Goal: Information Seeking & Learning: Learn about a topic

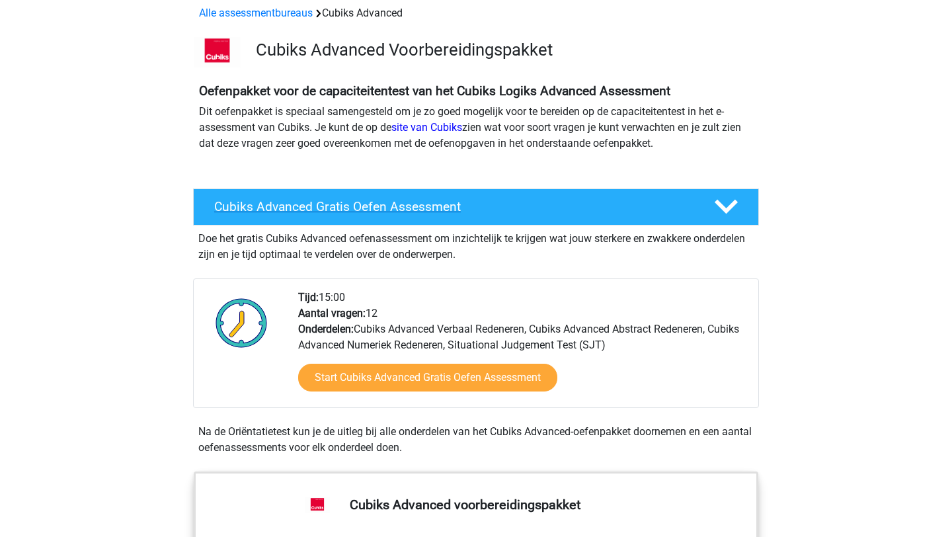
scroll to position [101, 0]
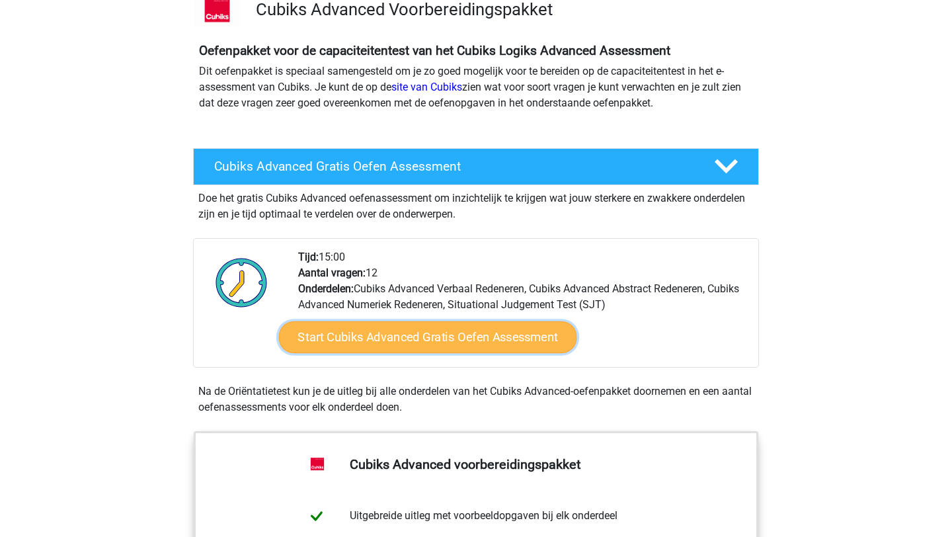
click at [439, 336] on link "Start Cubiks Advanced Gratis Oefen Assessment" at bounding box center [428, 337] width 298 height 32
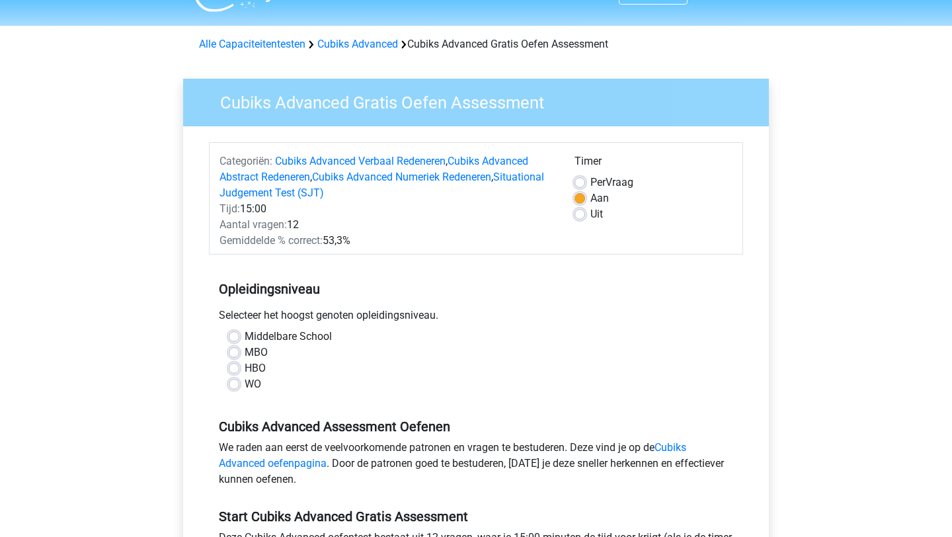
scroll to position [35, 0]
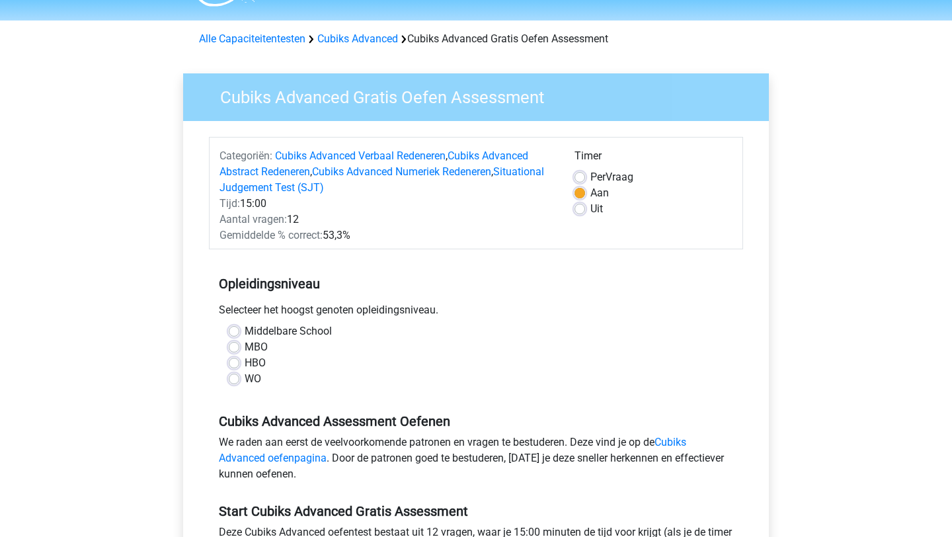
click at [245, 381] on label "WO" at bounding box center [253, 379] width 17 height 16
click at [232, 381] on input "WO" at bounding box center [234, 377] width 11 height 13
radio input "true"
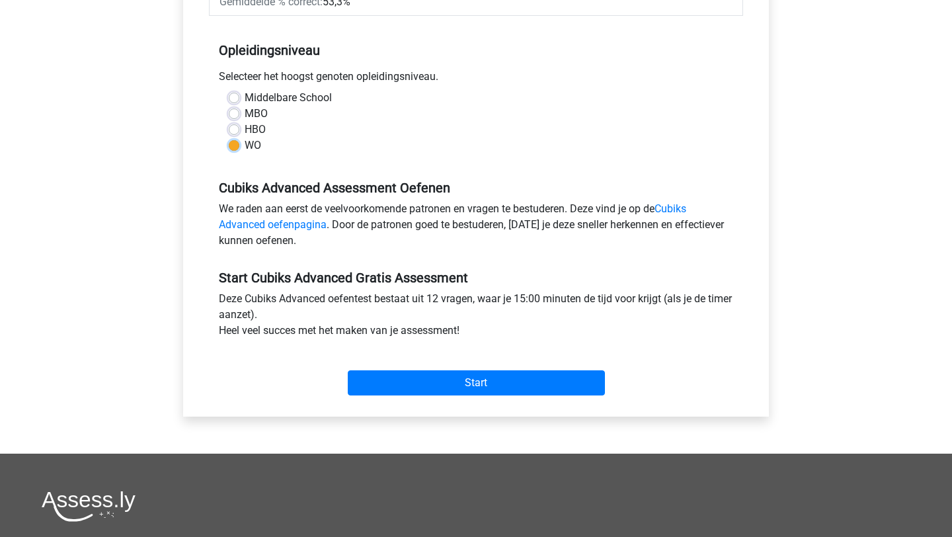
scroll to position [274, 0]
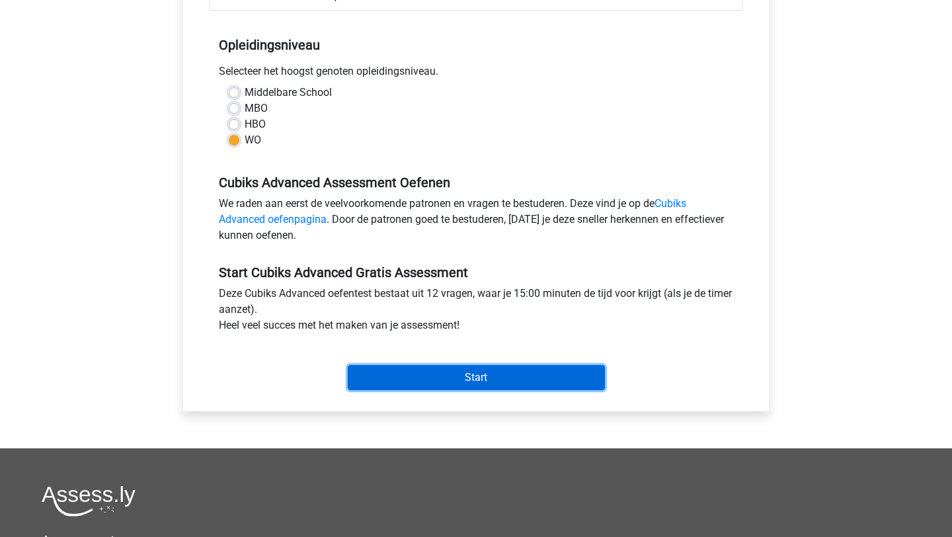
click at [419, 371] on input "Start" at bounding box center [476, 377] width 257 height 25
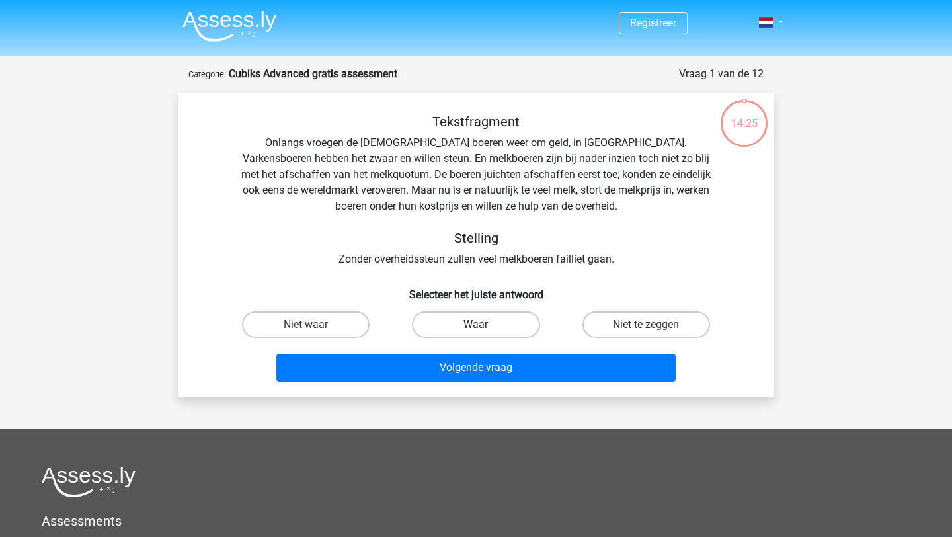
click at [520, 327] on label "Waar" at bounding box center [476, 324] width 128 height 26
click at [485, 327] on input "Waar" at bounding box center [480, 329] width 9 height 9
radio input "true"
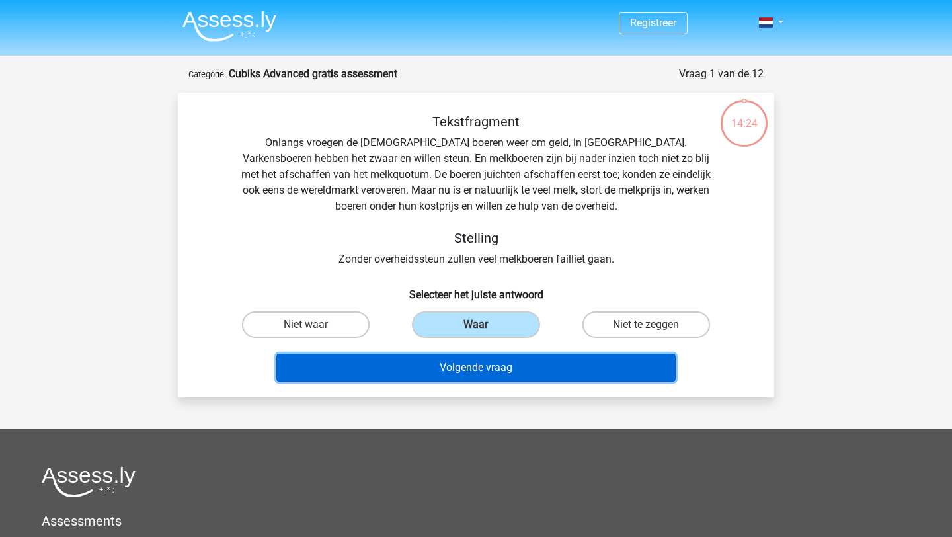
click at [525, 371] on button "Volgende vraag" at bounding box center [476, 368] width 400 height 28
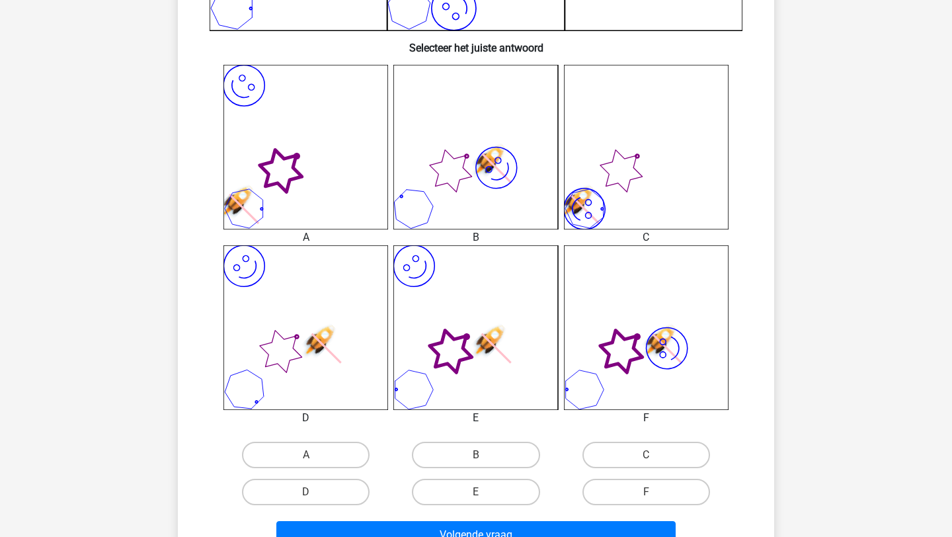
scroll to position [530, 0]
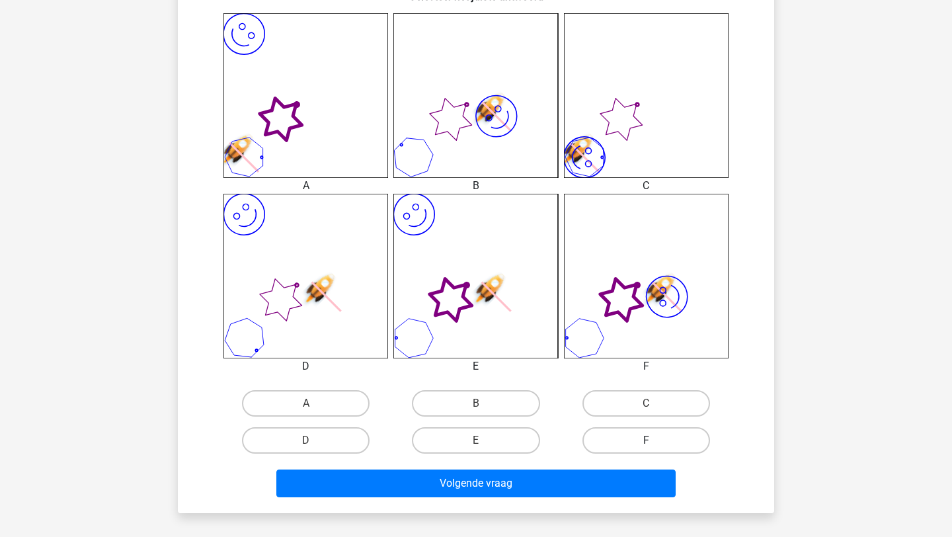
click at [665, 438] on label "F" at bounding box center [647, 440] width 128 height 26
click at [655, 440] on input "F" at bounding box center [650, 444] width 9 height 9
radio input "true"
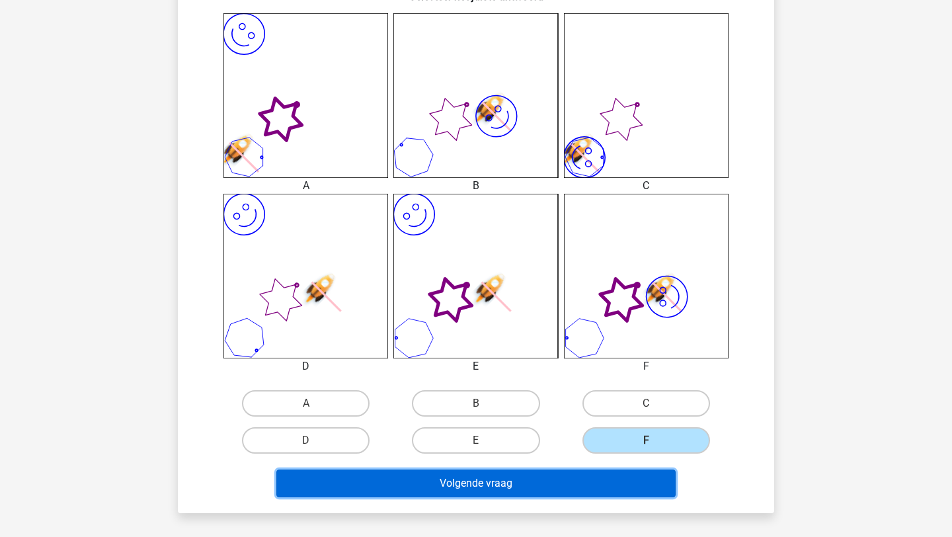
click at [626, 482] on button "Volgende vraag" at bounding box center [476, 484] width 400 height 28
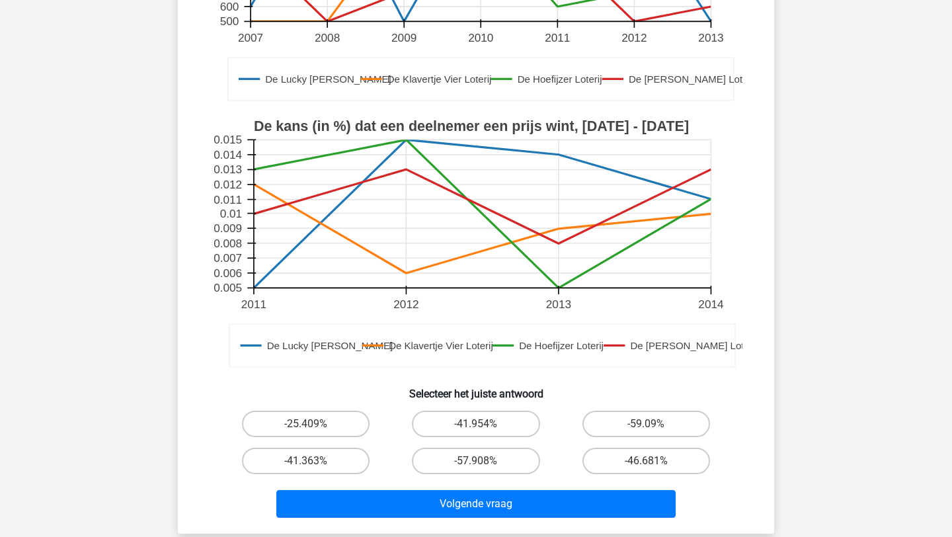
scroll to position [328, 0]
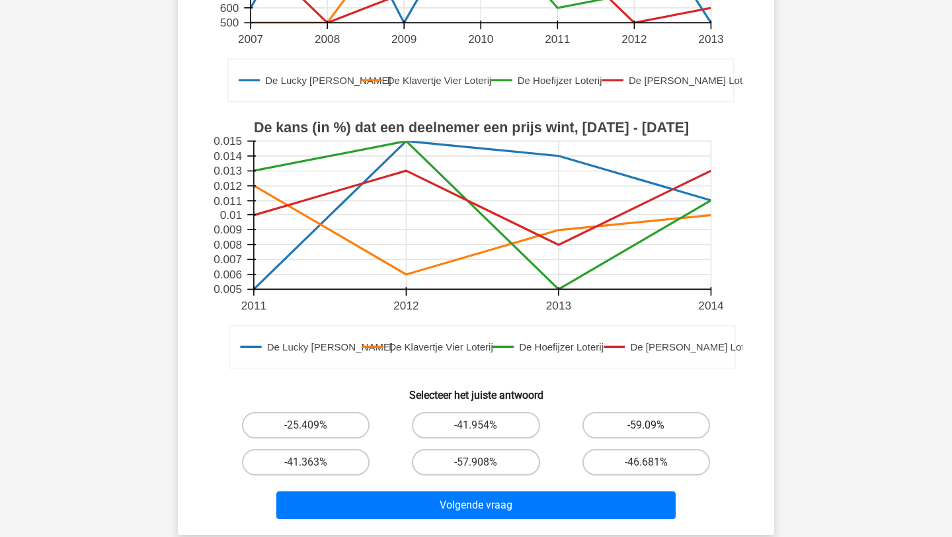
click at [692, 419] on label "-59.09%" at bounding box center [647, 425] width 128 height 26
click at [655, 425] on input "-59.09%" at bounding box center [650, 429] width 9 height 9
radio input "true"
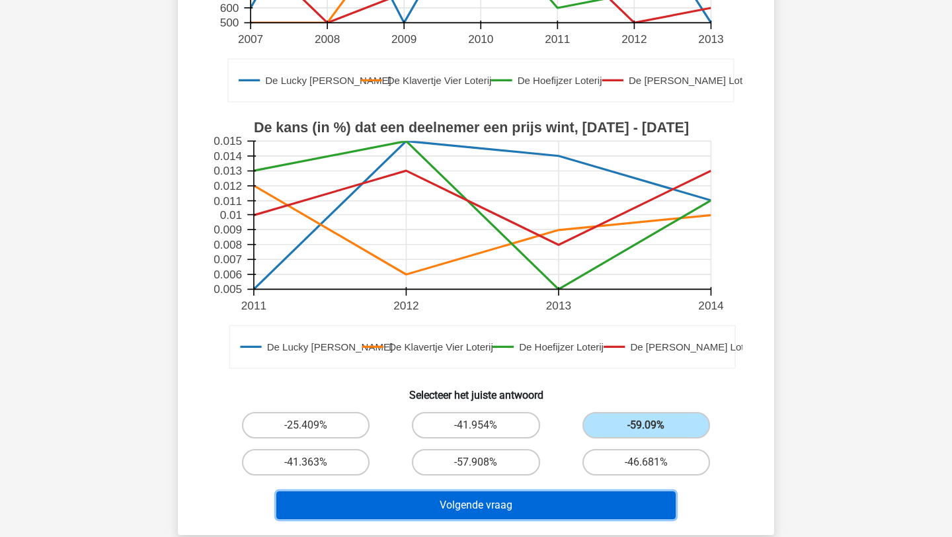
click at [557, 503] on button "Volgende vraag" at bounding box center [476, 505] width 400 height 28
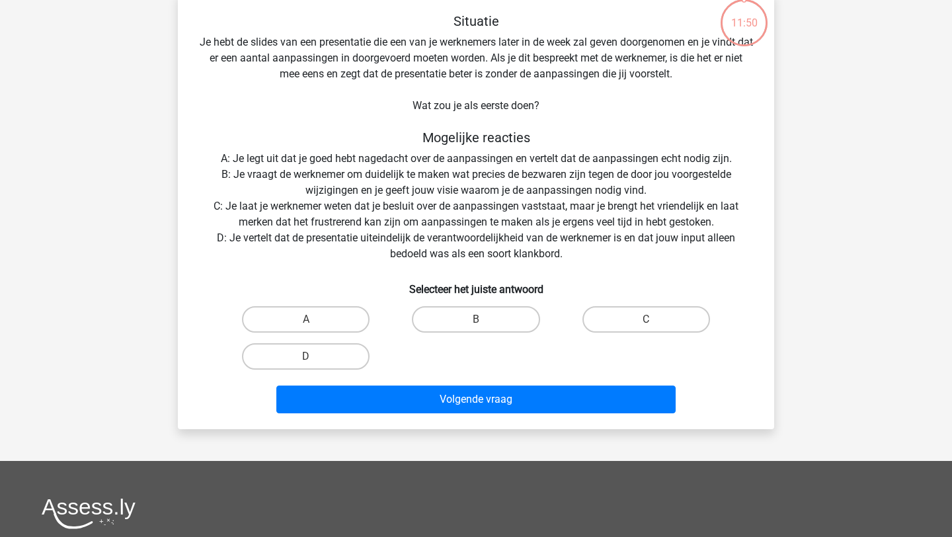
scroll to position [66, 0]
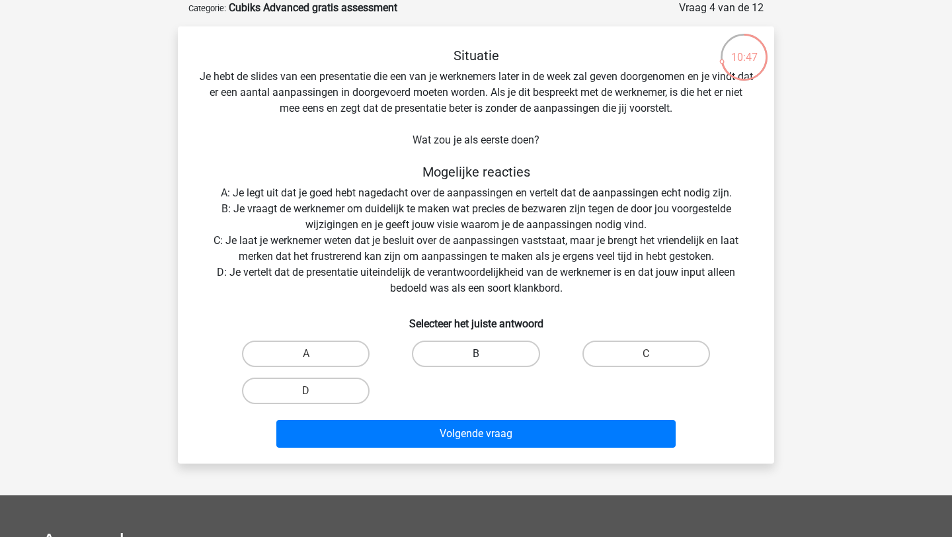
click at [506, 345] on label "B" at bounding box center [476, 354] width 128 height 26
click at [485, 354] on input "B" at bounding box center [480, 358] width 9 height 9
radio input "true"
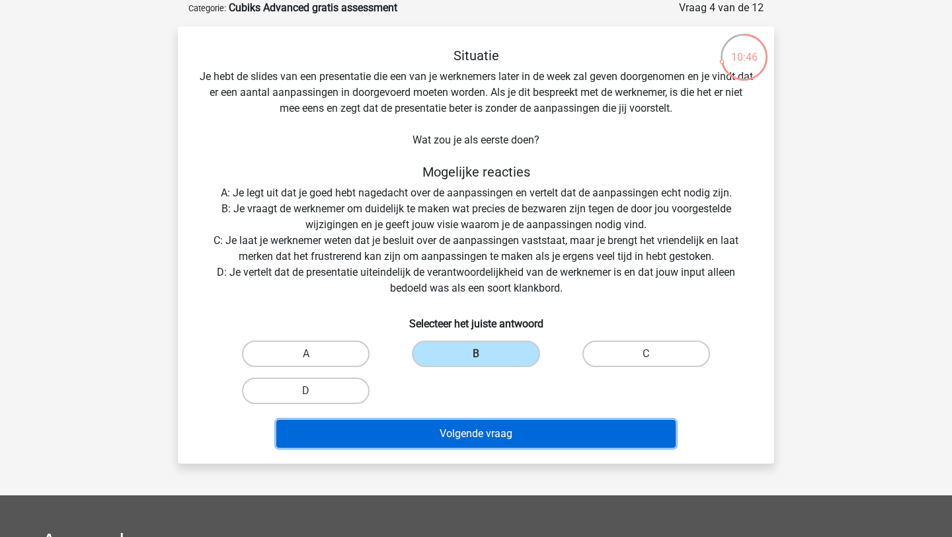
click at [529, 434] on button "Volgende vraag" at bounding box center [476, 434] width 400 height 28
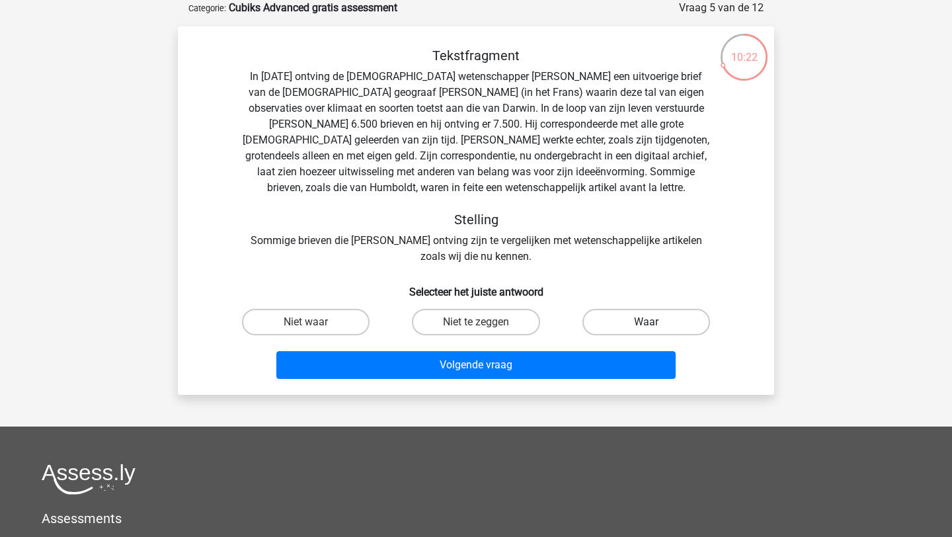
click at [637, 318] on label "Waar" at bounding box center [647, 322] width 128 height 26
click at [646, 322] on input "Waar" at bounding box center [650, 326] width 9 height 9
radio input "true"
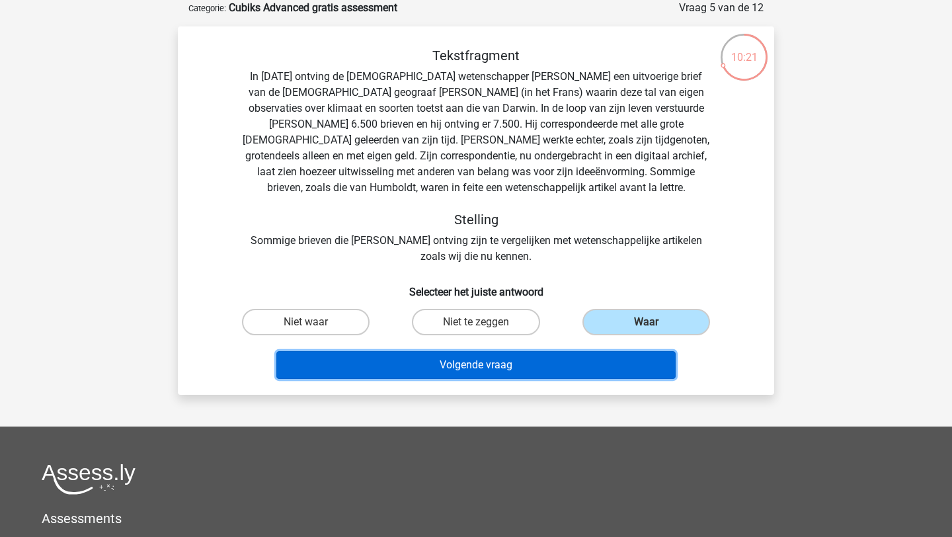
click at [600, 364] on button "Volgende vraag" at bounding box center [476, 365] width 400 height 28
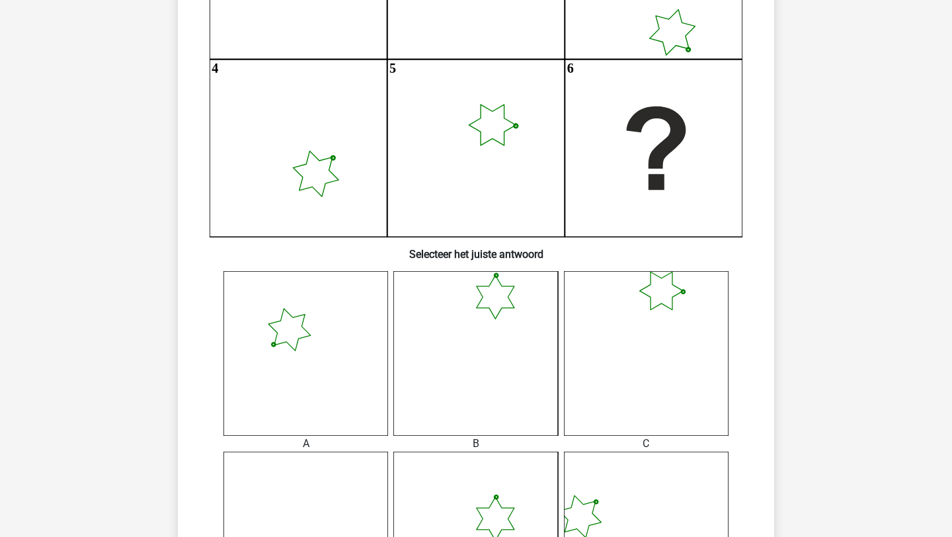
scroll to position [356, 0]
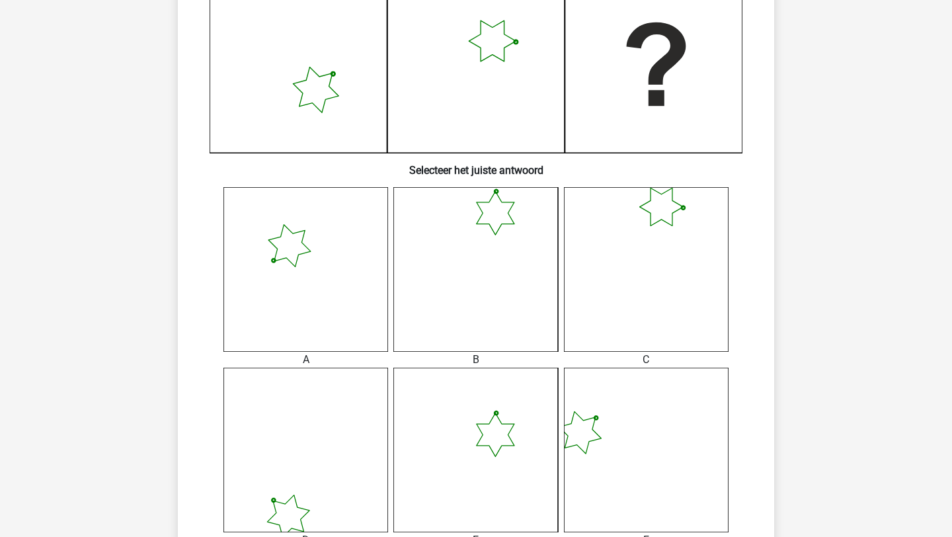
click at [302, 324] on icon at bounding box center [306, 269] width 165 height 165
click at [324, 274] on icon at bounding box center [306, 269] width 165 height 165
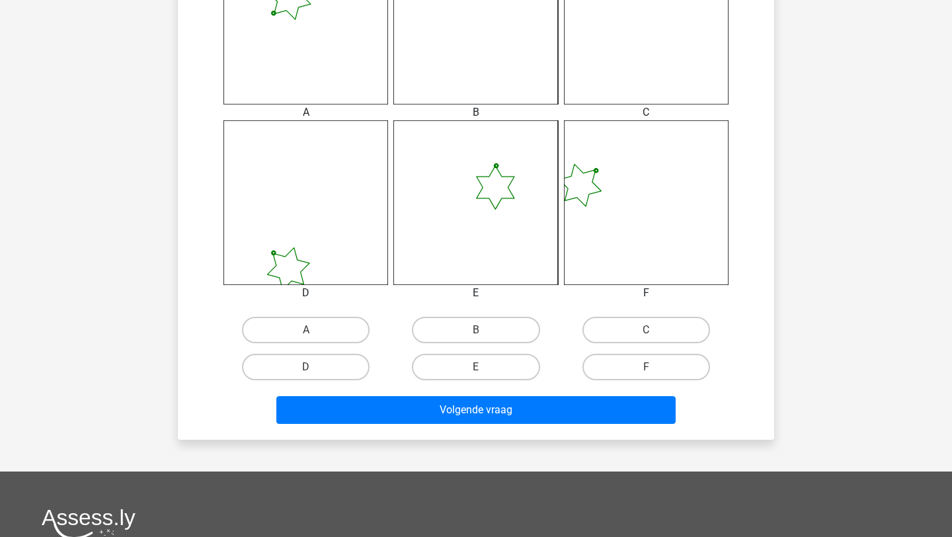
scroll to position [776, 0]
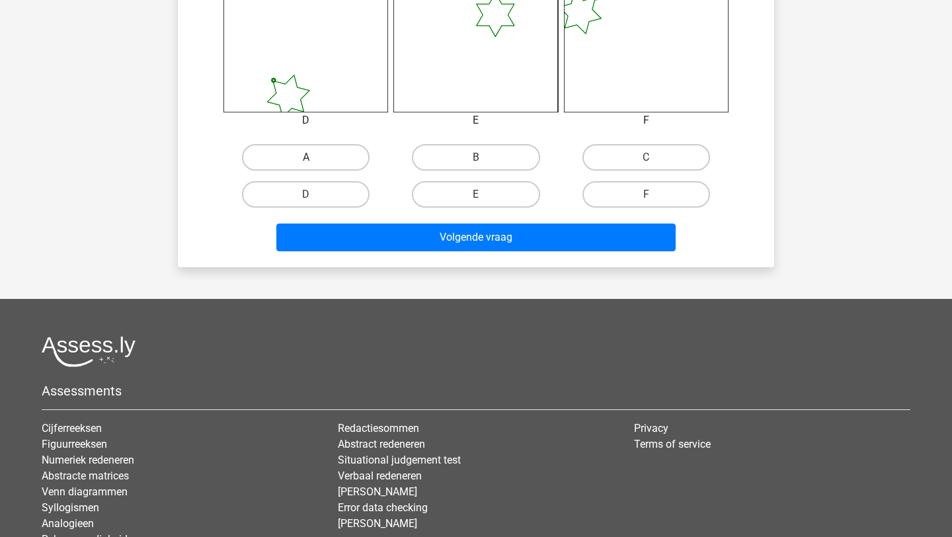
click at [337, 165] on label "A" at bounding box center [306, 157] width 128 height 26
click at [315, 165] on input "A" at bounding box center [310, 161] width 9 height 9
radio input "true"
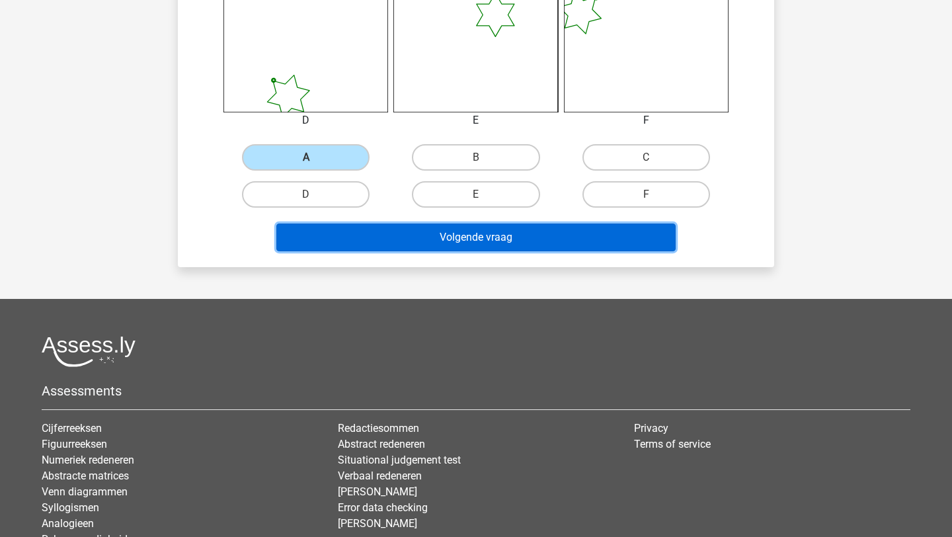
click at [367, 231] on button "Volgende vraag" at bounding box center [476, 238] width 400 height 28
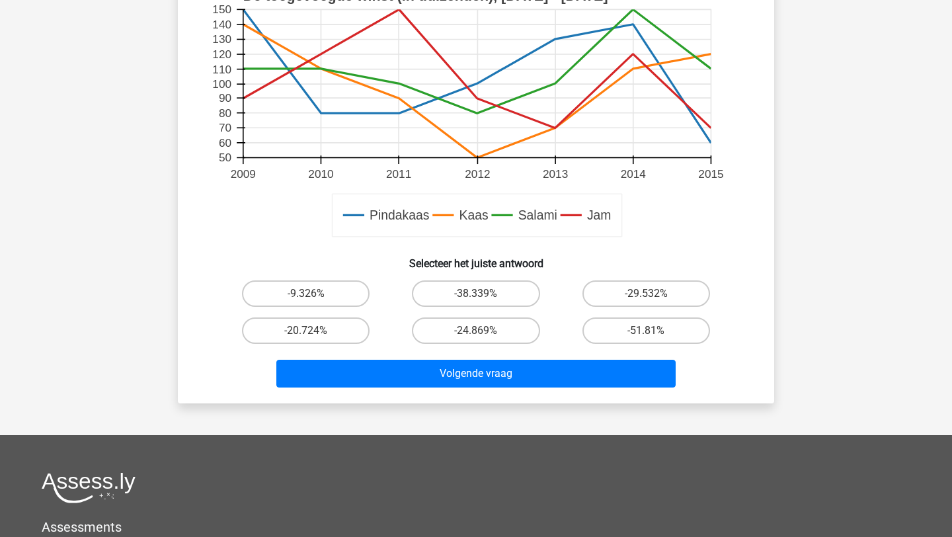
scroll to position [461, 0]
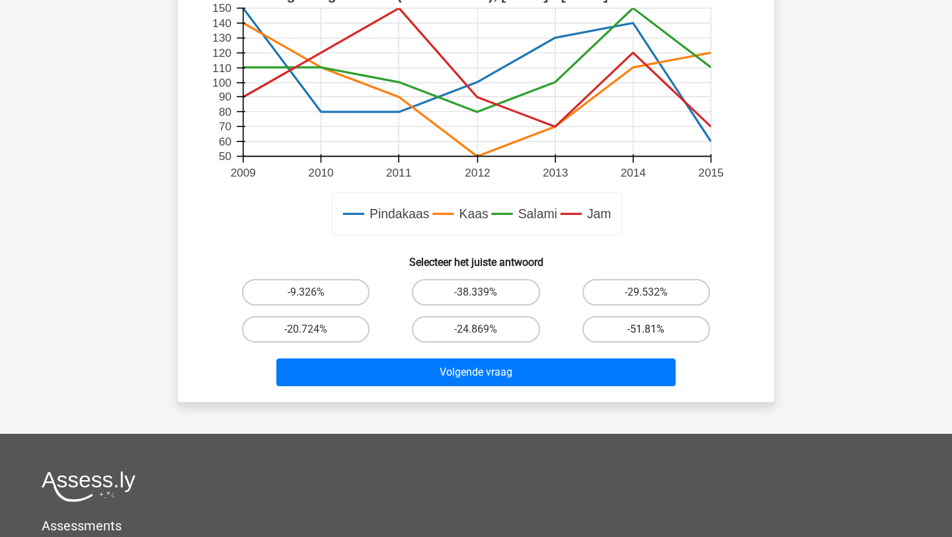
click at [698, 329] on label "-51.81%" at bounding box center [647, 329] width 128 height 26
click at [655, 329] on input "-51.81%" at bounding box center [650, 333] width 9 height 9
radio input "true"
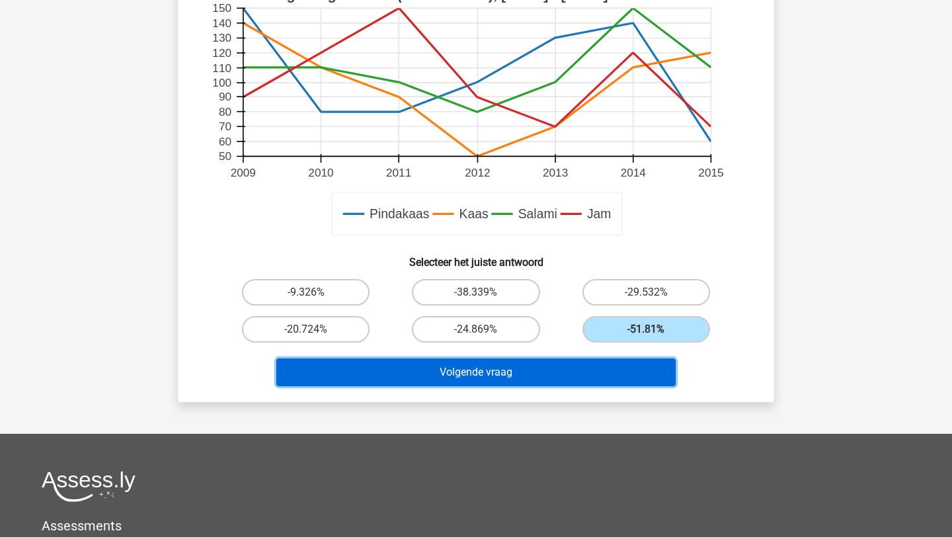
click at [614, 372] on button "Volgende vraag" at bounding box center [476, 372] width 400 height 28
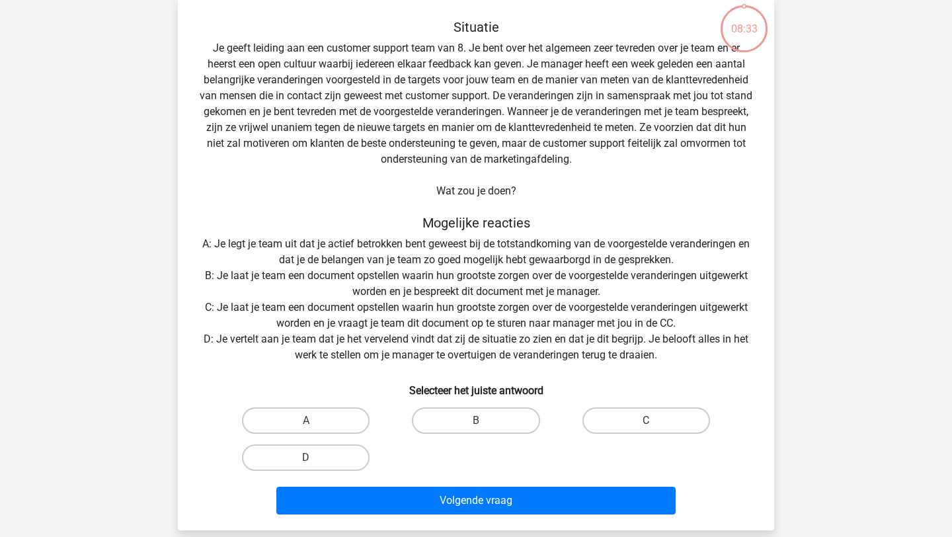
scroll to position [66, 0]
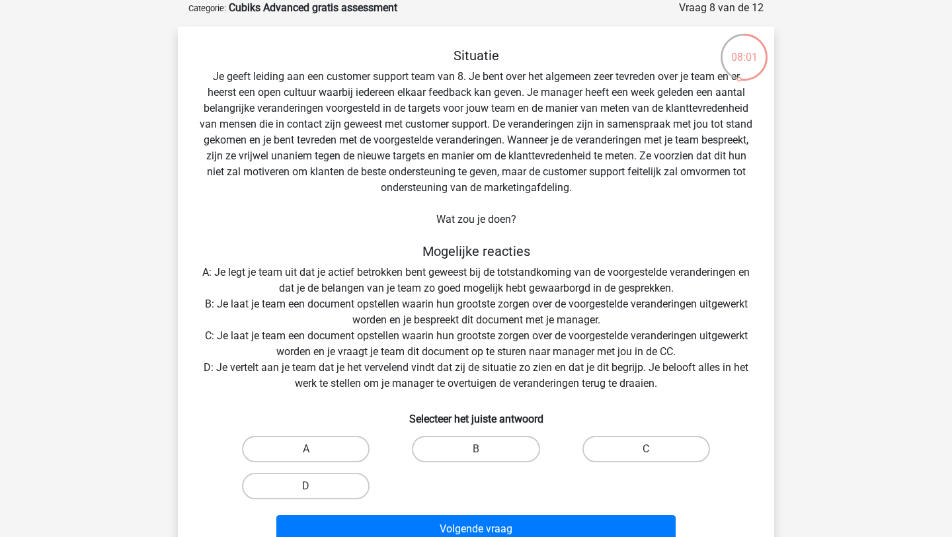
click at [342, 443] on label "A" at bounding box center [306, 449] width 128 height 26
click at [315, 449] on input "A" at bounding box center [310, 453] width 9 height 9
radio input "true"
click at [465, 456] on label "B" at bounding box center [476, 449] width 128 height 26
click at [476, 456] on input "B" at bounding box center [480, 453] width 9 height 9
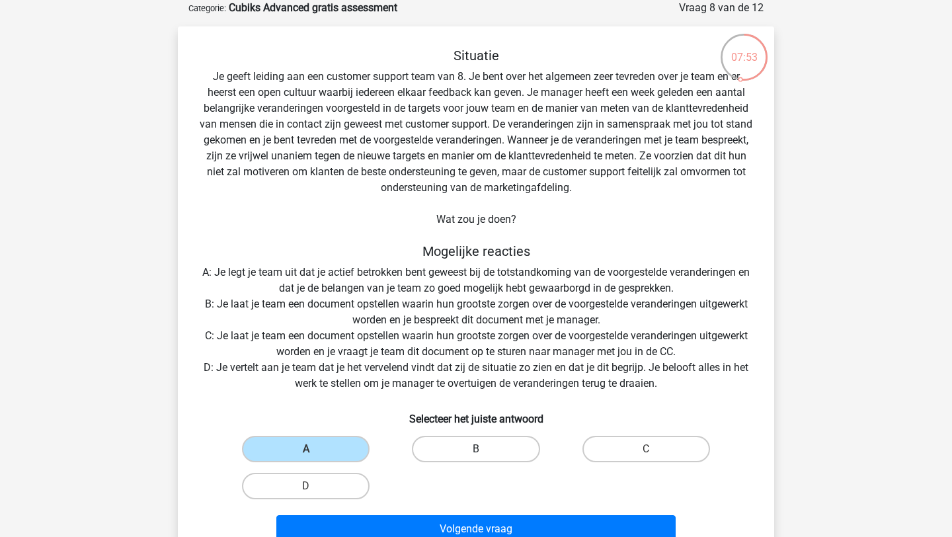
radio input "true"
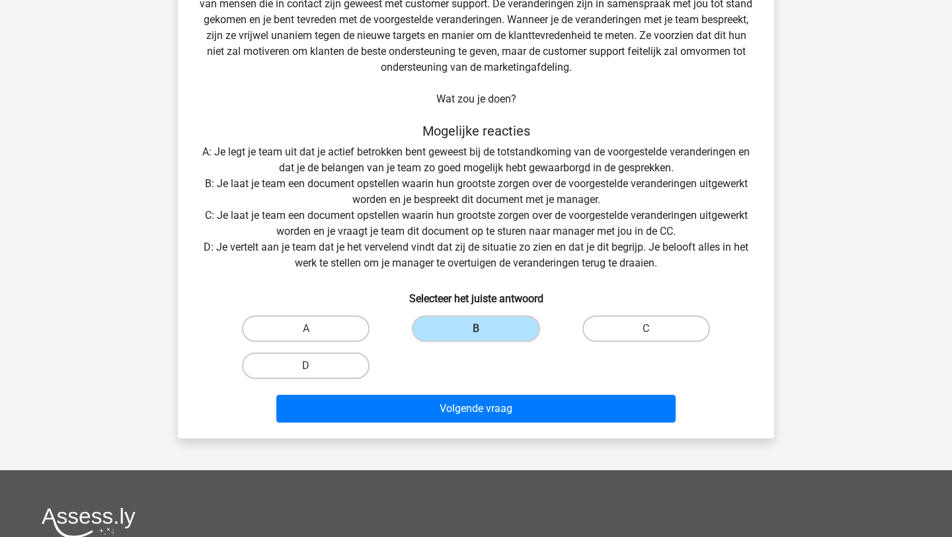
scroll to position [192, 0]
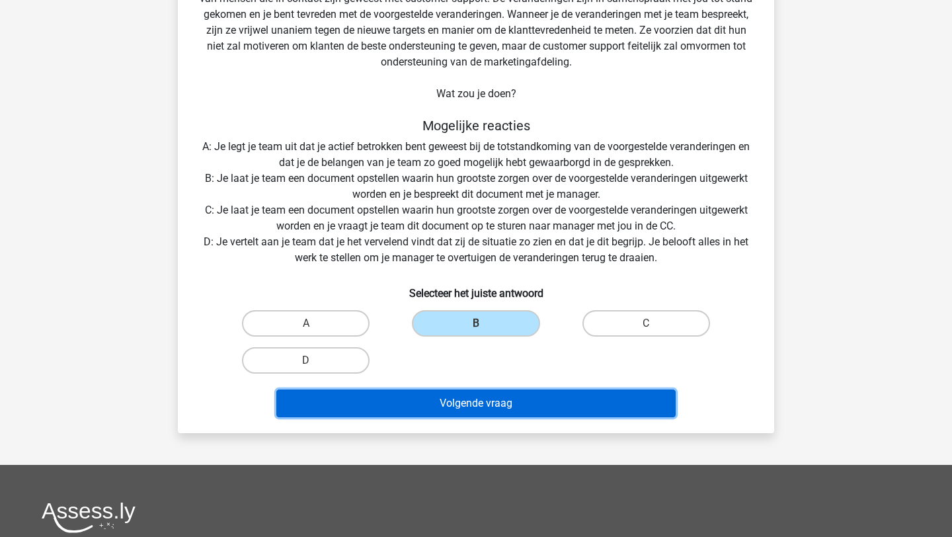
click at [553, 401] on button "Volgende vraag" at bounding box center [476, 404] width 400 height 28
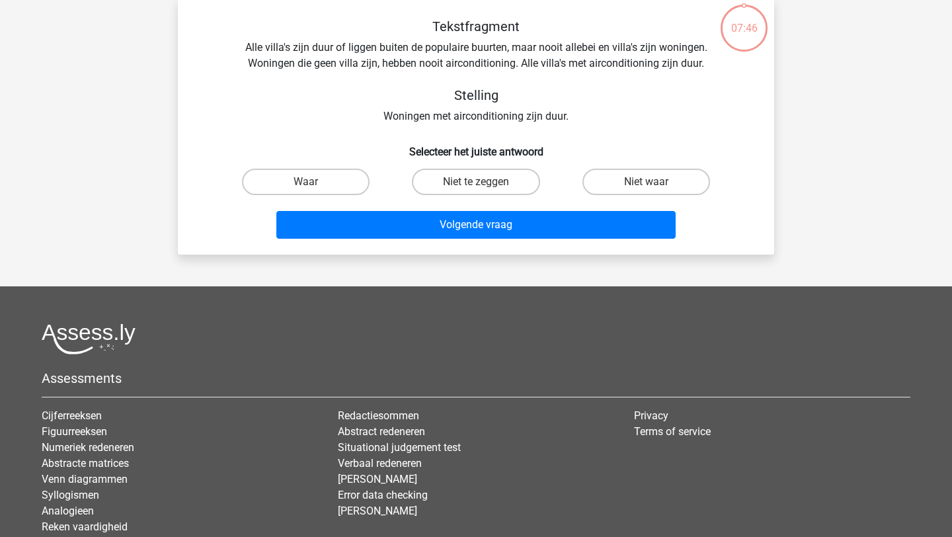
scroll to position [66, 0]
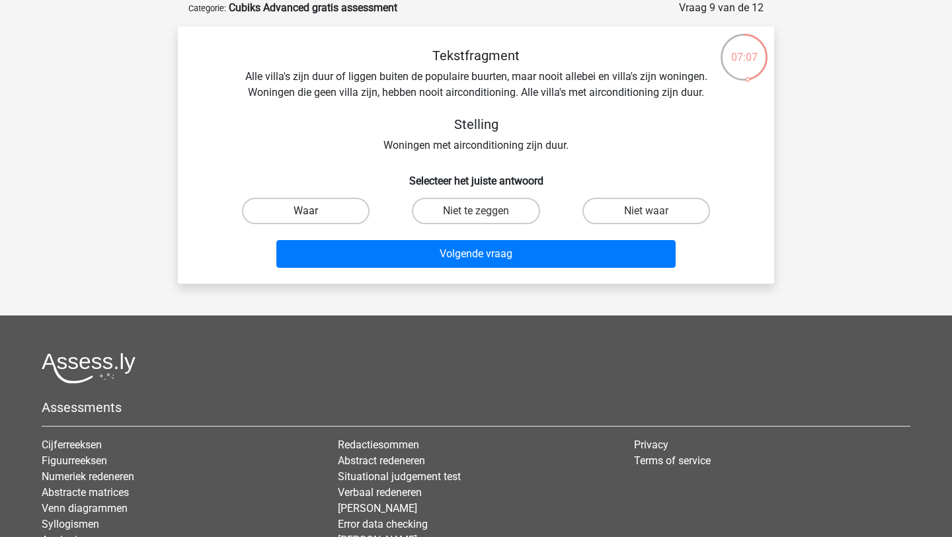
click at [349, 208] on label "Waar" at bounding box center [306, 211] width 128 height 26
click at [315, 211] on input "Waar" at bounding box center [310, 215] width 9 height 9
radio input "true"
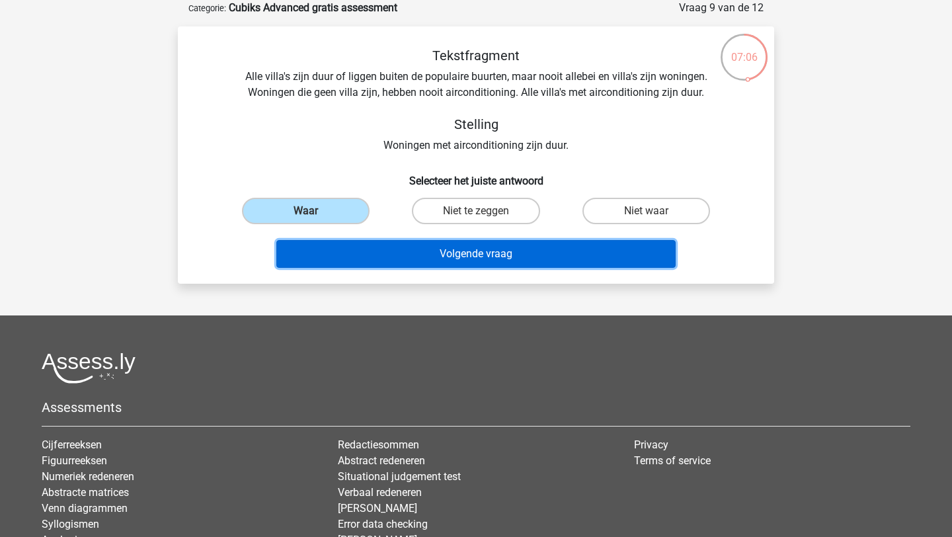
click at [378, 247] on button "Volgende vraag" at bounding box center [476, 254] width 400 height 28
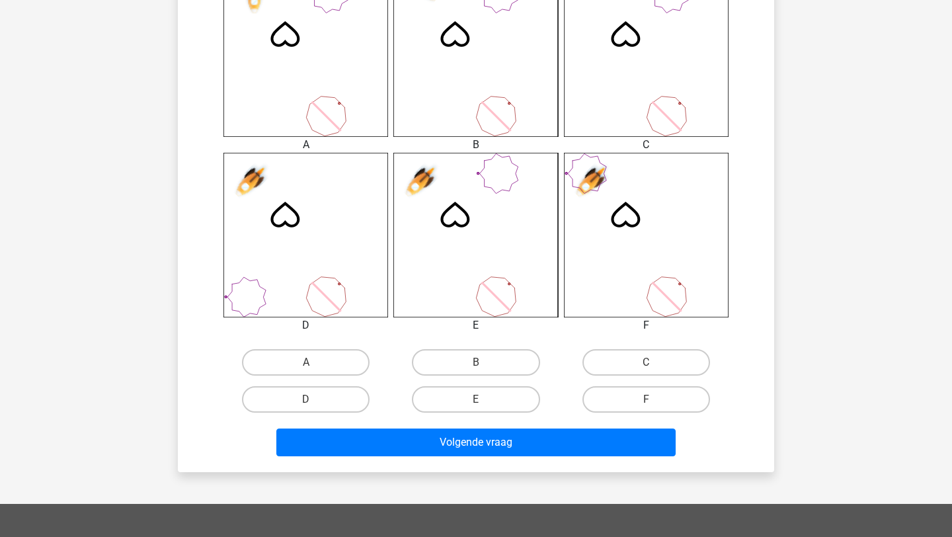
scroll to position [679, 0]
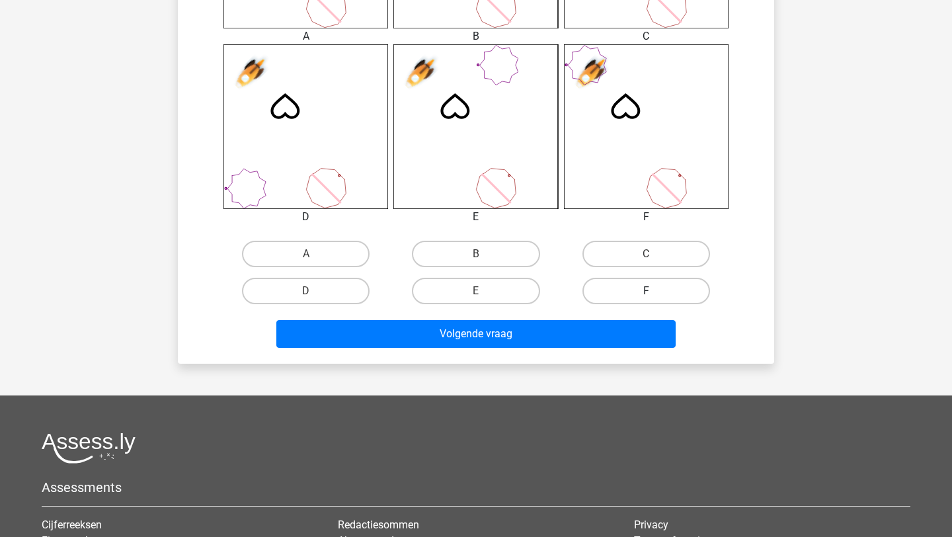
click at [671, 299] on label "F" at bounding box center [647, 291] width 128 height 26
click at [655, 299] on input "F" at bounding box center [650, 295] width 9 height 9
radio input "true"
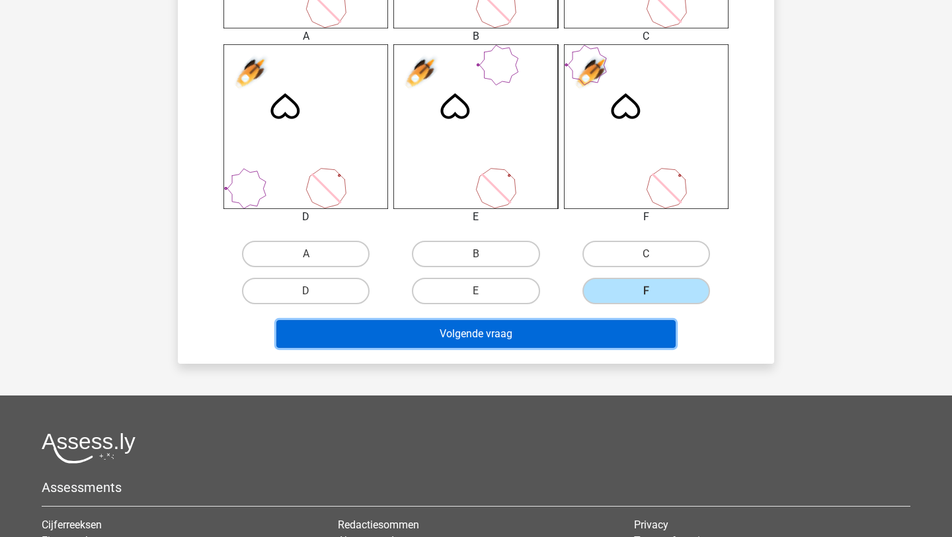
click at [632, 329] on button "Volgende vraag" at bounding box center [476, 334] width 400 height 28
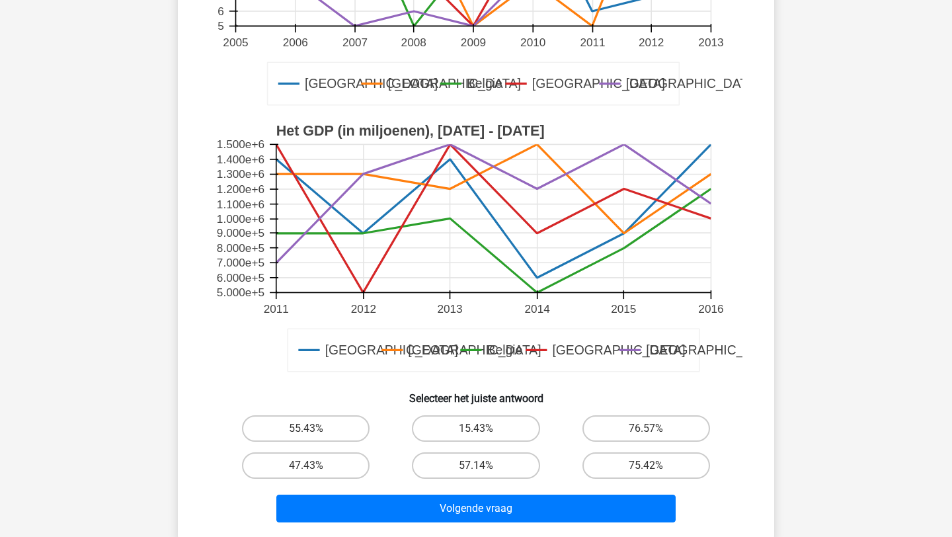
scroll to position [328, 0]
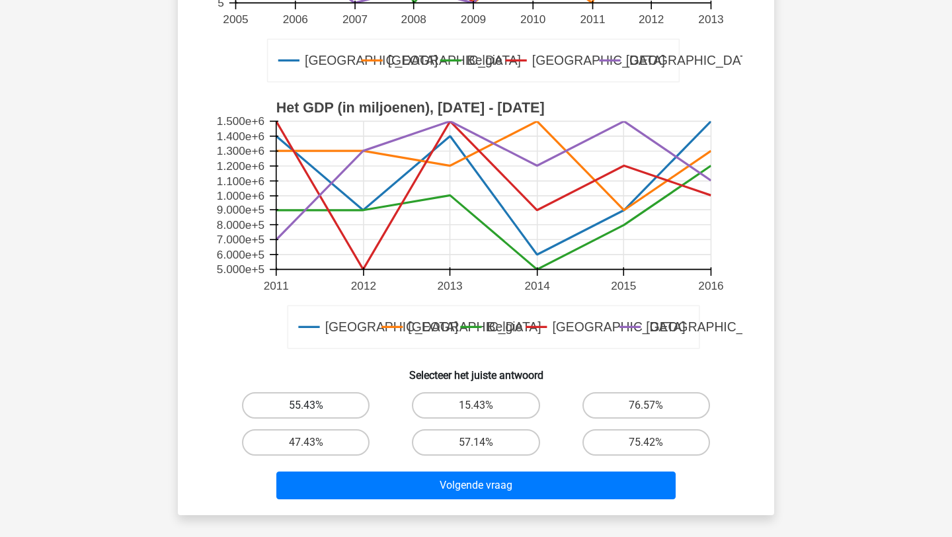
click at [355, 404] on label "55.43%" at bounding box center [306, 405] width 128 height 26
click at [315, 405] on input "55.43%" at bounding box center [310, 409] width 9 height 9
radio input "true"
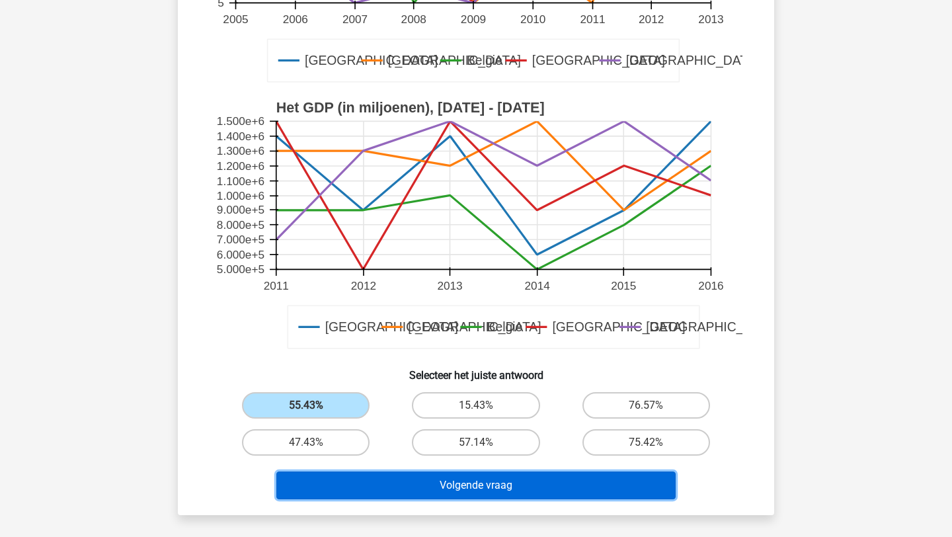
click at [413, 493] on button "Volgende vraag" at bounding box center [476, 486] width 400 height 28
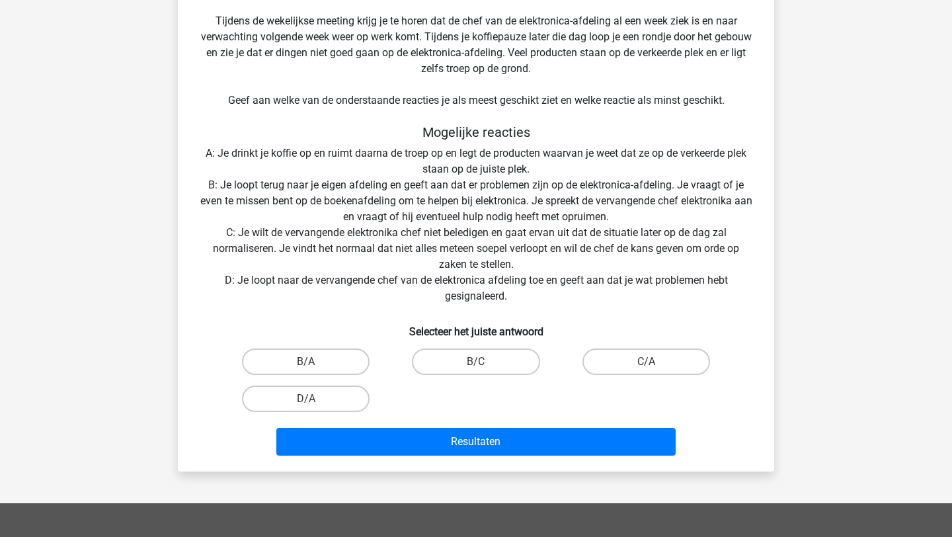
scroll to position [293, 0]
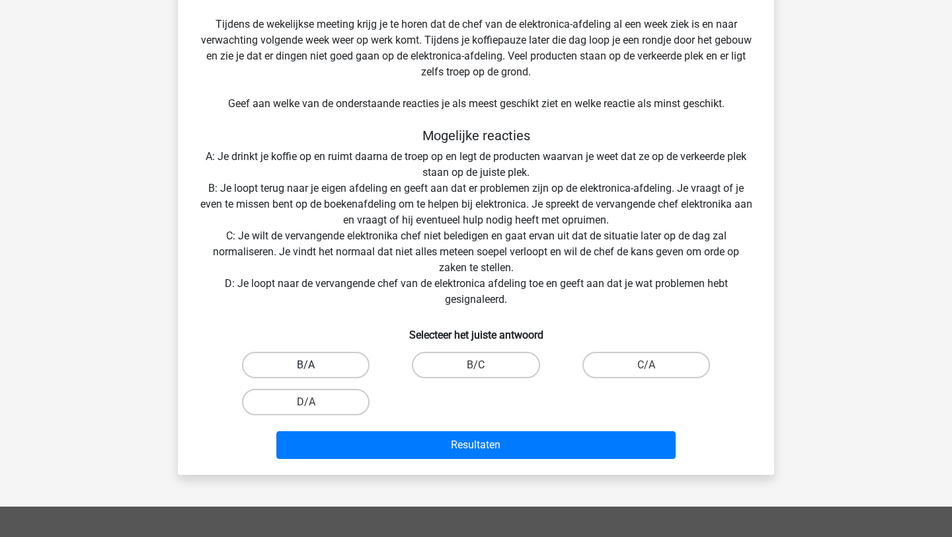
click at [347, 364] on label "B/A" at bounding box center [306, 365] width 128 height 26
click at [315, 365] on input "B/A" at bounding box center [310, 369] width 9 height 9
radio input "true"
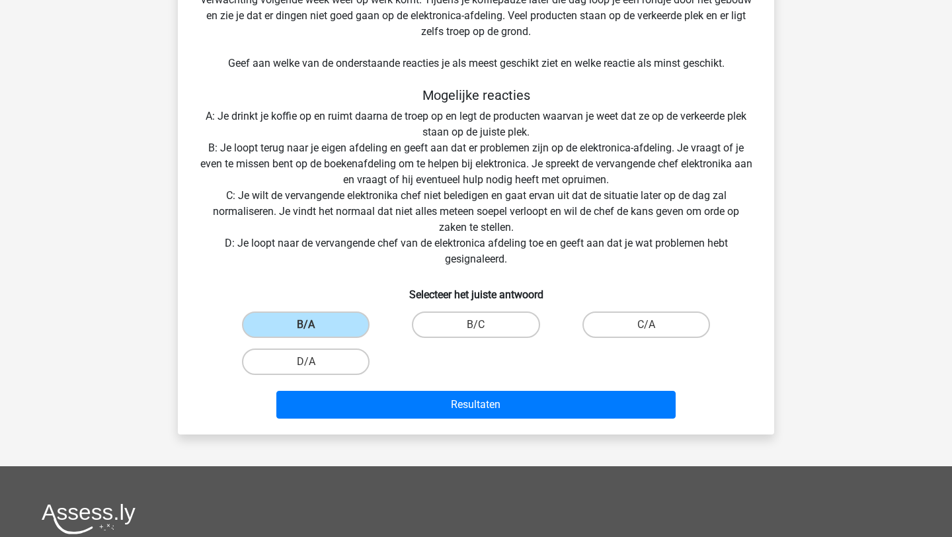
scroll to position [333, 0]
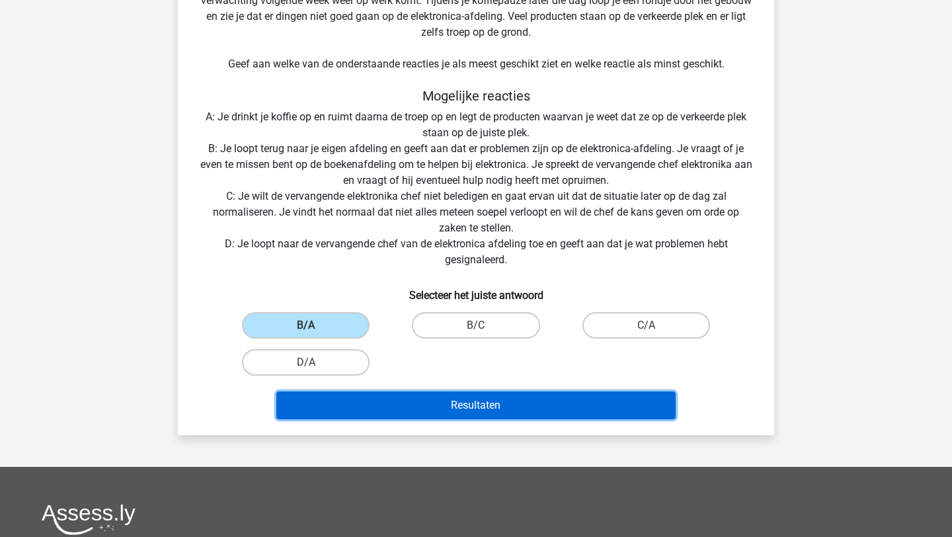
click at [452, 392] on button "Resultaten" at bounding box center [476, 406] width 400 height 28
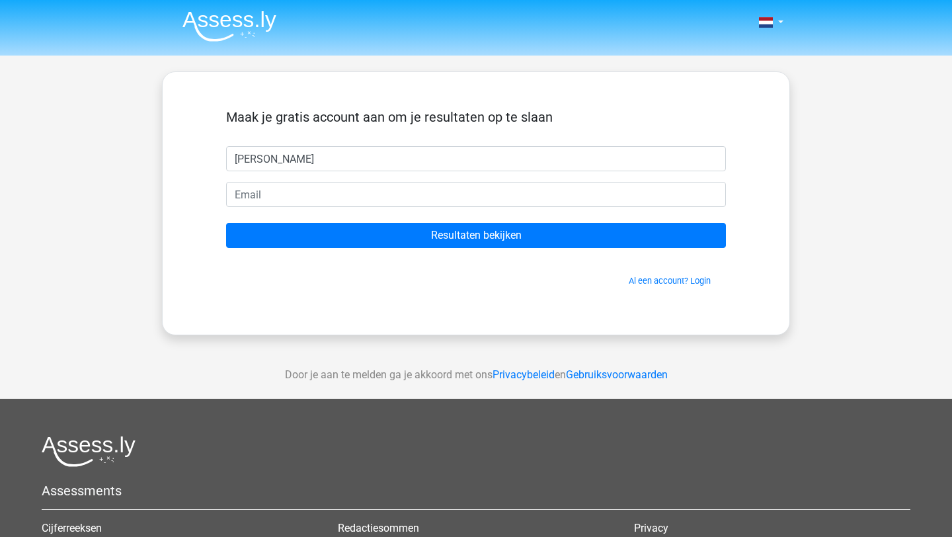
type input "Wally"
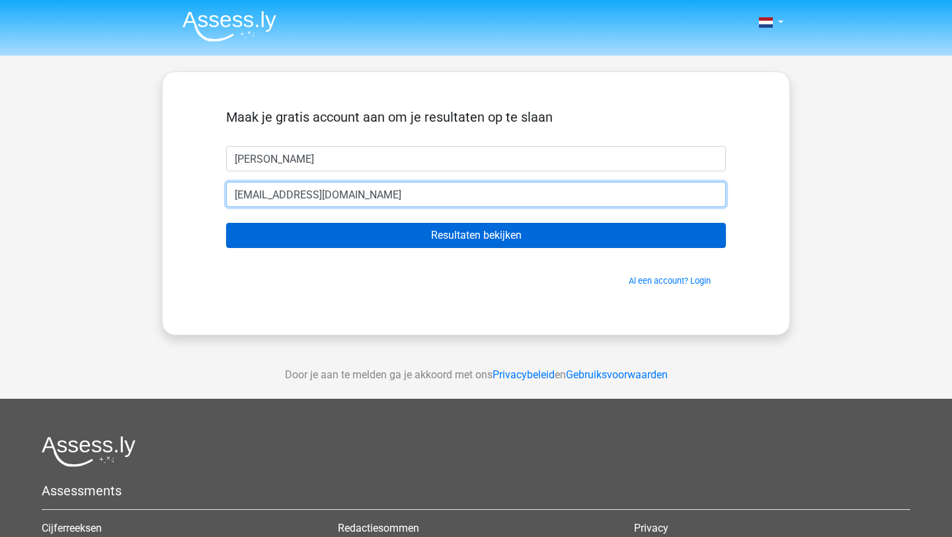
type input "wehb78@gmail.com"
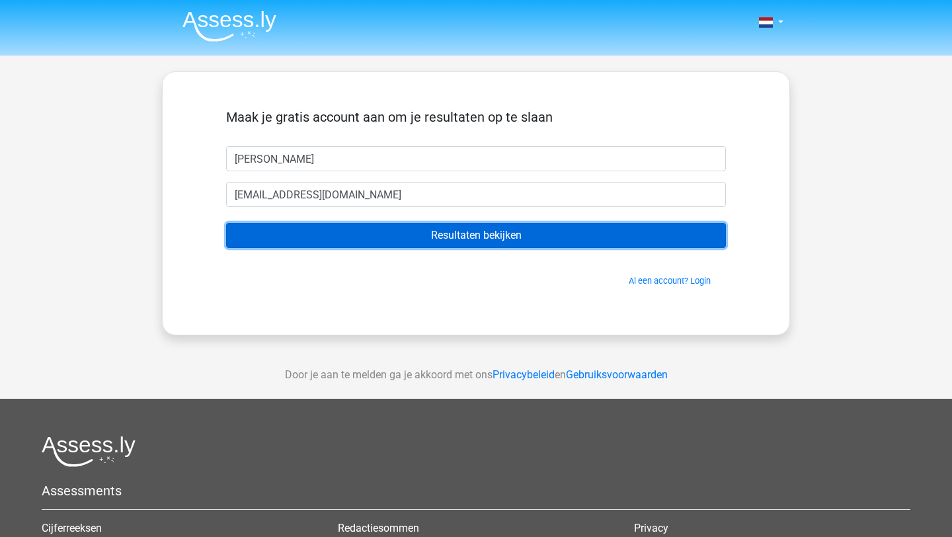
click at [532, 235] on input "Resultaten bekijken" at bounding box center [476, 235] width 500 height 25
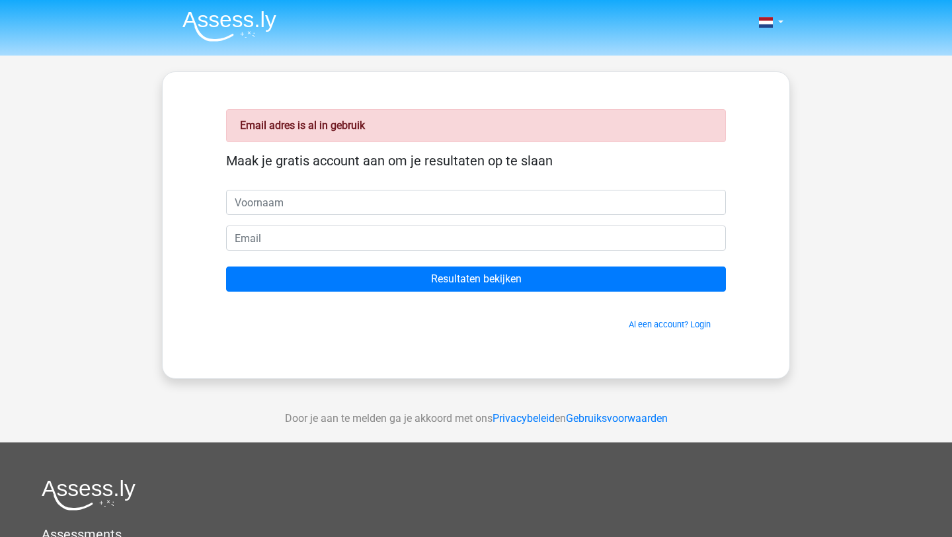
click at [534, 206] on input "text" at bounding box center [476, 202] width 500 height 25
type input "[PERSON_NAME]"
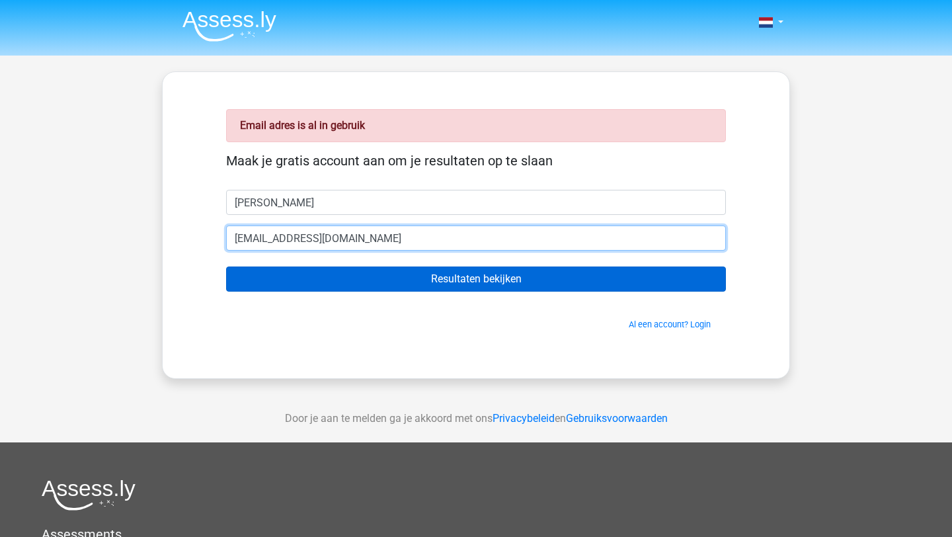
type input "[EMAIL_ADDRESS][DOMAIN_NAME]"
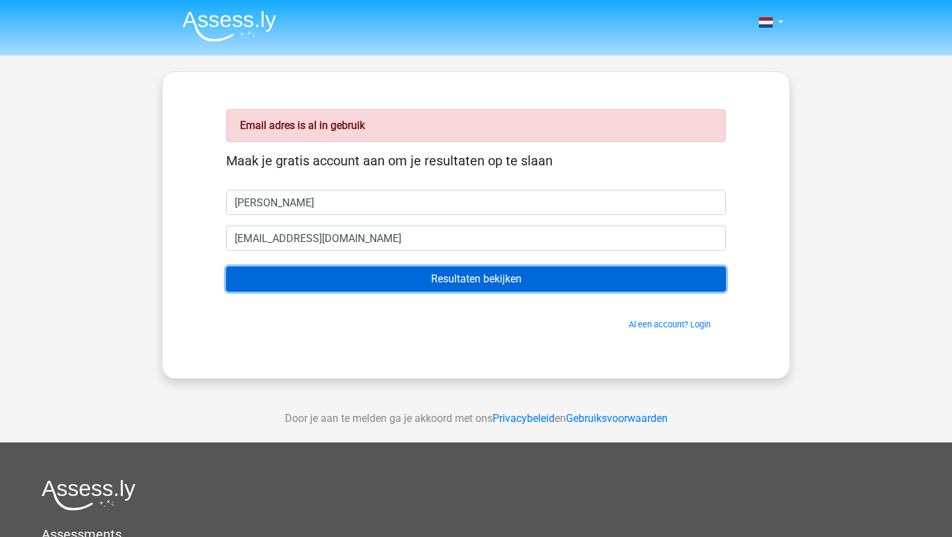
click at [538, 279] on input "Resultaten bekijken" at bounding box center [476, 279] width 500 height 25
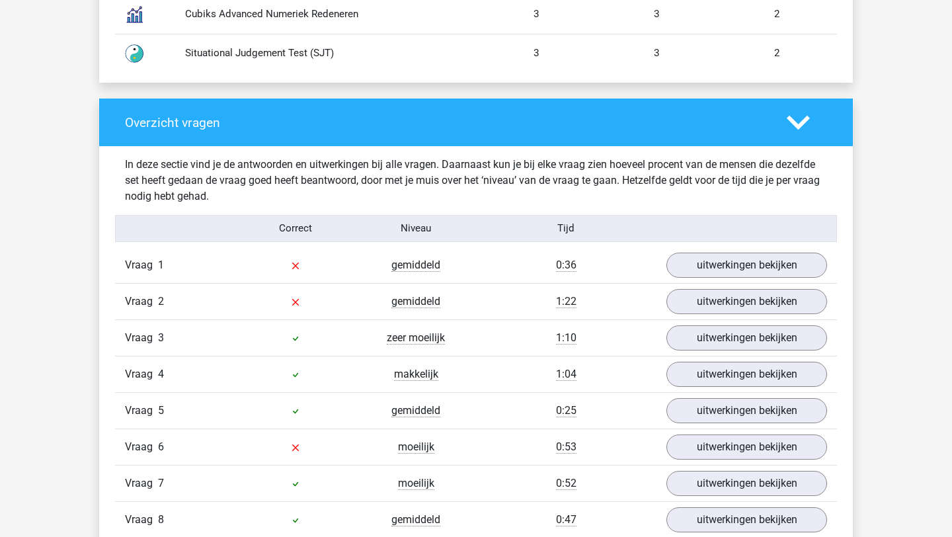
scroll to position [1275, 0]
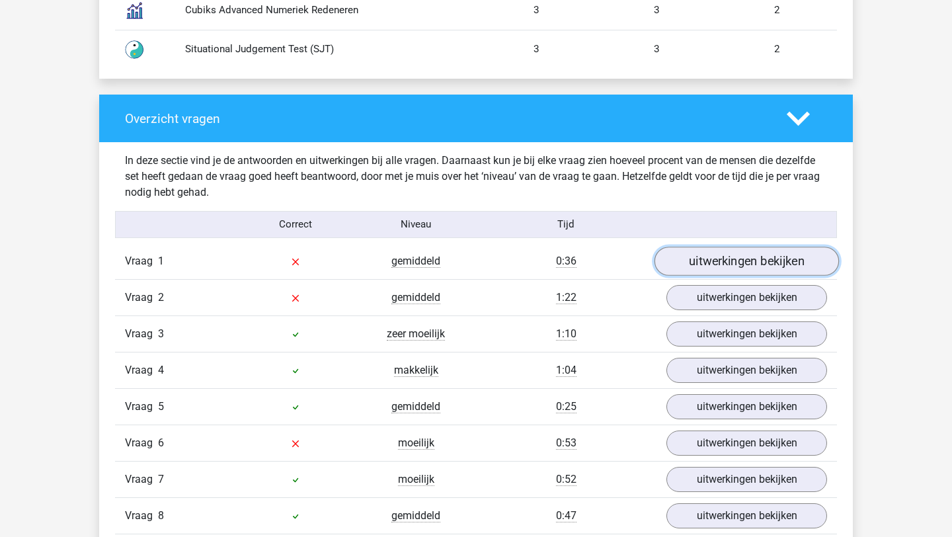
click at [713, 258] on link "uitwerkingen bekijken" at bounding box center [747, 261] width 185 height 29
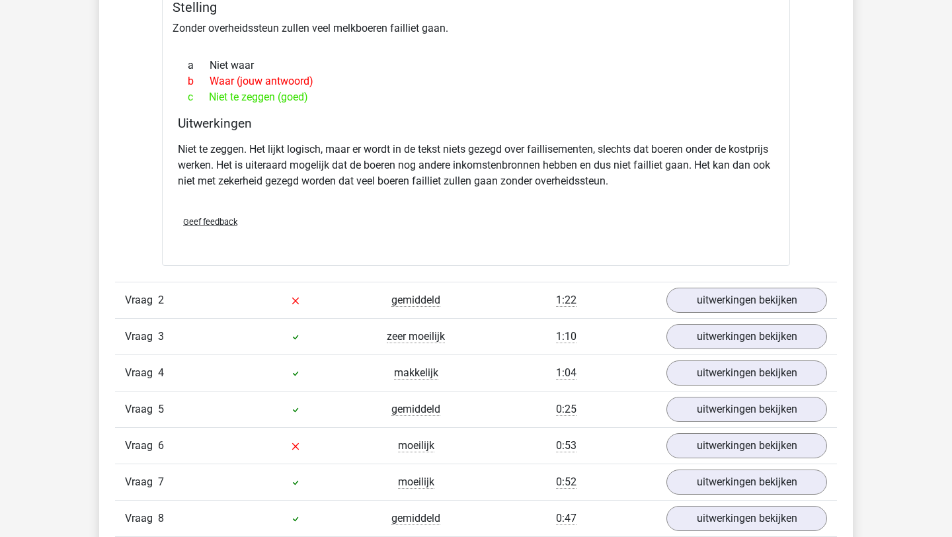
scroll to position [1682, 0]
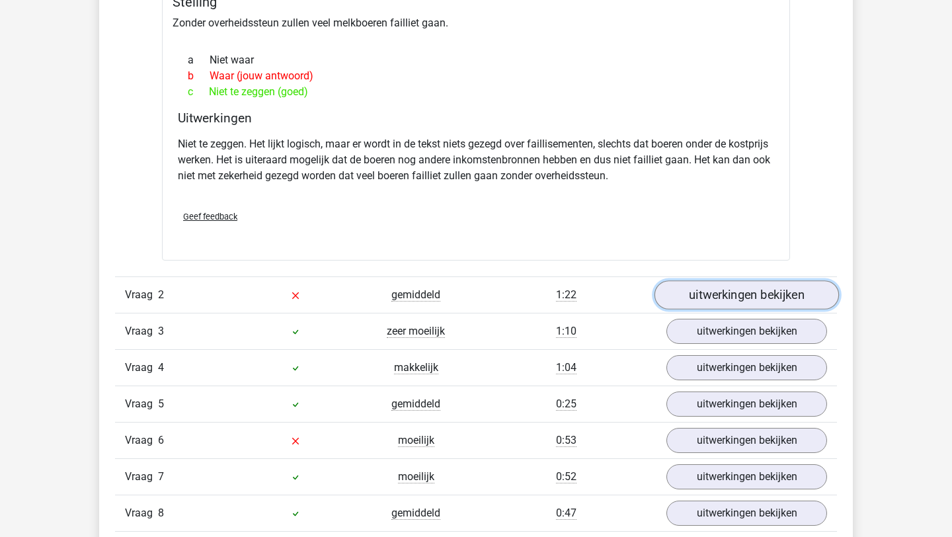
click at [727, 286] on link "uitwerkingen bekijken" at bounding box center [747, 295] width 185 height 29
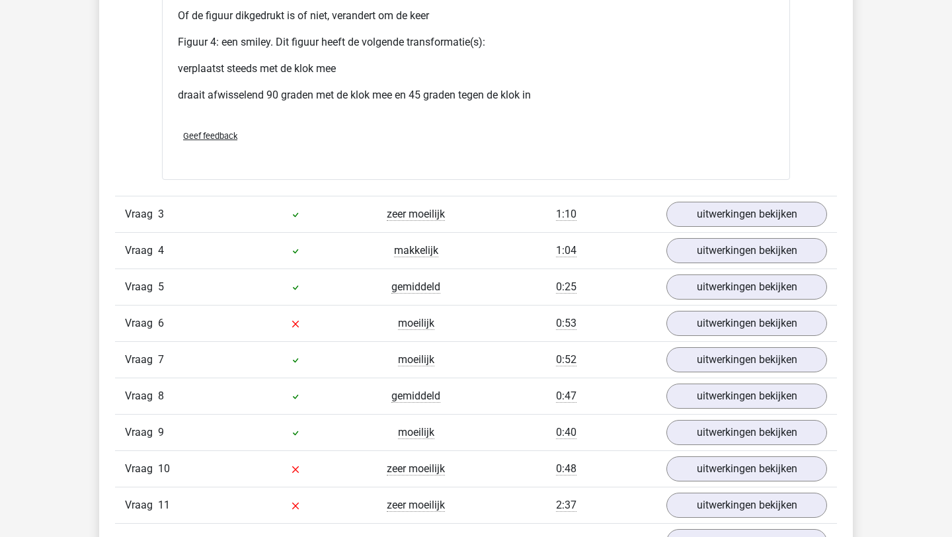
scroll to position [3133, 0]
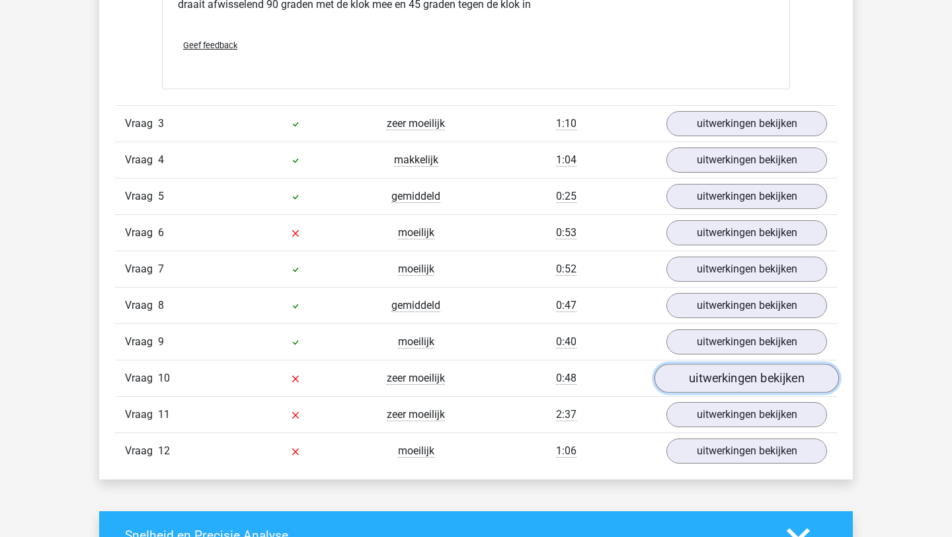
click at [757, 376] on link "uitwerkingen bekijken" at bounding box center [747, 378] width 185 height 29
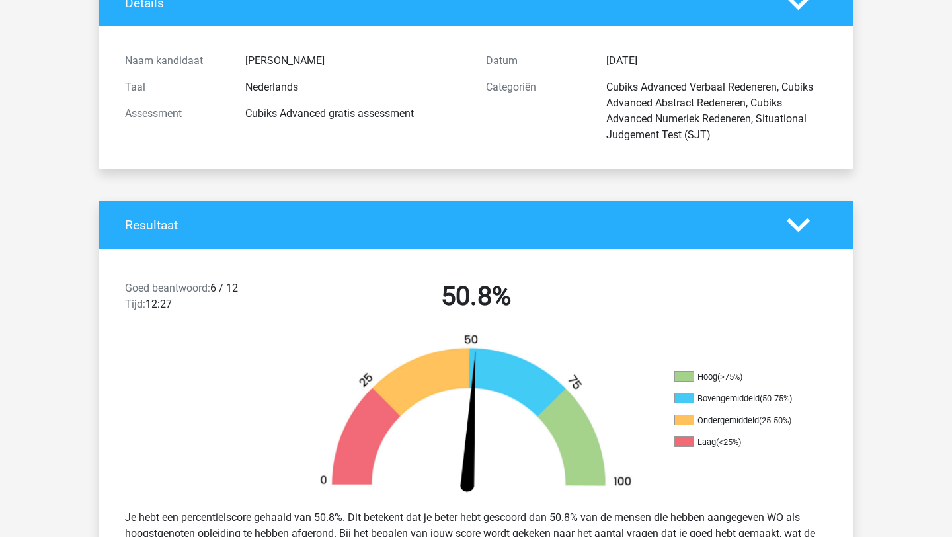
scroll to position [0, 0]
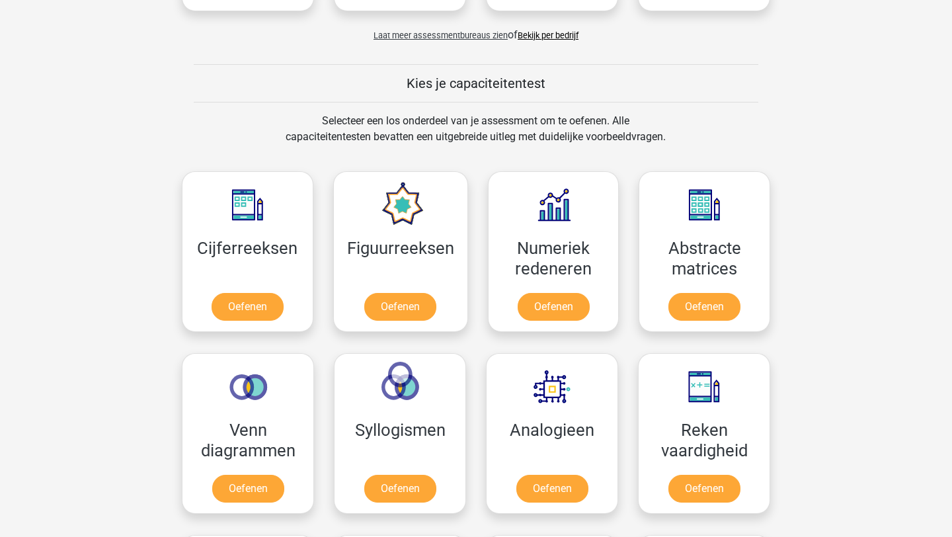
scroll to position [554, 0]
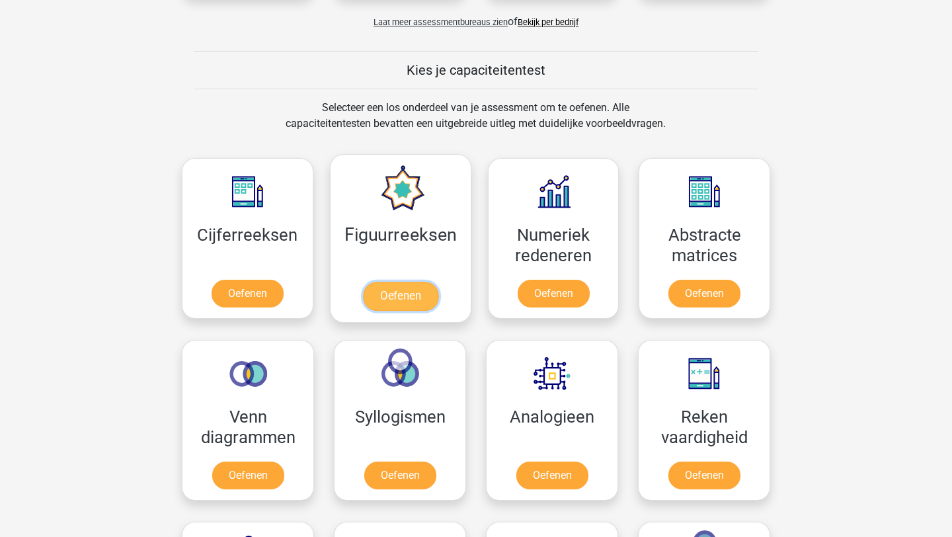
click at [399, 299] on link "Oefenen" at bounding box center [399, 296] width 75 height 29
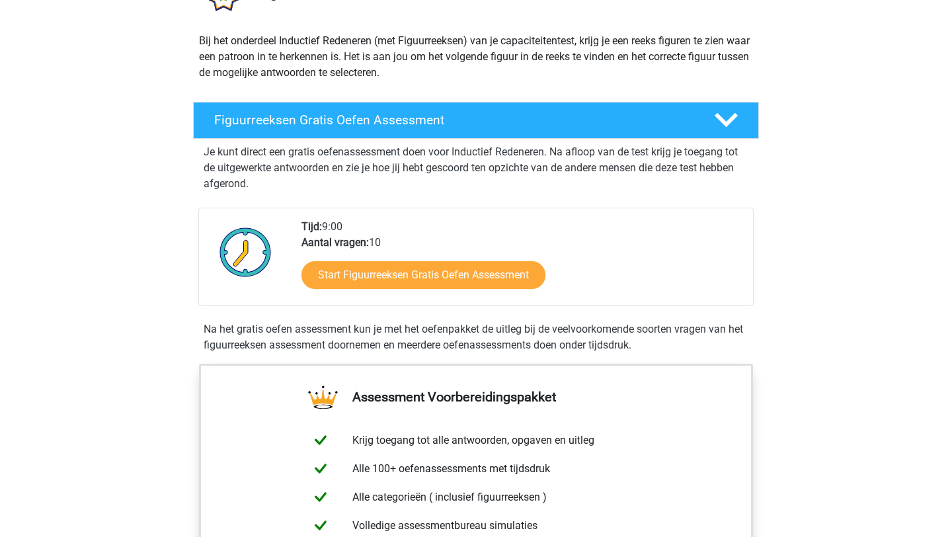
scroll to position [100, 0]
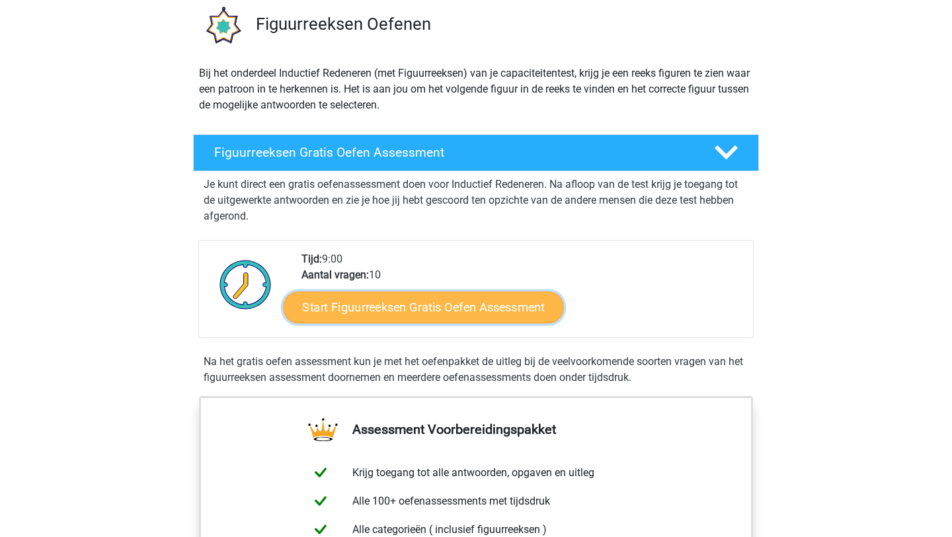
click at [485, 315] on link "Start Figuurreeksen Gratis Oefen Assessment" at bounding box center [424, 307] width 280 height 32
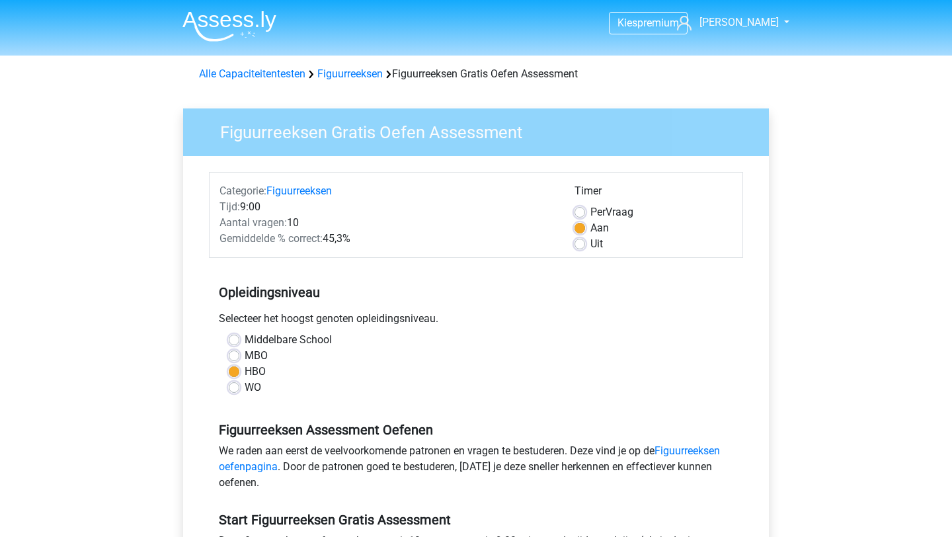
click at [245, 390] on label "WO" at bounding box center [253, 388] width 17 height 16
click at [237, 390] on input "WO" at bounding box center [234, 386] width 11 height 13
radio input "true"
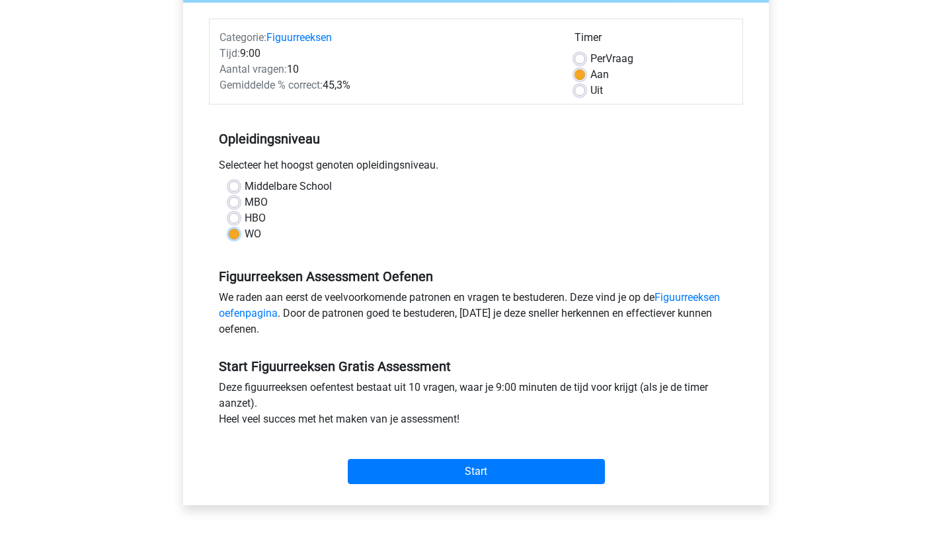
scroll to position [158, 0]
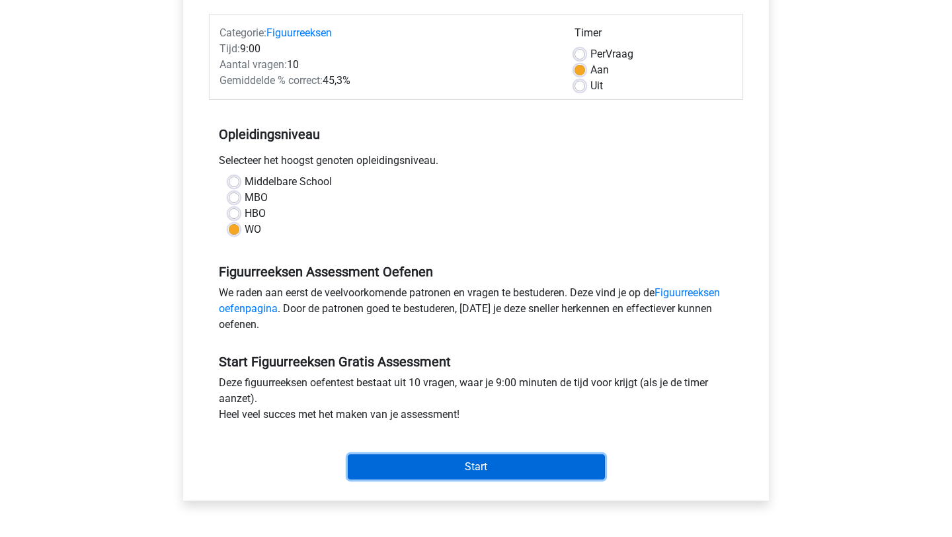
click at [456, 460] on input "Start" at bounding box center [476, 466] width 257 height 25
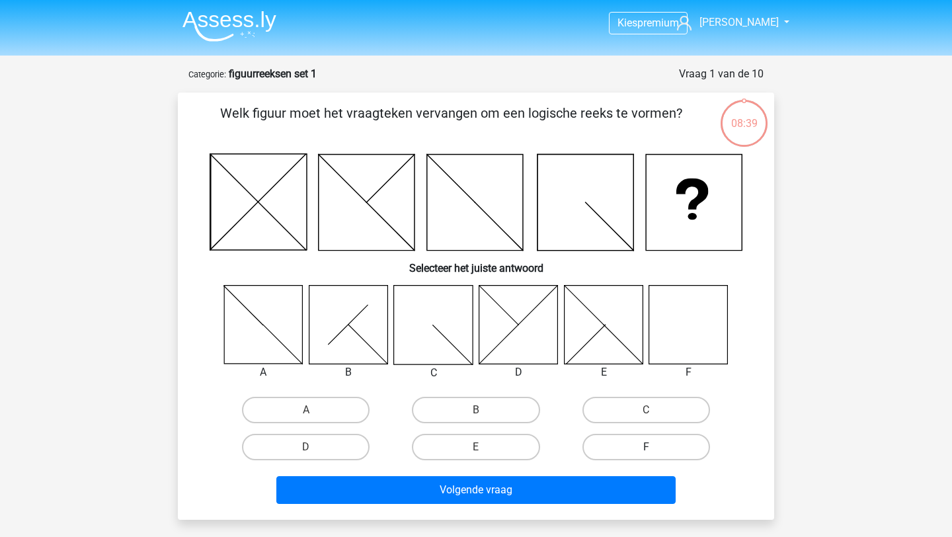
click at [649, 442] on label "F" at bounding box center [647, 447] width 128 height 26
click at [649, 447] on input "F" at bounding box center [650, 451] width 9 height 9
radio input "true"
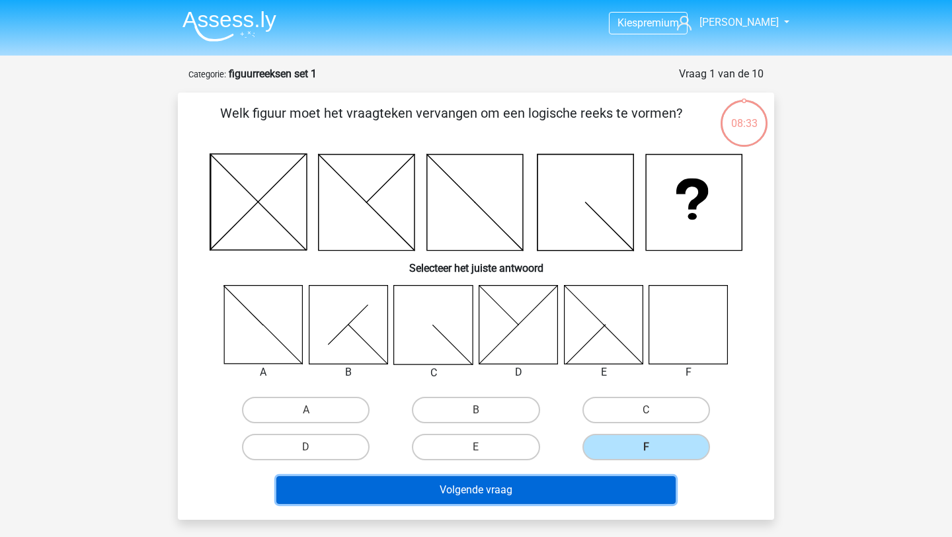
click at [622, 497] on button "Volgende vraag" at bounding box center [476, 490] width 400 height 28
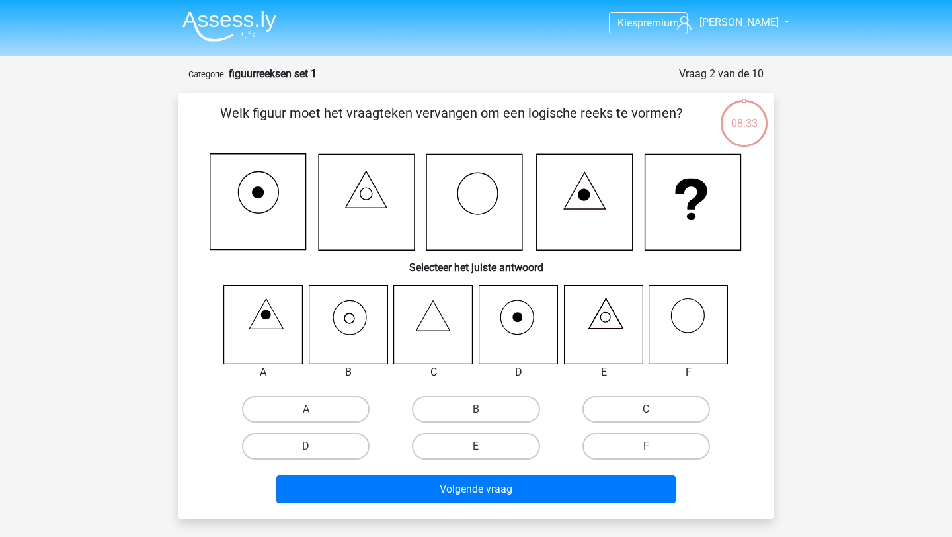
scroll to position [66, 0]
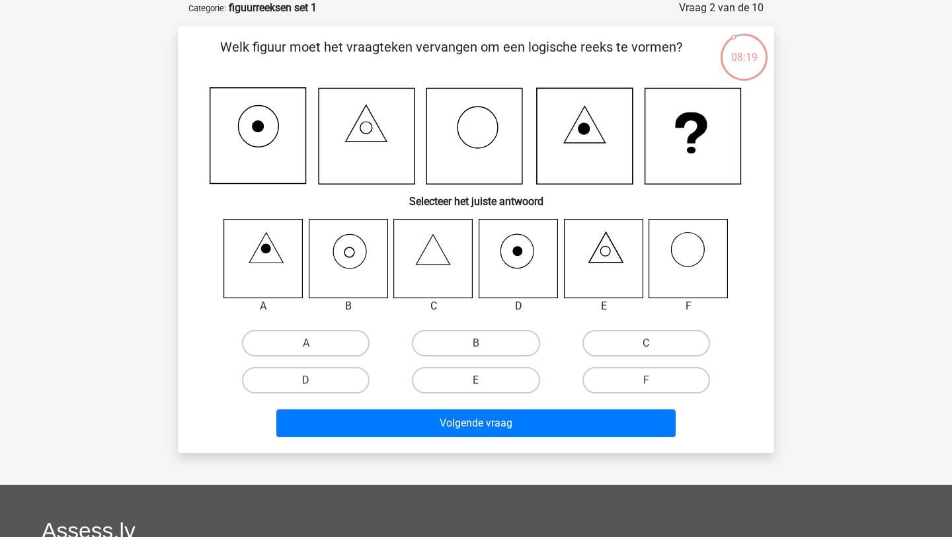
click at [483, 351] on input "B" at bounding box center [480, 347] width 9 height 9
radio input "true"
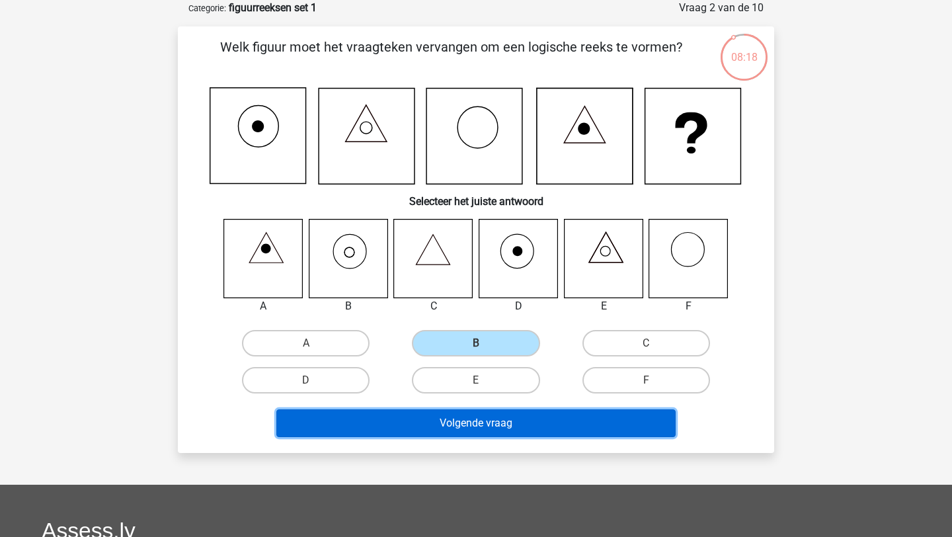
click at [502, 421] on button "Volgende vraag" at bounding box center [476, 423] width 400 height 28
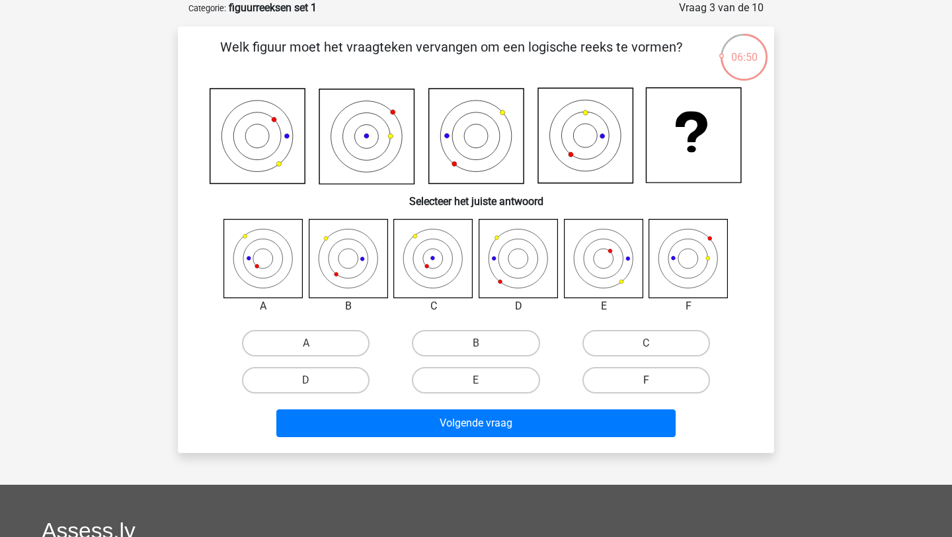
click at [649, 376] on label "F" at bounding box center [647, 380] width 128 height 26
click at [649, 380] on input "F" at bounding box center [650, 384] width 9 height 9
radio input "true"
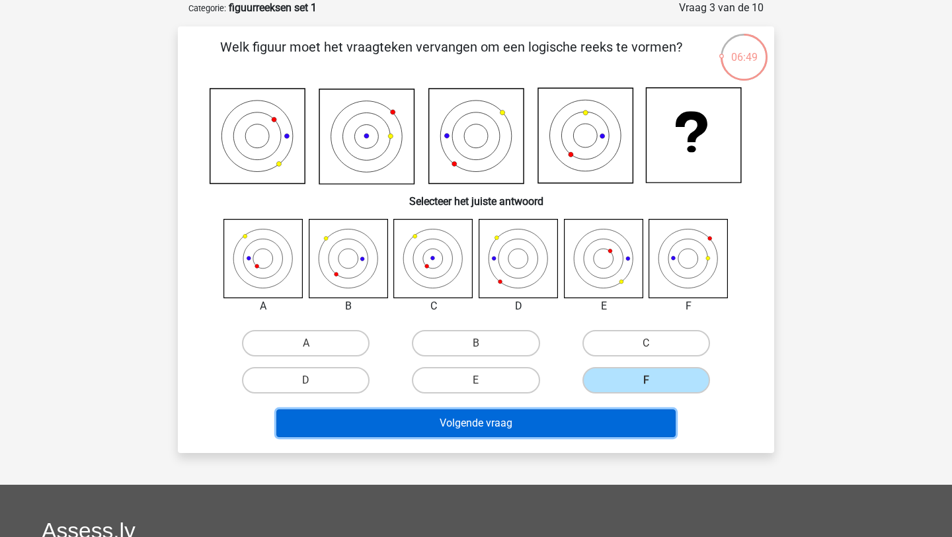
click at [623, 425] on button "Volgende vraag" at bounding box center [476, 423] width 400 height 28
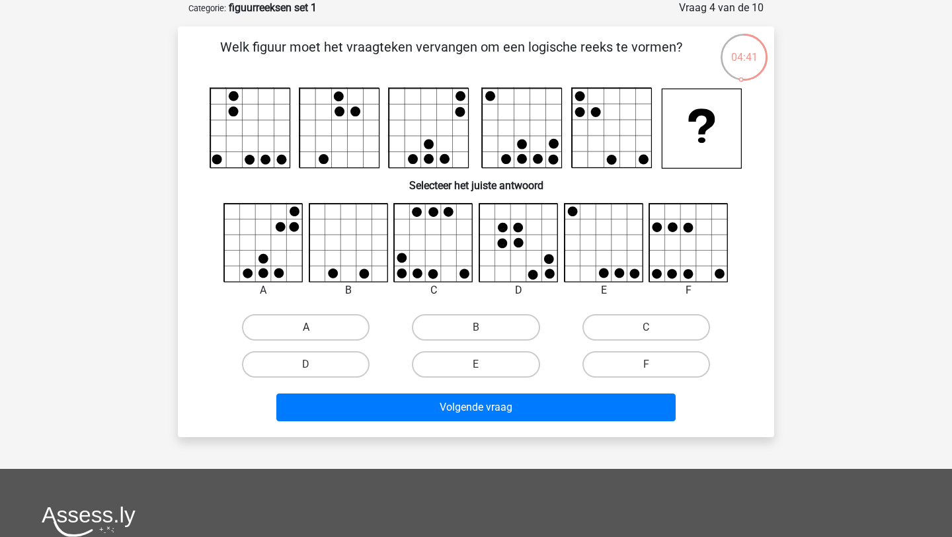
click at [331, 322] on label "A" at bounding box center [306, 327] width 128 height 26
click at [315, 327] on input "A" at bounding box center [310, 331] width 9 height 9
radio input "true"
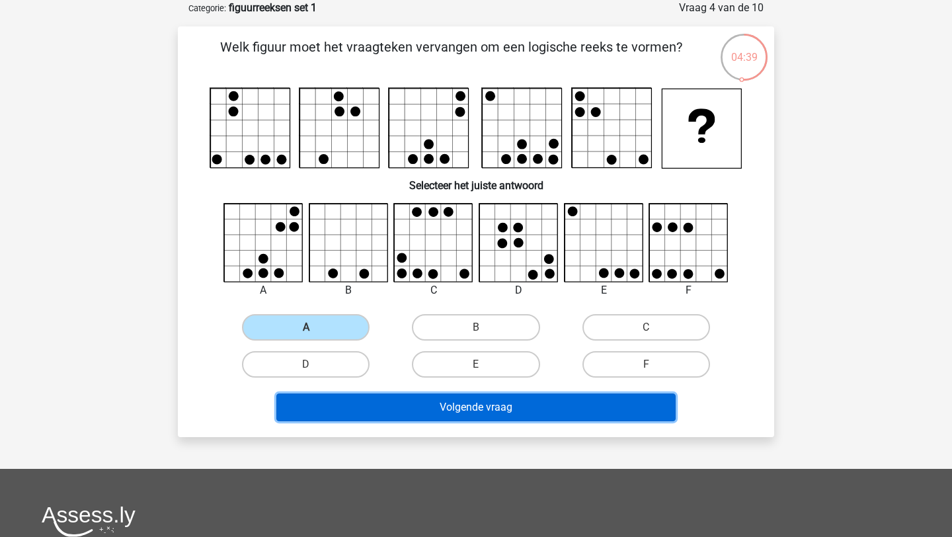
click at [386, 405] on button "Volgende vraag" at bounding box center [476, 407] width 400 height 28
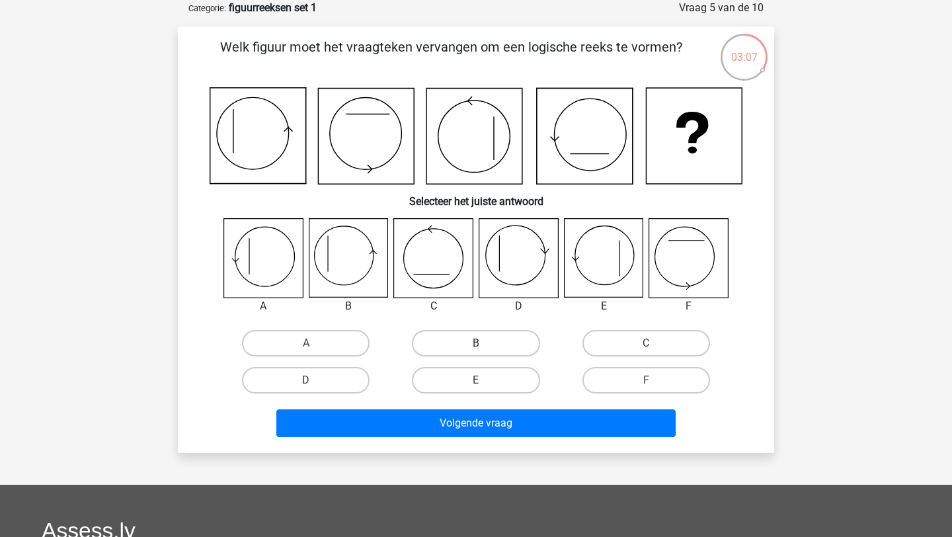
click at [454, 343] on label "B" at bounding box center [476, 343] width 128 height 26
click at [476, 343] on input "B" at bounding box center [480, 347] width 9 height 9
radio input "true"
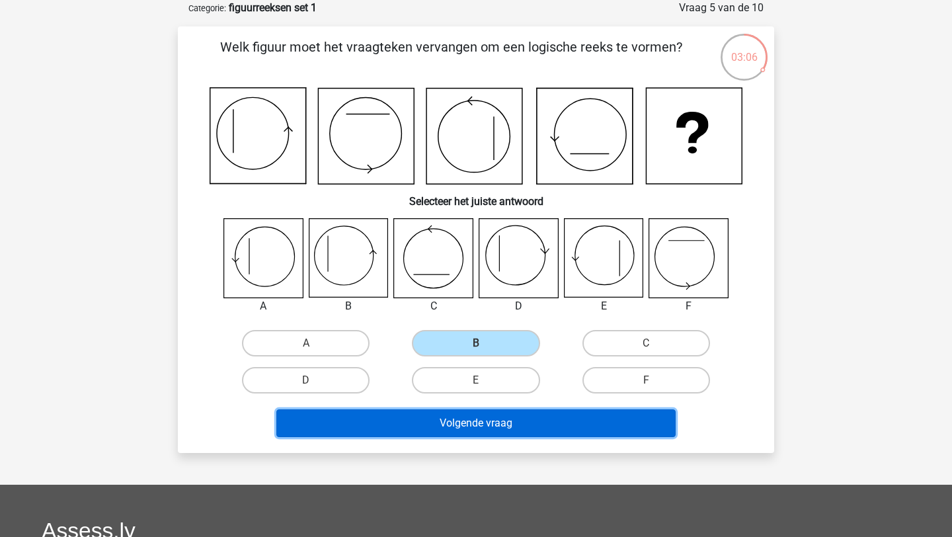
click at [474, 429] on button "Volgende vraag" at bounding box center [476, 423] width 400 height 28
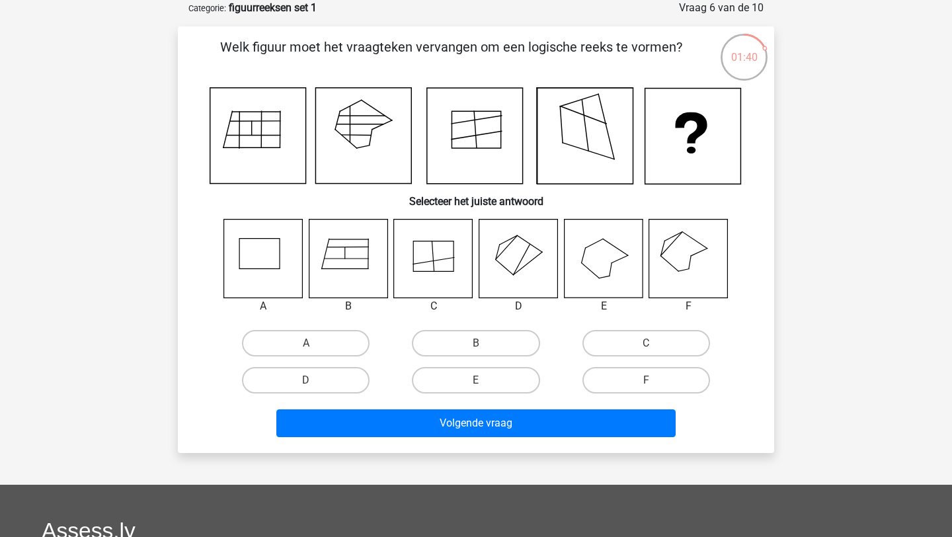
click at [685, 263] on icon at bounding box center [688, 258] width 79 height 79
click at [669, 387] on label "F" at bounding box center [647, 380] width 128 height 26
click at [655, 387] on input "F" at bounding box center [650, 384] width 9 height 9
radio input "true"
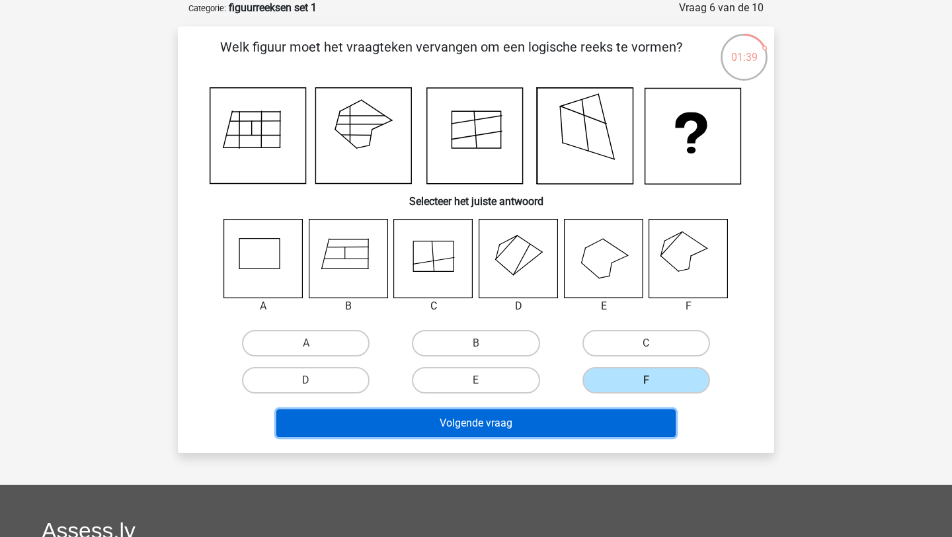
click at [608, 426] on button "Volgende vraag" at bounding box center [476, 423] width 400 height 28
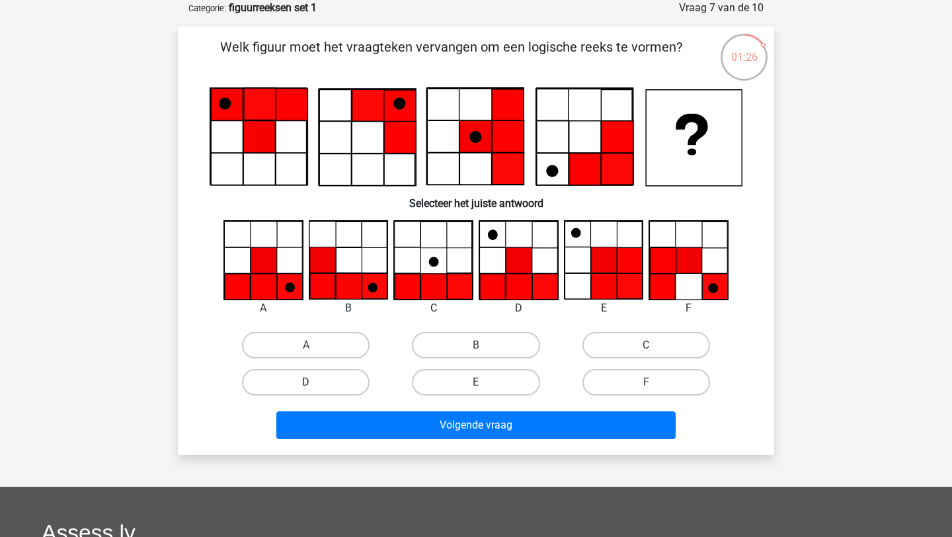
click at [324, 387] on label "D" at bounding box center [306, 382] width 128 height 26
click at [315, 387] on input "D" at bounding box center [310, 386] width 9 height 9
radio input "true"
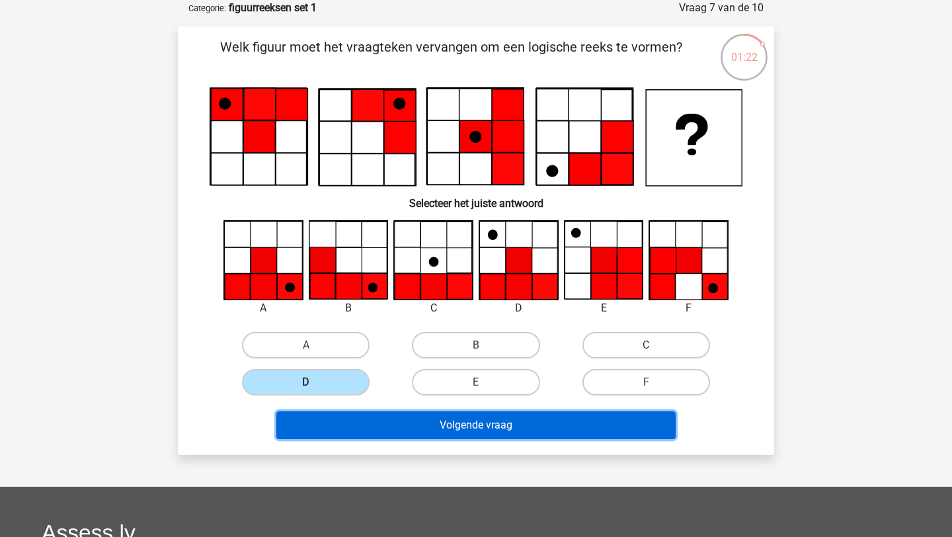
click at [509, 421] on button "Volgende vraag" at bounding box center [476, 425] width 400 height 28
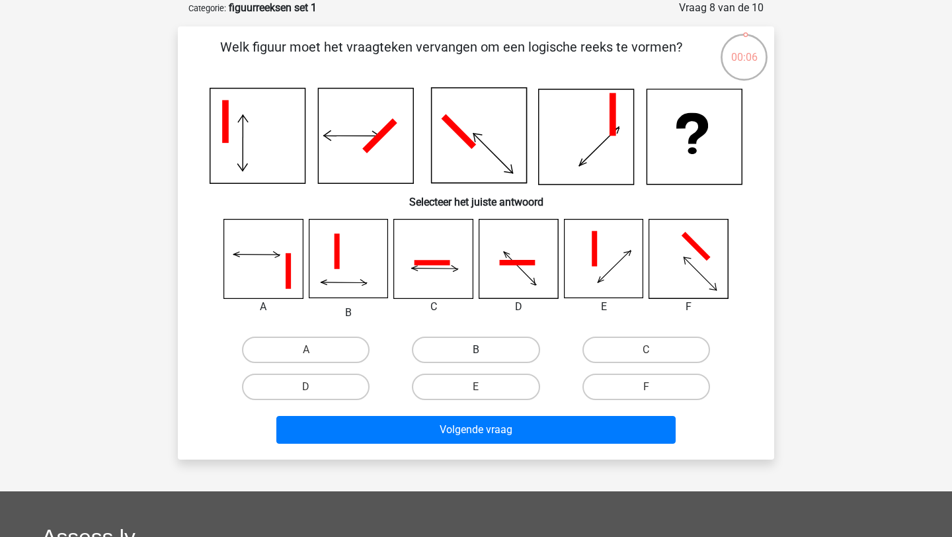
click at [491, 349] on label "B" at bounding box center [476, 350] width 128 height 26
click at [485, 350] on input "B" at bounding box center [480, 354] width 9 height 9
radio input "true"
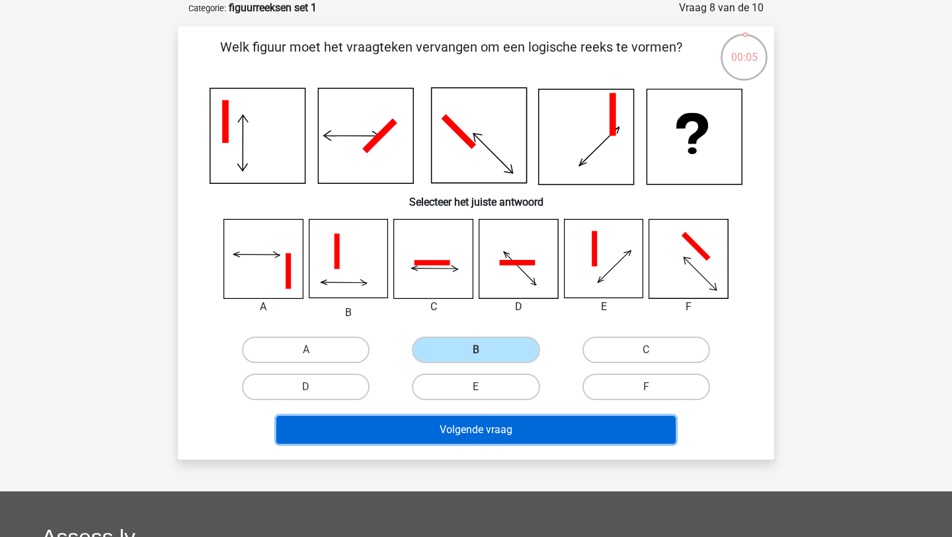
click at [497, 436] on button "Volgende vraag" at bounding box center [476, 430] width 400 height 28
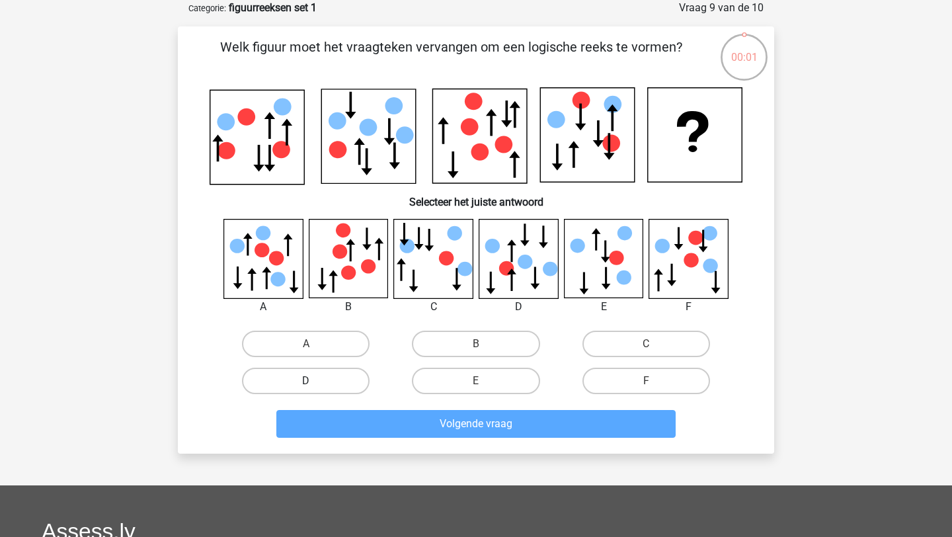
click at [349, 378] on label "D" at bounding box center [306, 381] width 128 height 26
click at [315, 381] on input "D" at bounding box center [310, 385] width 9 height 9
radio input "true"
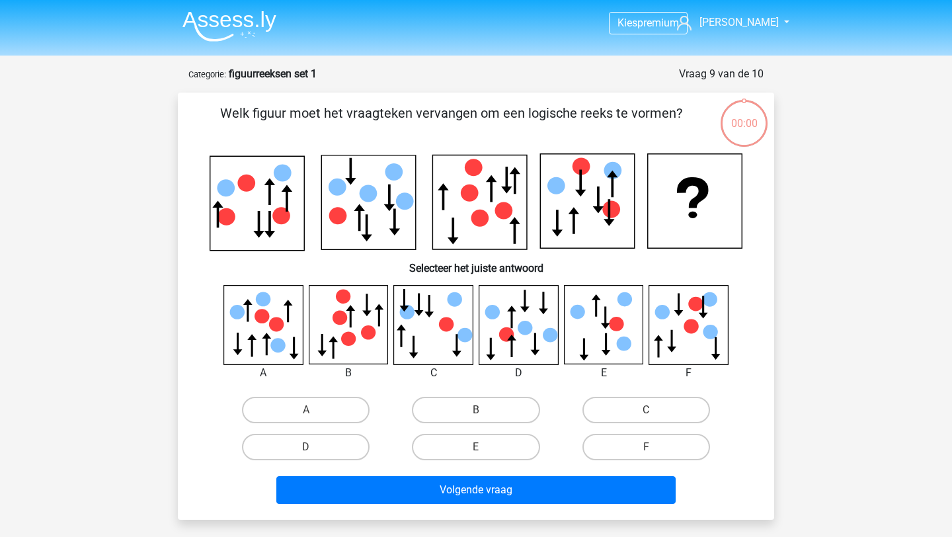
click at [387, 476] on button "Volgende vraag" at bounding box center [476, 490] width 400 height 28
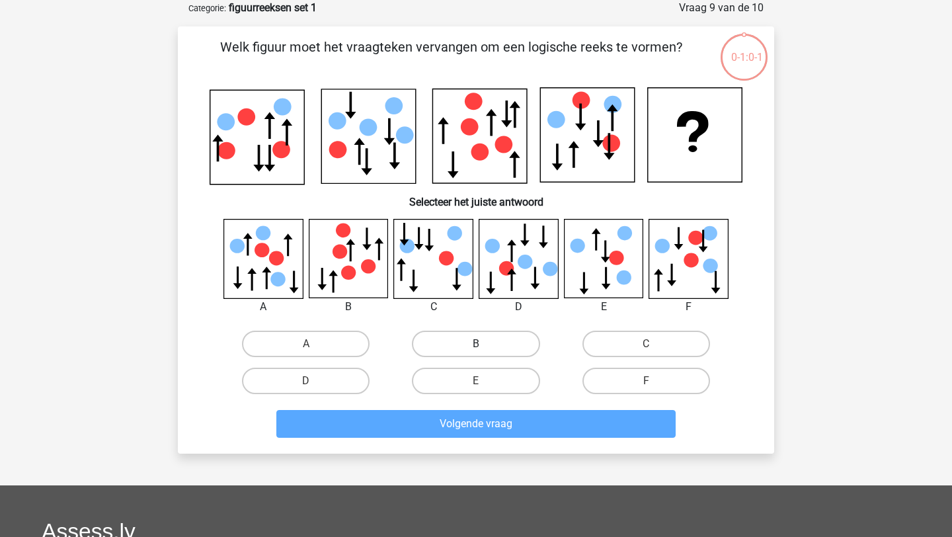
click at [491, 341] on label "B" at bounding box center [476, 344] width 128 height 26
click at [485, 344] on input "B" at bounding box center [480, 348] width 9 height 9
radio input "true"
click at [618, 335] on label "C" at bounding box center [647, 344] width 128 height 26
click at [646, 344] on input "C" at bounding box center [650, 348] width 9 height 9
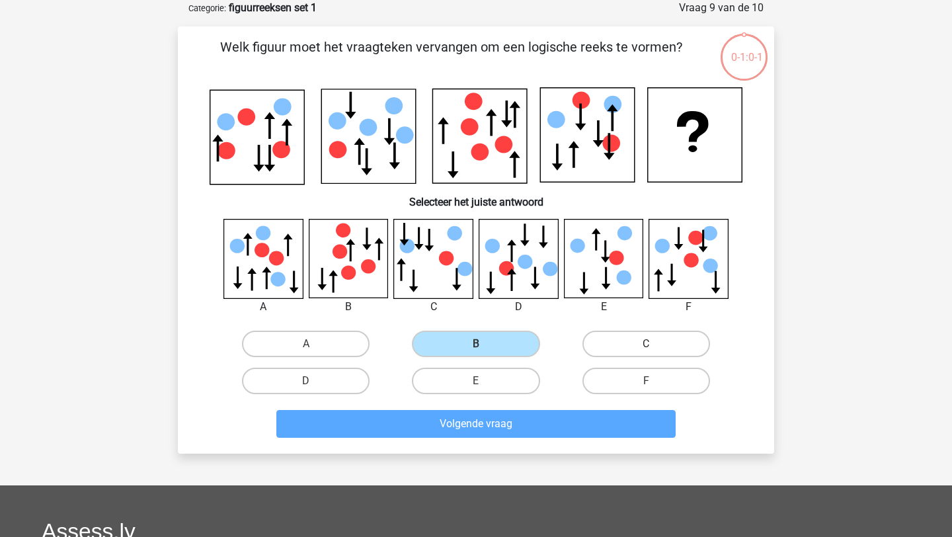
radio input "true"
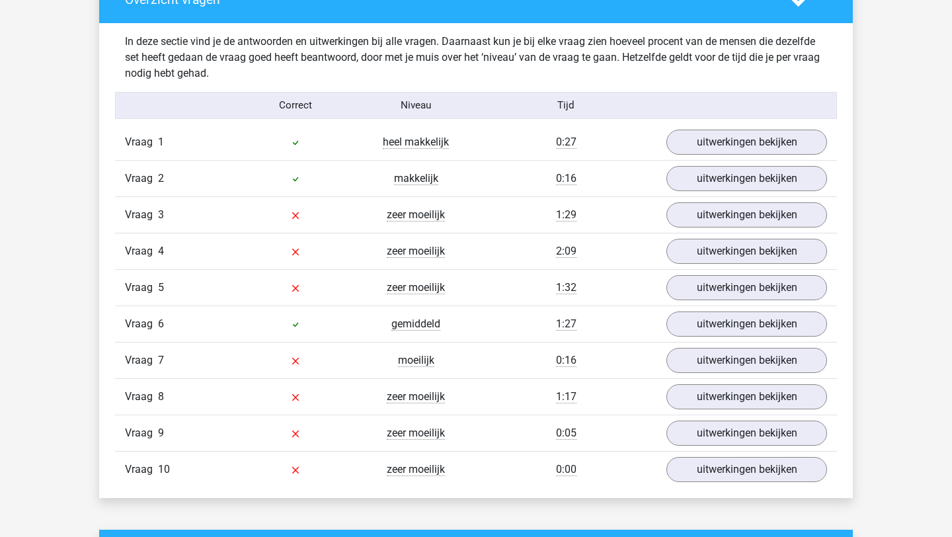
scroll to position [1018, 0]
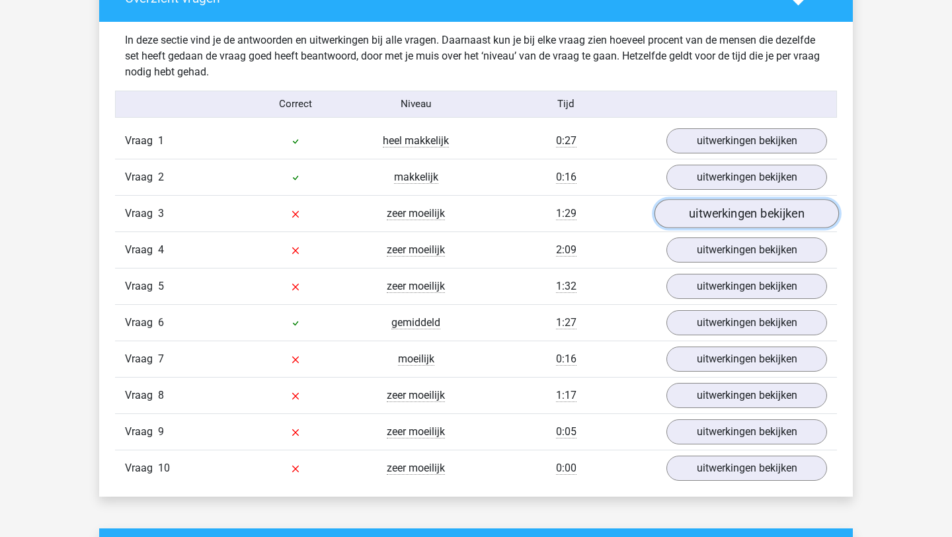
click at [727, 207] on link "uitwerkingen bekijken" at bounding box center [747, 213] width 185 height 29
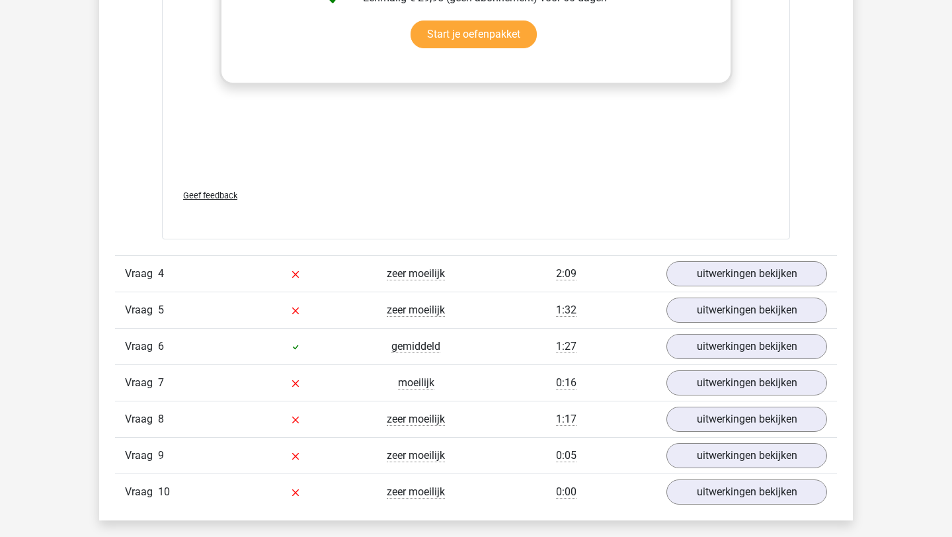
scroll to position [2125, 0]
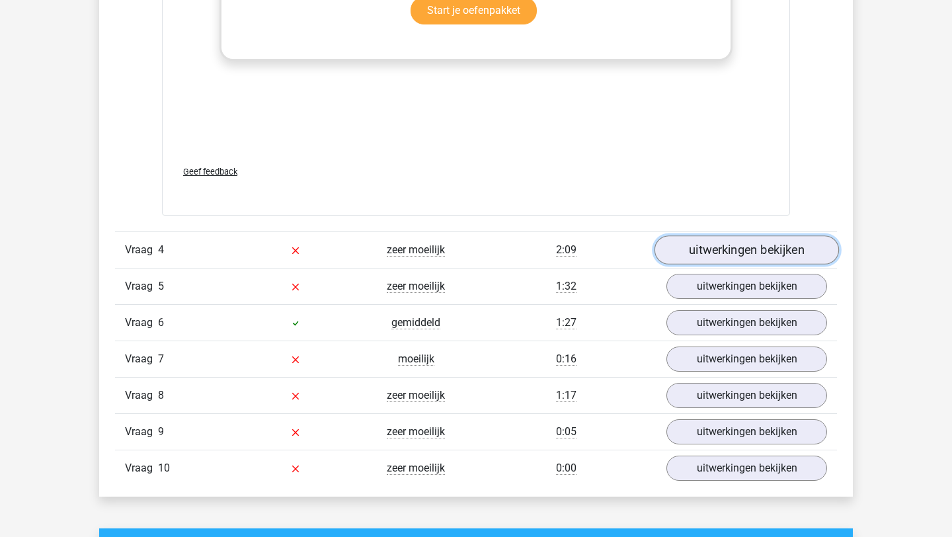
click at [764, 245] on link "uitwerkingen bekijken" at bounding box center [747, 249] width 185 height 29
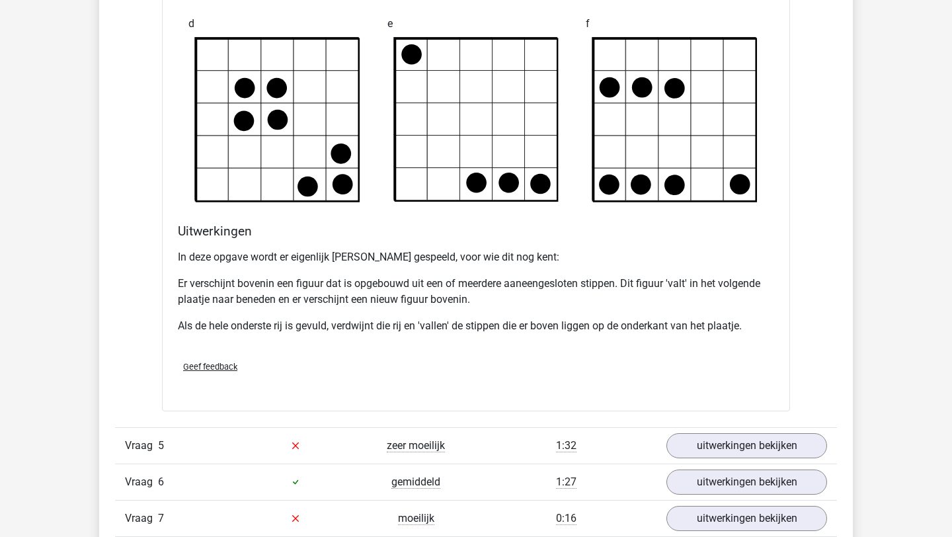
scroll to position [2901, 0]
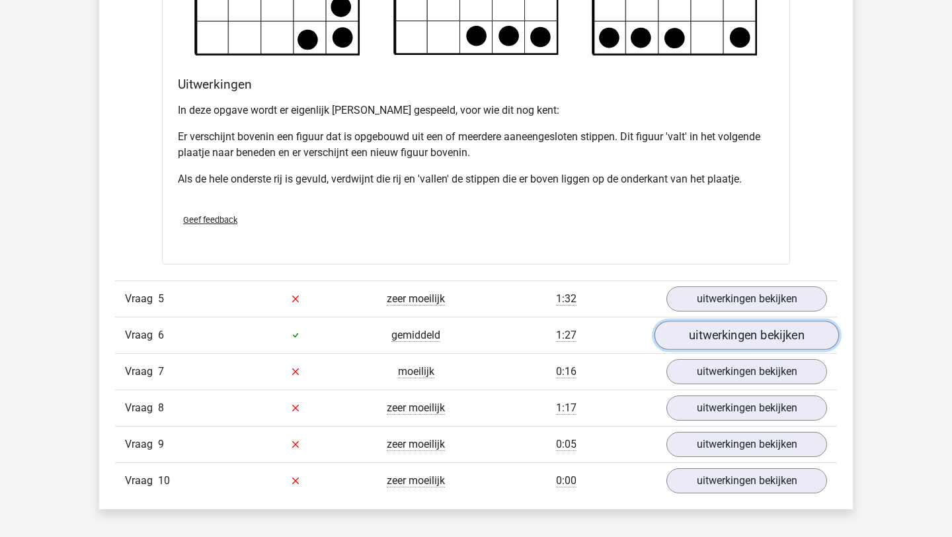
click at [760, 334] on link "uitwerkingen bekijken" at bounding box center [747, 335] width 185 height 29
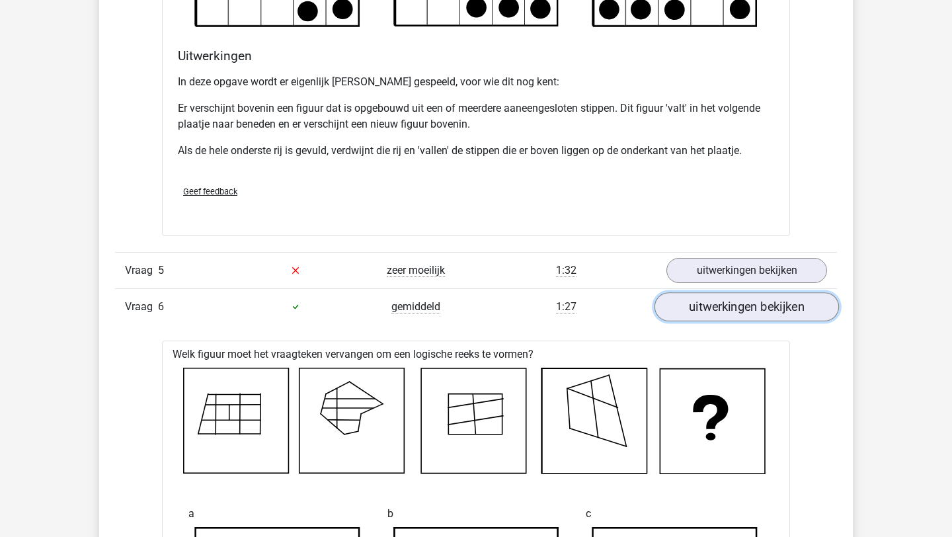
scroll to position [2932, 0]
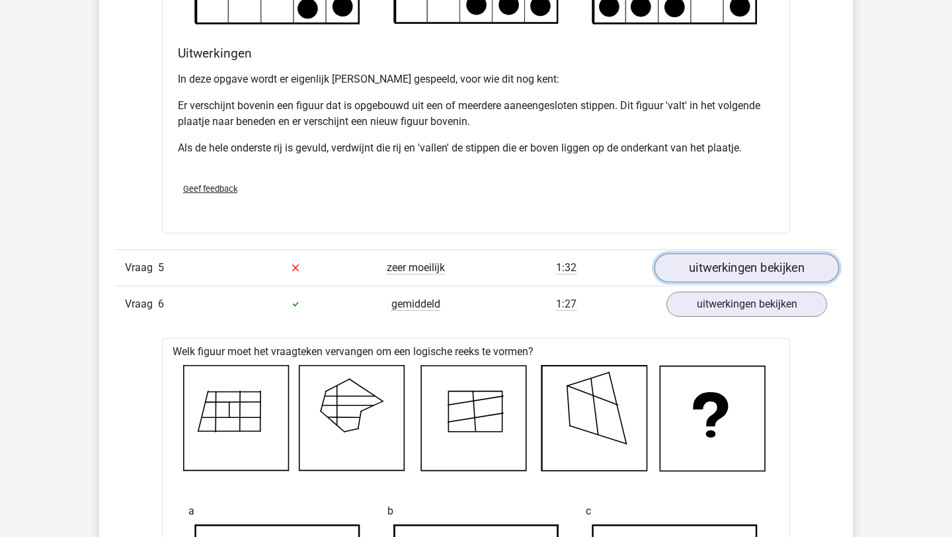
click at [757, 263] on link "uitwerkingen bekijken" at bounding box center [747, 267] width 185 height 29
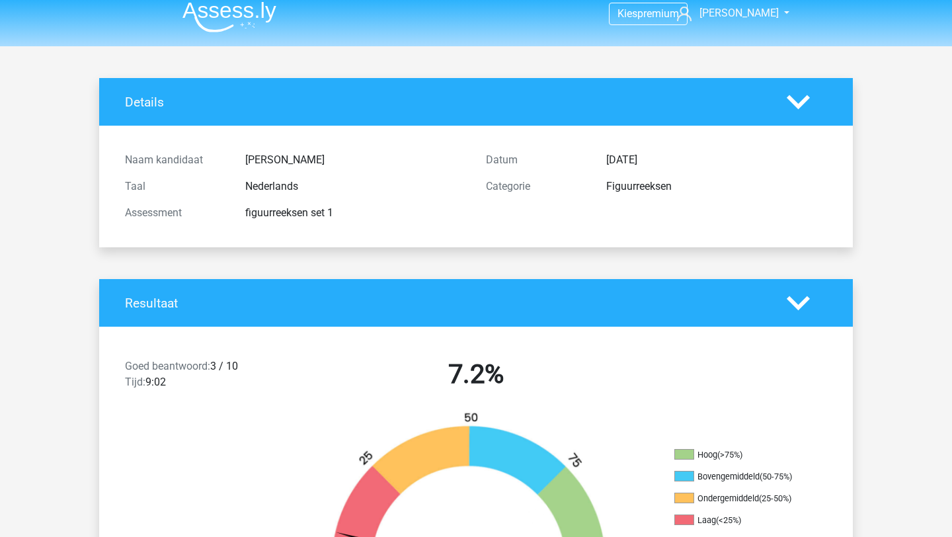
scroll to position [11, 0]
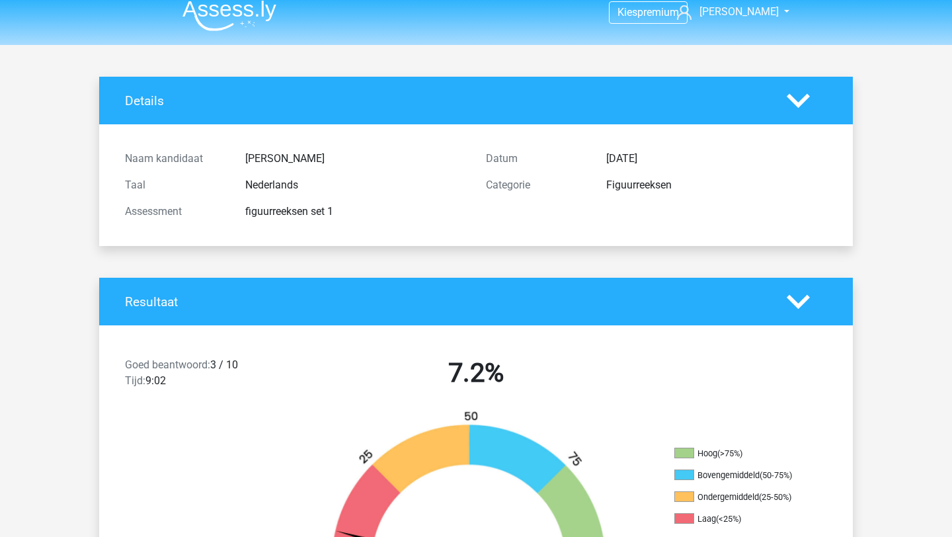
click at [794, 295] on icon at bounding box center [798, 301] width 23 height 23
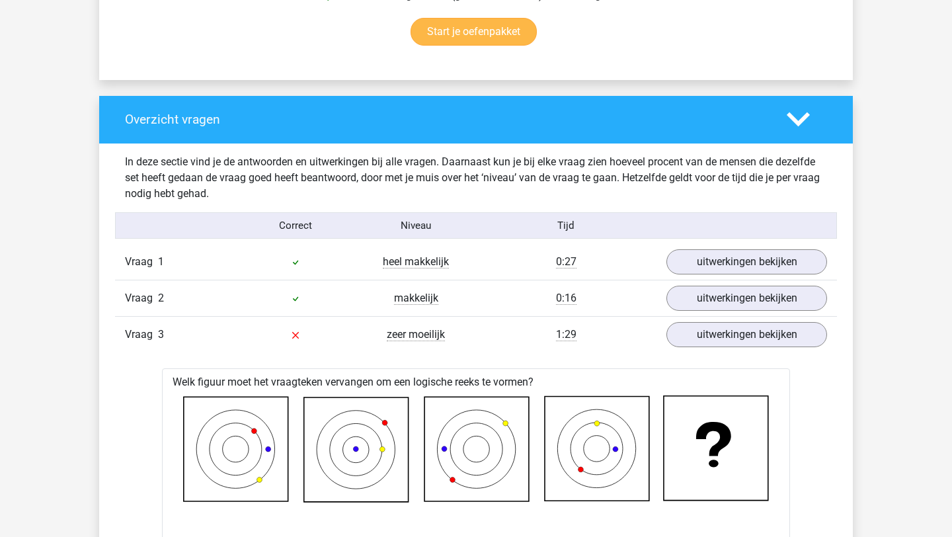
scroll to position [569, 0]
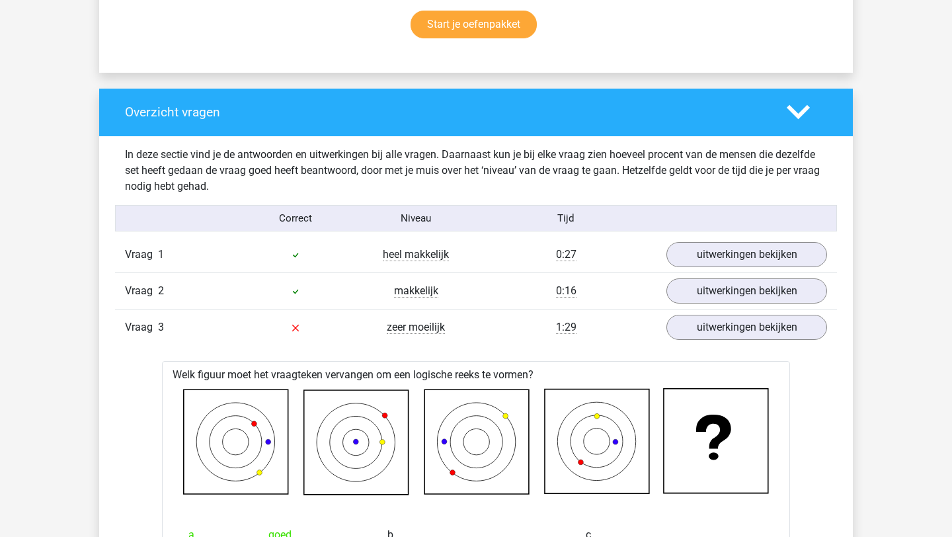
click at [800, 114] on polygon at bounding box center [798, 112] width 23 height 15
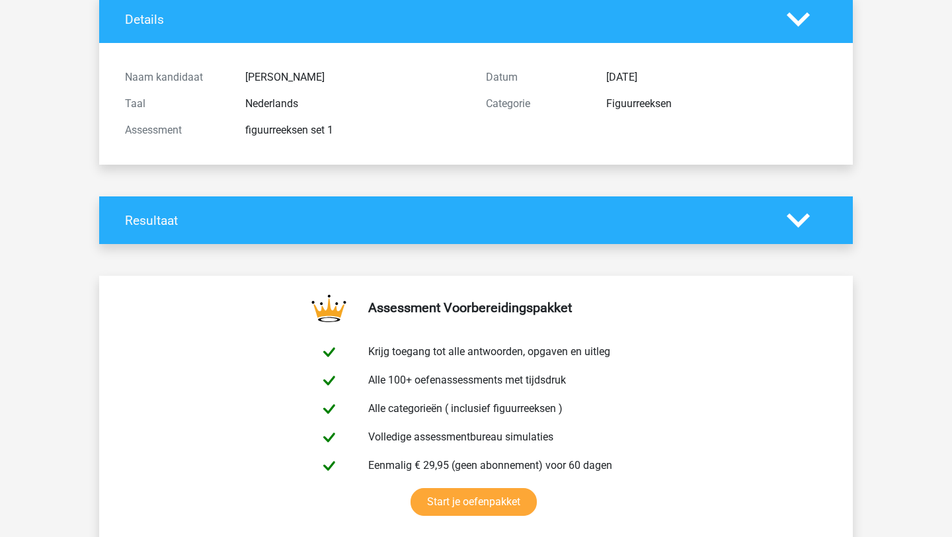
scroll to position [101, 0]
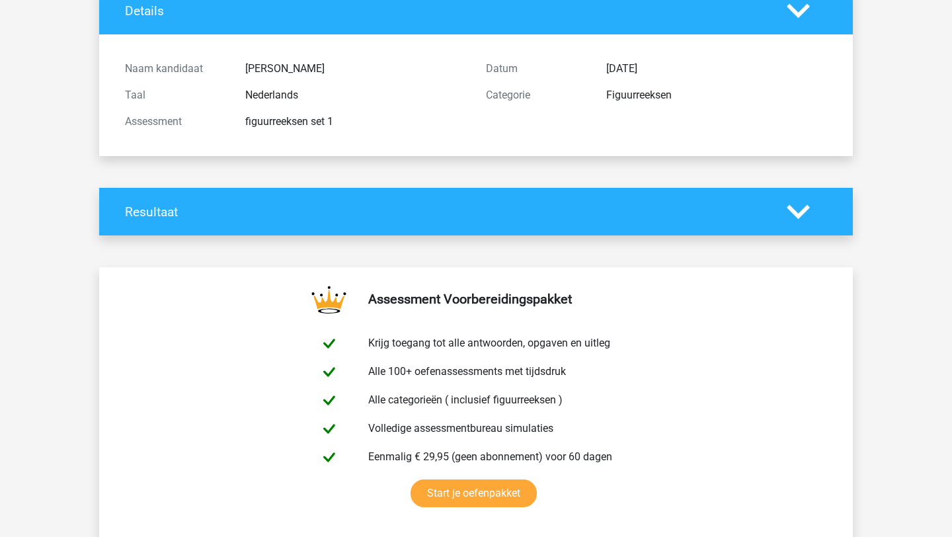
click at [763, 215] on h4 "Resultaat" at bounding box center [446, 211] width 642 height 15
click at [798, 213] on polygon at bounding box center [798, 211] width 23 height 15
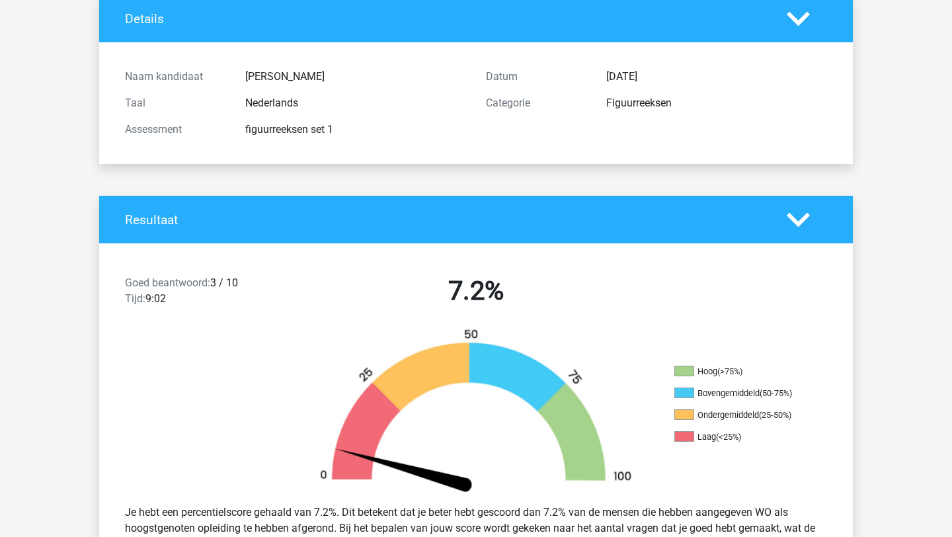
scroll to position [0, 0]
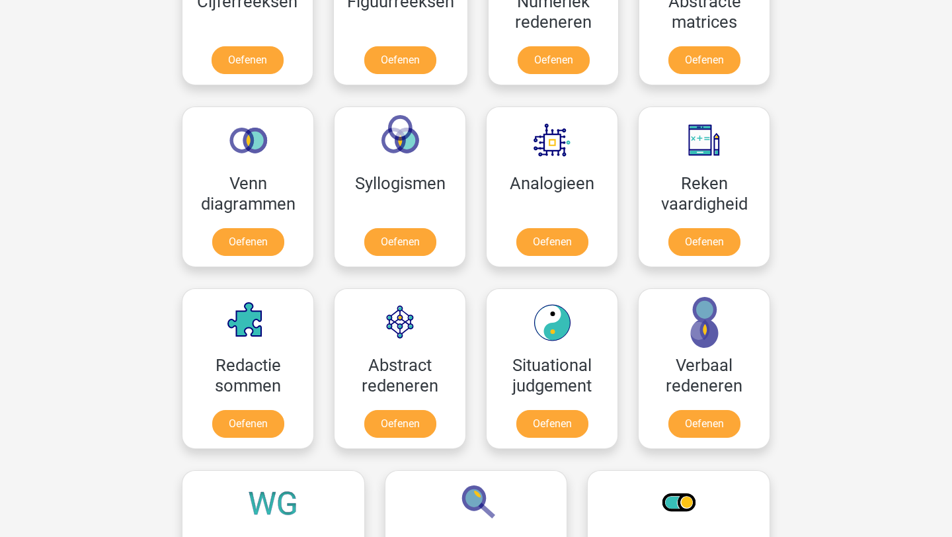
scroll to position [788, 0]
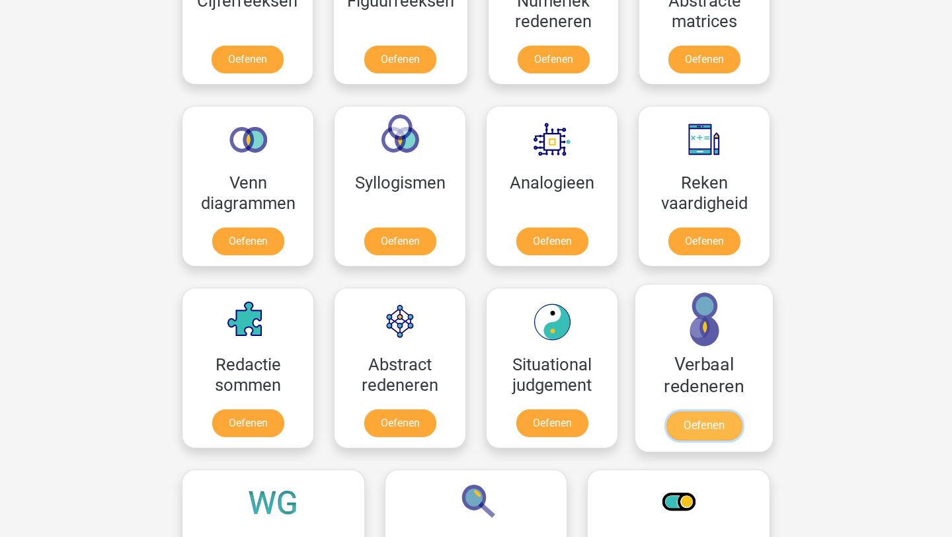
click at [728, 419] on link "Oefenen" at bounding box center [704, 425] width 75 height 29
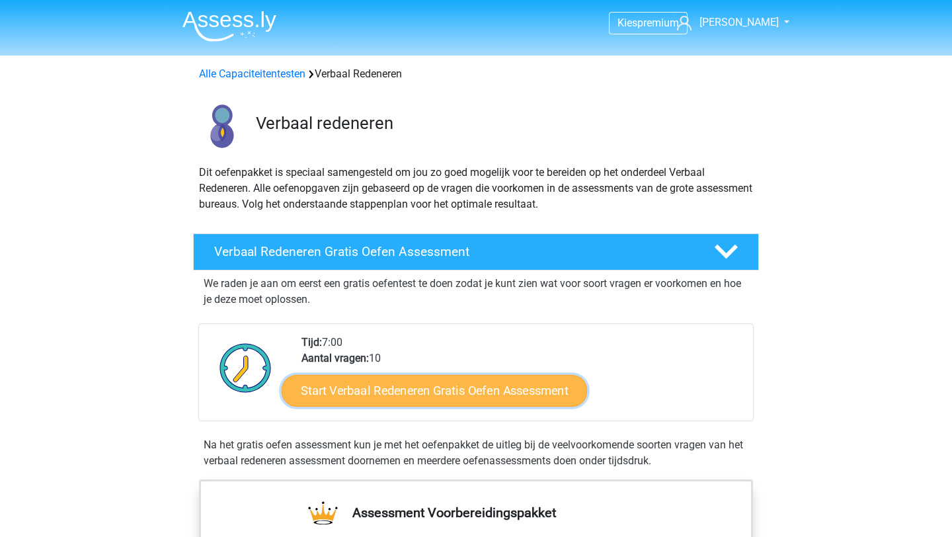
click at [485, 397] on link "Start Verbaal Redeneren Gratis Oefen Assessment" at bounding box center [435, 391] width 306 height 32
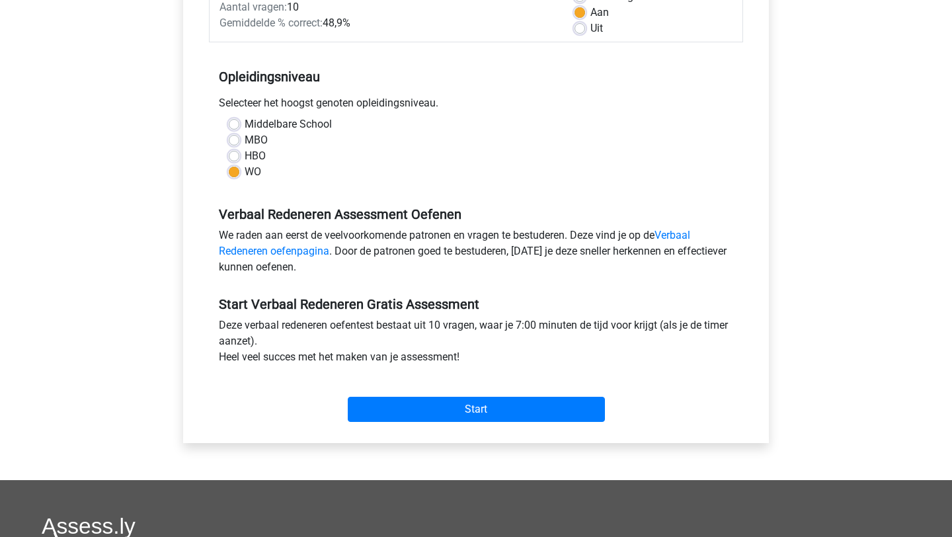
scroll to position [232, 0]
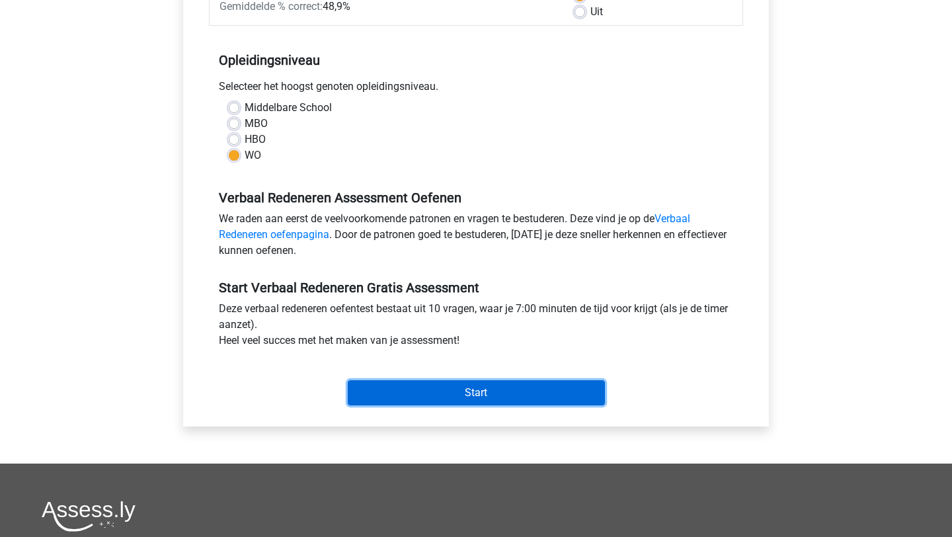
click at [569, 391] on input "Start" at bounding box center [476, 392] width 257 height 25
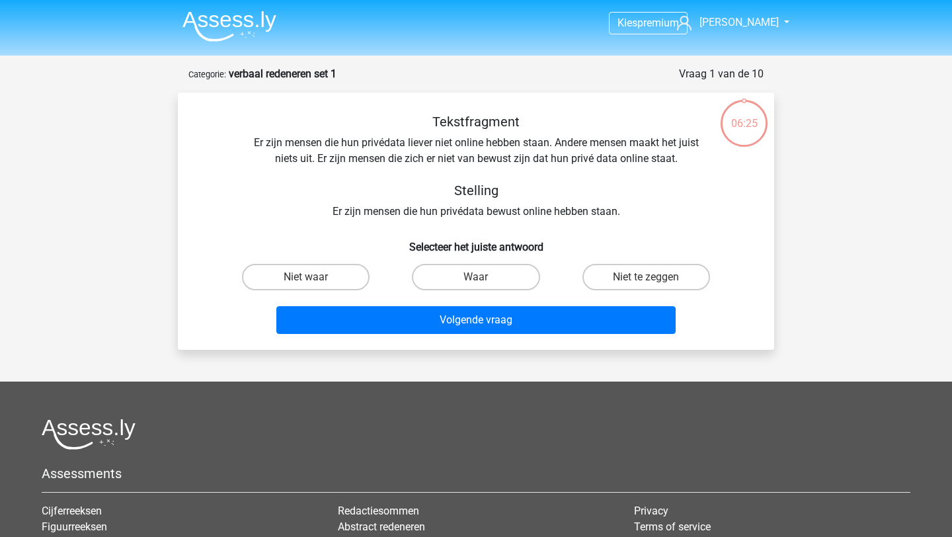
click at [484, 280] on input "Waar" at bounding box center [480, 281] width 9 height 9
radio input "true"
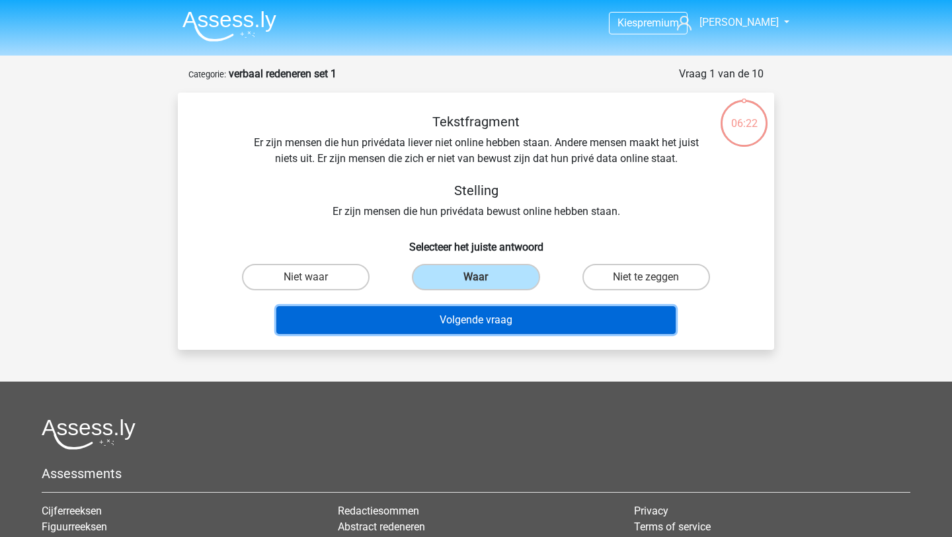
click at [487, 325] on button "Volgende vraag" at bounding box center [476, 320] width 400 height 28
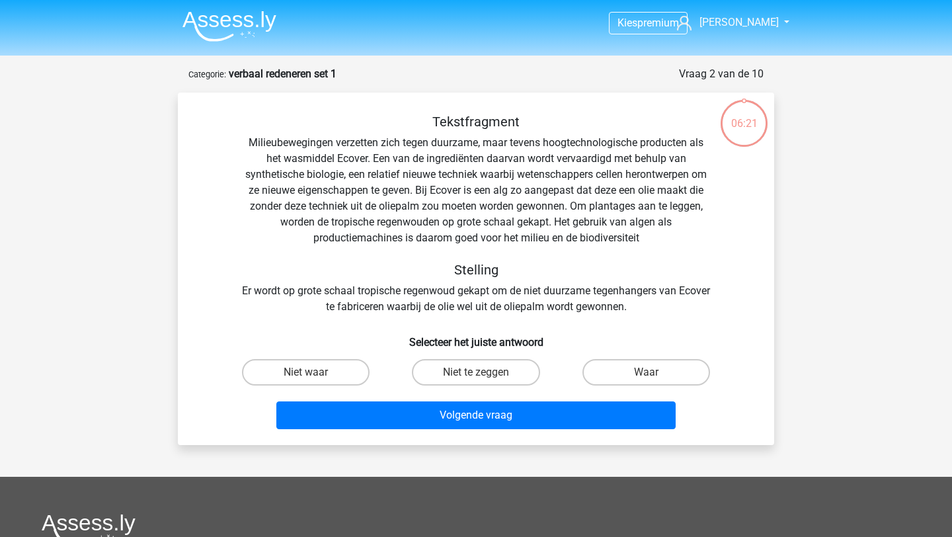
scroll to position [66, 0]
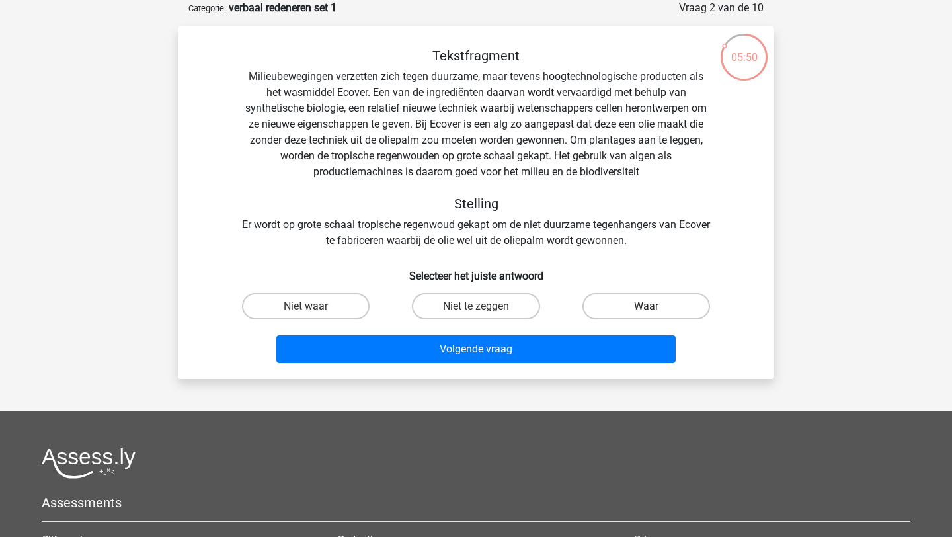
click at [675, 309] on label "Waar" at bounding box center [647, 306] width 128 height 26
click at [655, 309] on input "Waar" at bounding box center [650, 310] width 9 height 9
radio input "true"
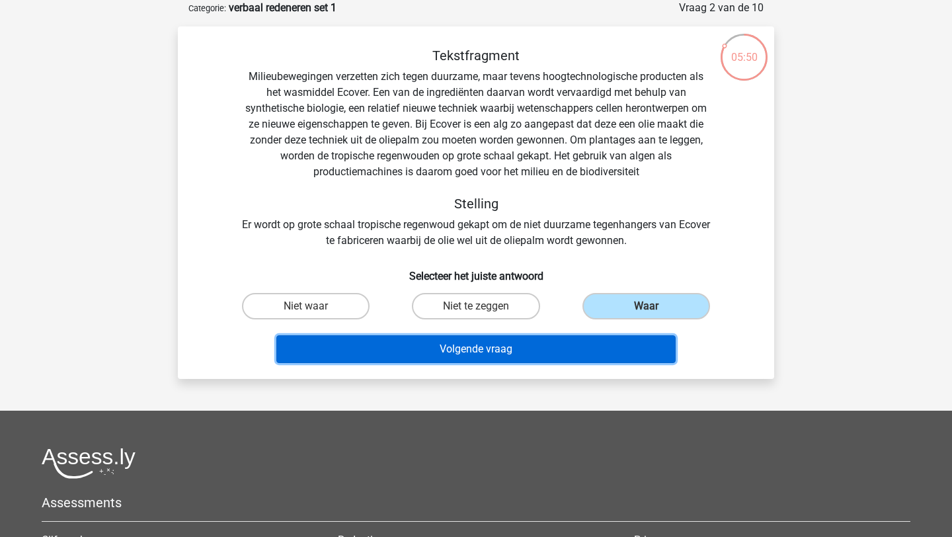
click at [635, 339] on button "Volgende vraag" at bounding box center [476, 349] width 400 height 28
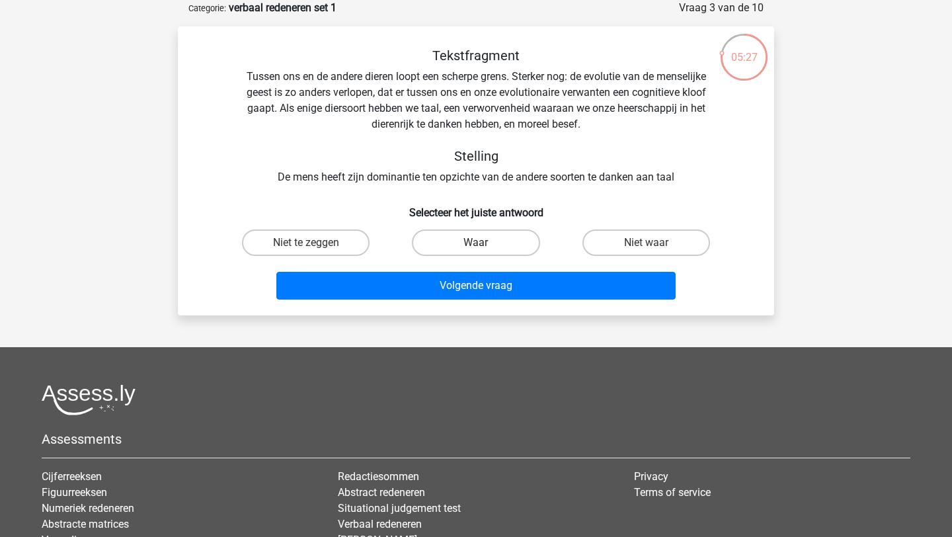
click at [445, 239] on label "Waar" at bounding box center [476, 242] width 128 height 26
click at [476, 243] on input "Waar" at bounding box center [480, 247] width 9 height 9
radio input "true"
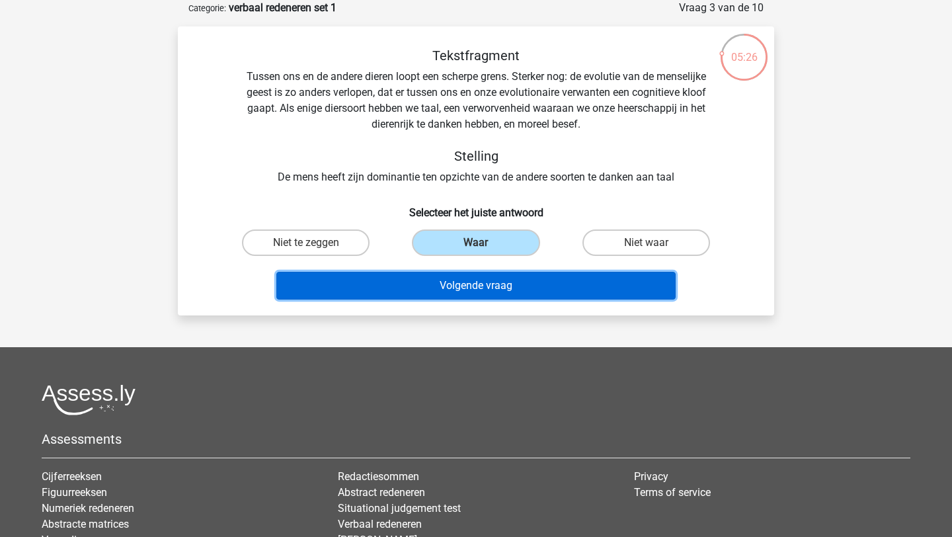
click at [448, 282] on button "Volgende vraag" at bounding box center [476, 286] width 400 height 28
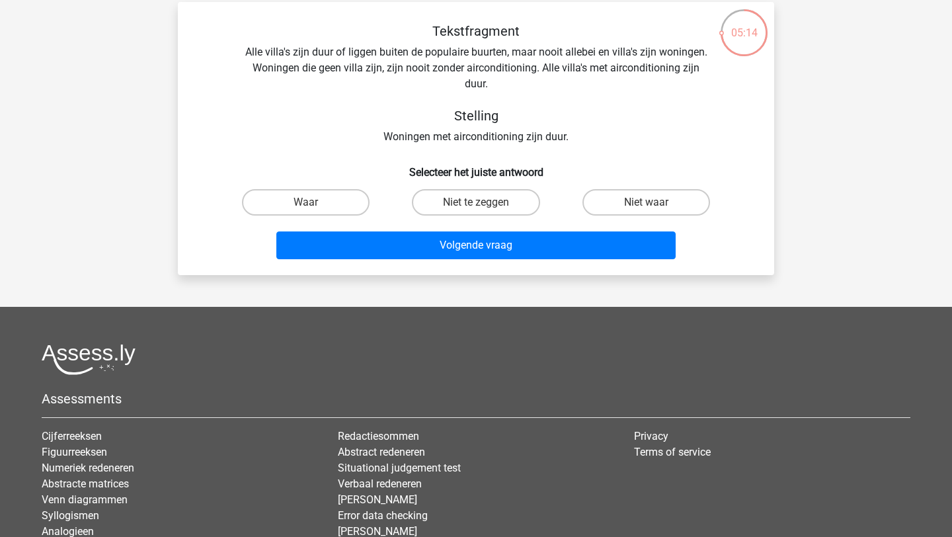
scroll to position [91, 0]
click at [629, 203] on label "Niet waar" at bounding box center [647, 201] width 128 height 26
click at [646, 203] on input "Niet waar" at bounding box center [650, 206] width 9 height 9
radio input "true"
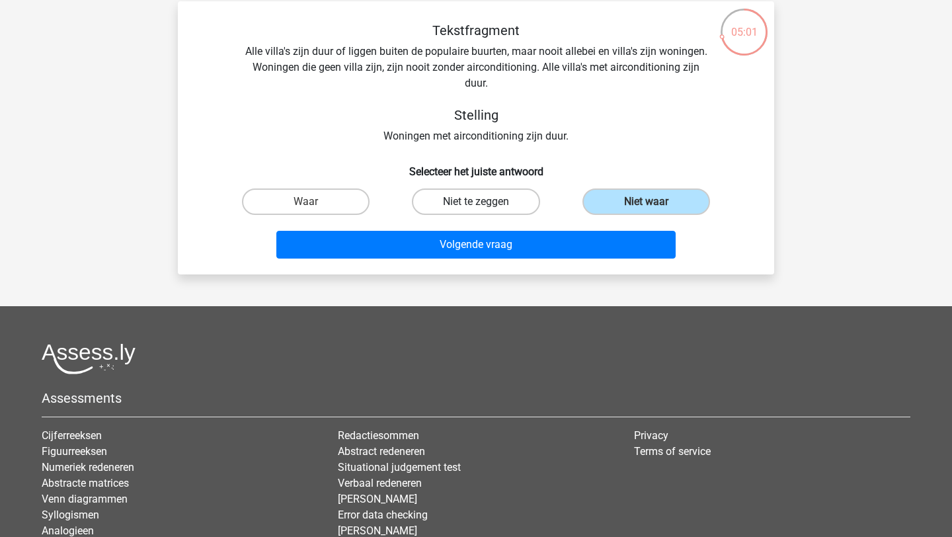
click at [486, 206] on label "Niet te zeggen" at bounding box center [476, 201] width 128 height 26
click at [485, 206] on input "Niet te zeggen" at bounding box center [480, 206] width 9 height 9
radio input "true"
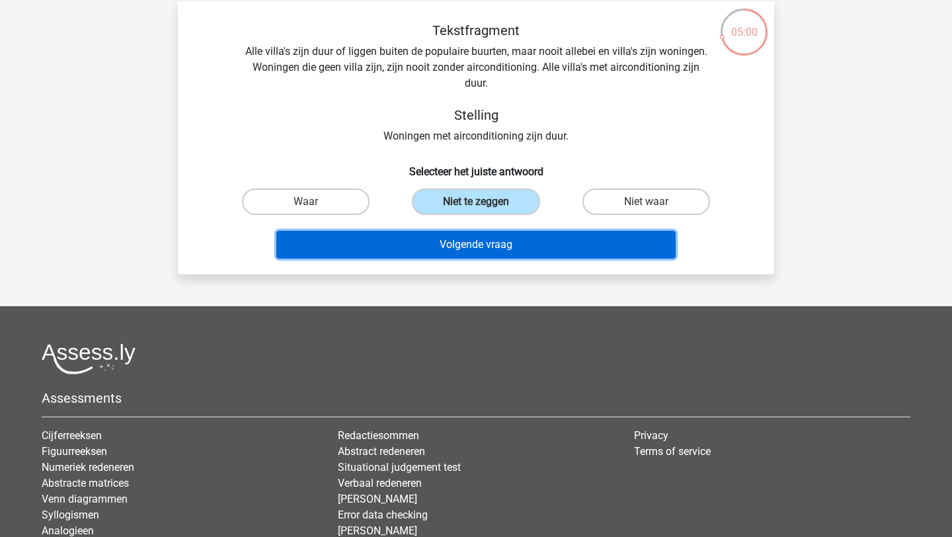
click at [493, 244] on button "Volgende vraag" at bounding box center [476, 245] width 400 height 28
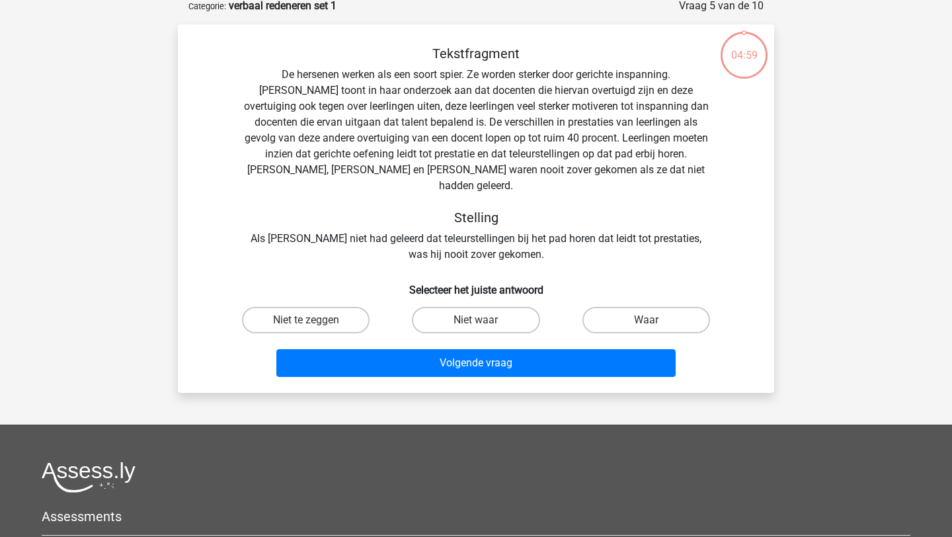
scroll to position [66, 0]
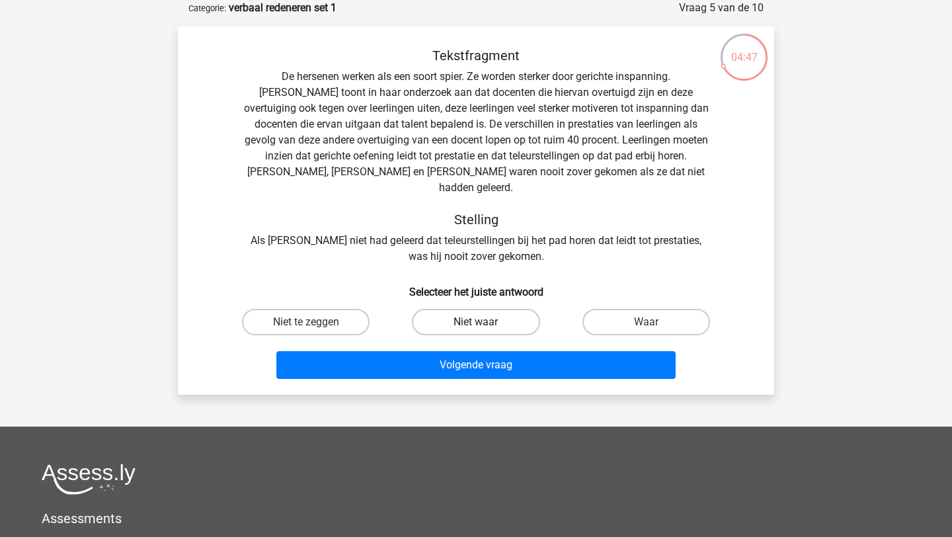
click at [509, 318] on label "Niet waar" at bounding box center [476, 322] width 128 height 26
click at [485, 322] on input "Niet waar" at bounding box center [480, 326] width 9 height 9
radio input "true"
click at [626, 315] on label "Waar" at bounding box center [647, 322] width 128 height 26
click at [646, 322] on input "Waar" at bounding box center [650, 326] width 9 height 9
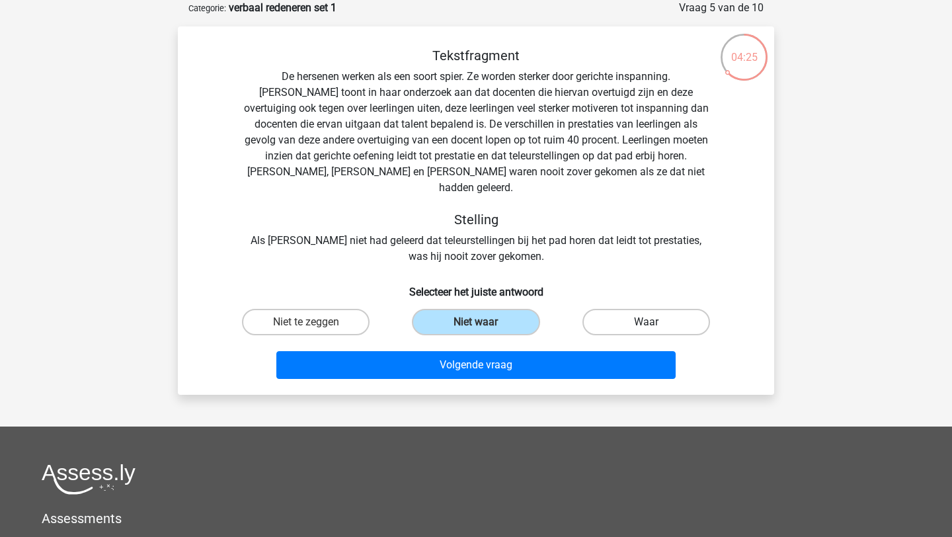
radio input "true"
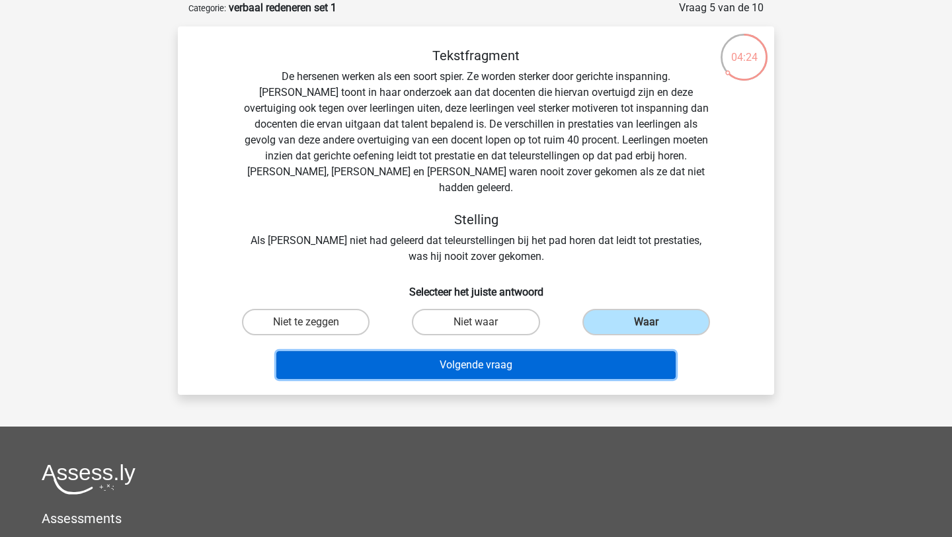
click at [616, 351] on button "Volgende vraag" at bounding box center [476, 365] width 400 height 28
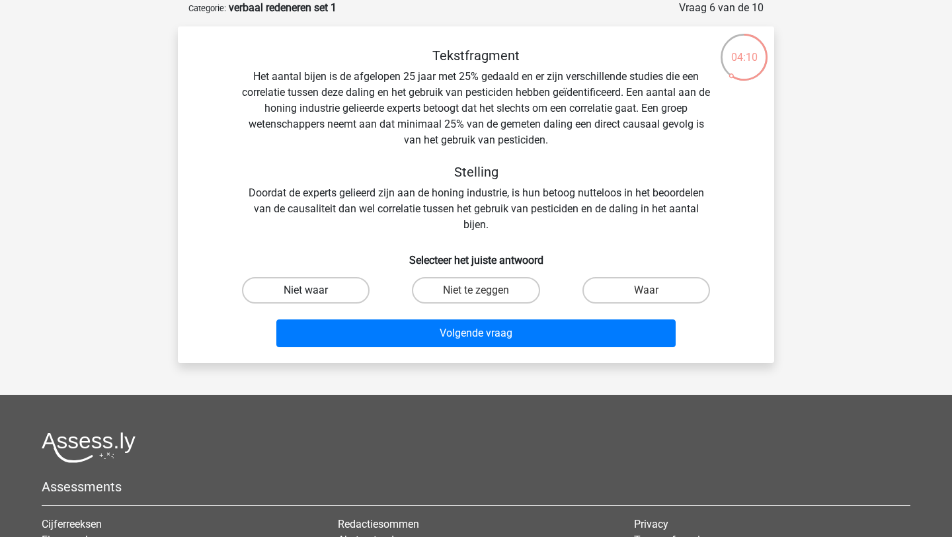
click at [299, 294] on label "Niet waar" at bounding box center [306, 290] width 128 height 26
click at [306, 294] on input "Niet waar" at bounding box center [310, 294] width 9 height 9
radio input "true"
click at [429, 293] on label "Niet te zeggen" at bounding box center [476, 290] width 128 height 26
click at [476, 293] on input "Niet te zeggen" at bounding box center [480, 294] width 9 height 9
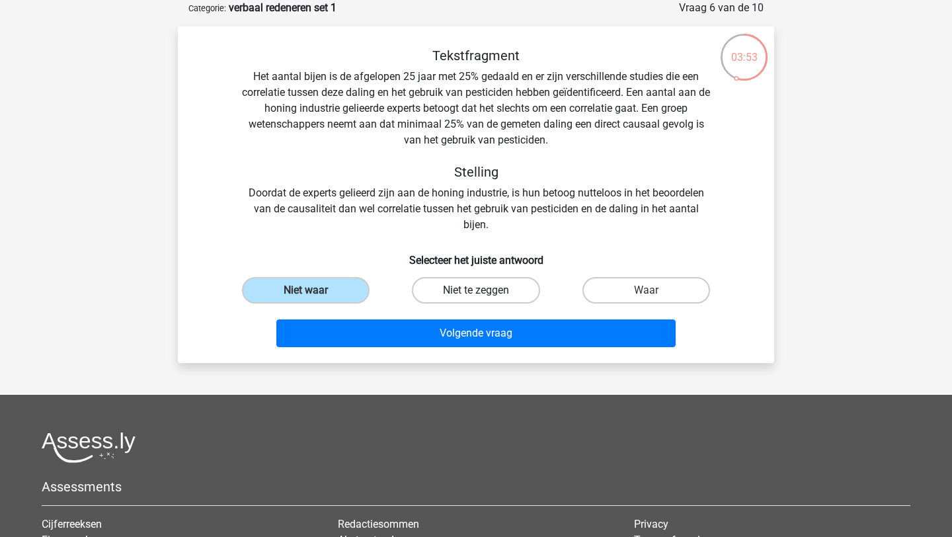
radio input "true"
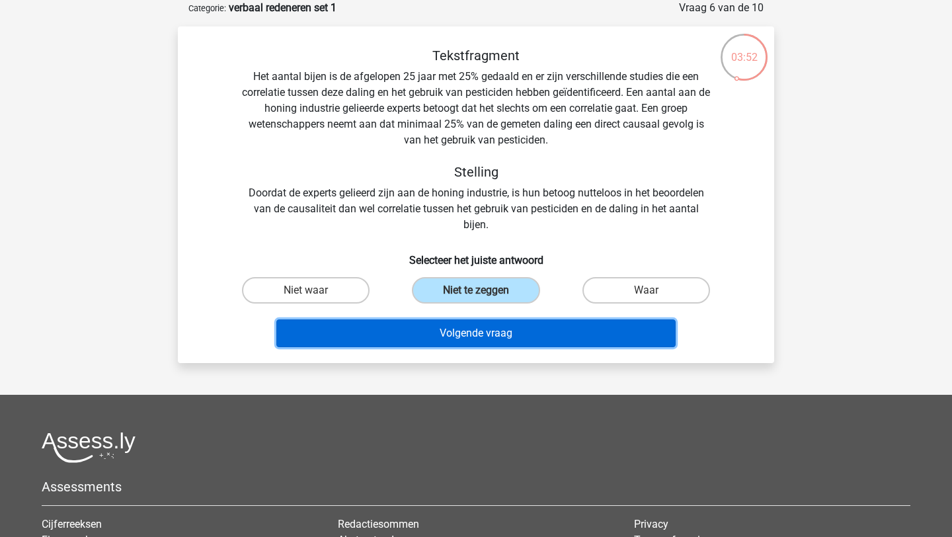
click at [432, 337] on button "Volgende vraag" at bounding box center [476, 333] width 400 height 28
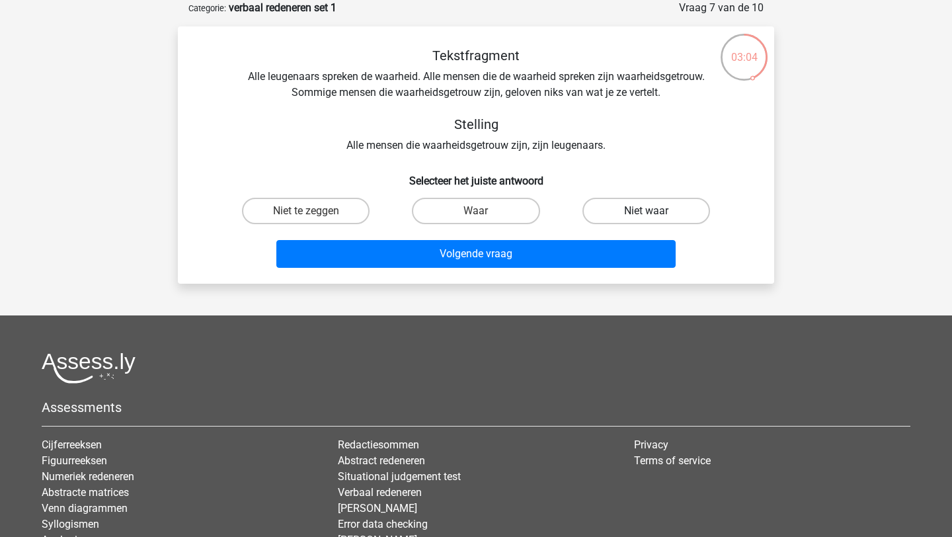
click at [687, 216] on label "Niet waar" at bounding box center [647, 211] width 128 height 26
click at [655, 216] on input "Niet waar" at bounding box center [650, 215] width 9 height 9
radio input "true"
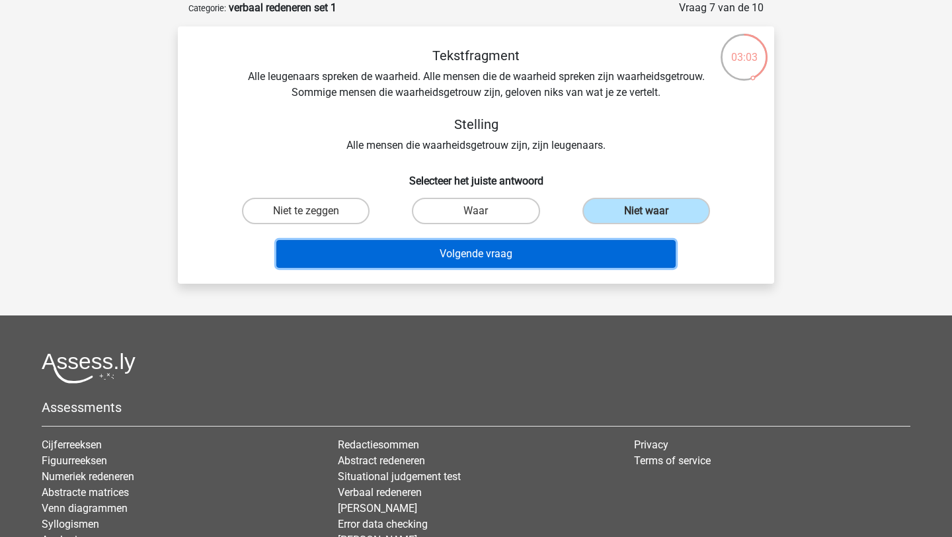
click at [657, 251] on button "Volgende vraag" at bounding box center [476, 254] width 400 height 28
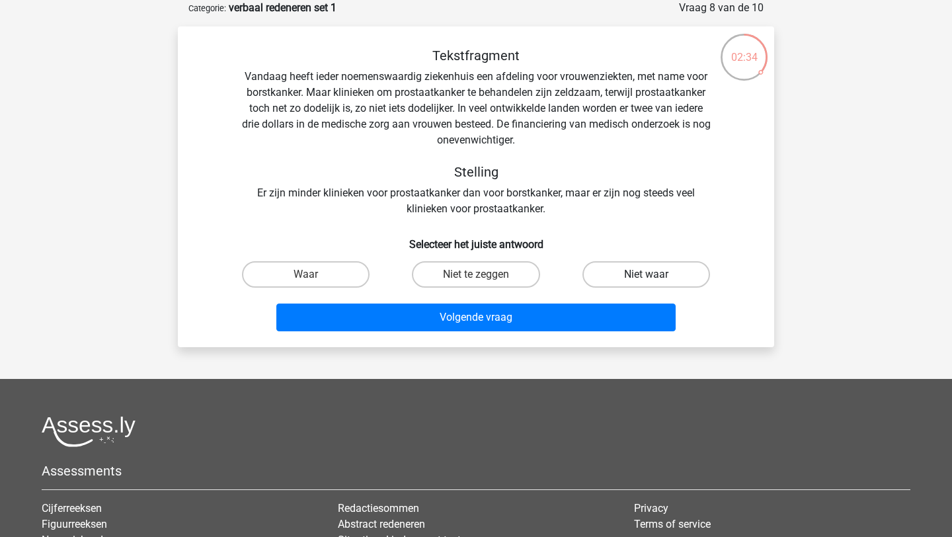
click at [627, 270] on label "Niet waar" at bounding box center [647, 274] width 128 height 26
click at [646, 274] on input "Niet waar" at bounding box center [650, 278] width 9 height 9
radio input "true"
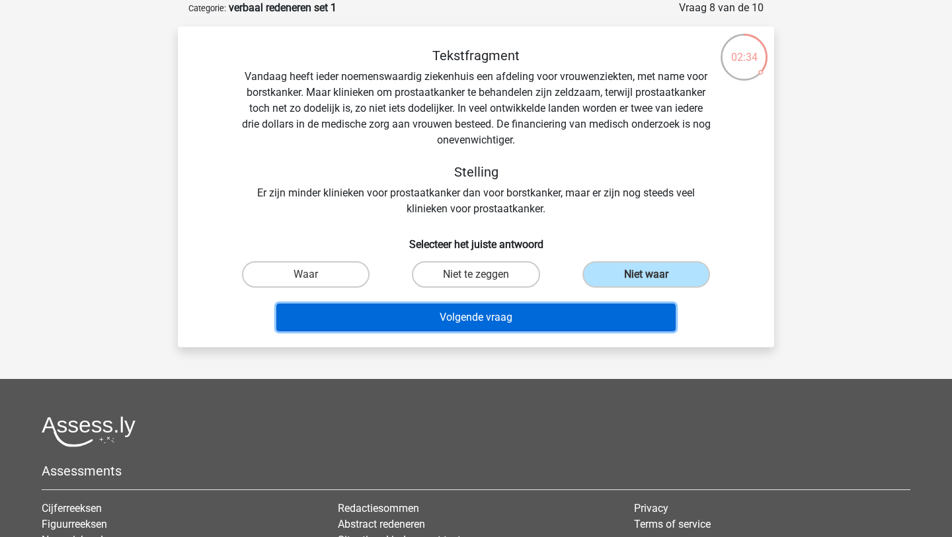
click at [615, 317] on button "Volgende vraag" at bounding box center [476, 318] width 400 height 28
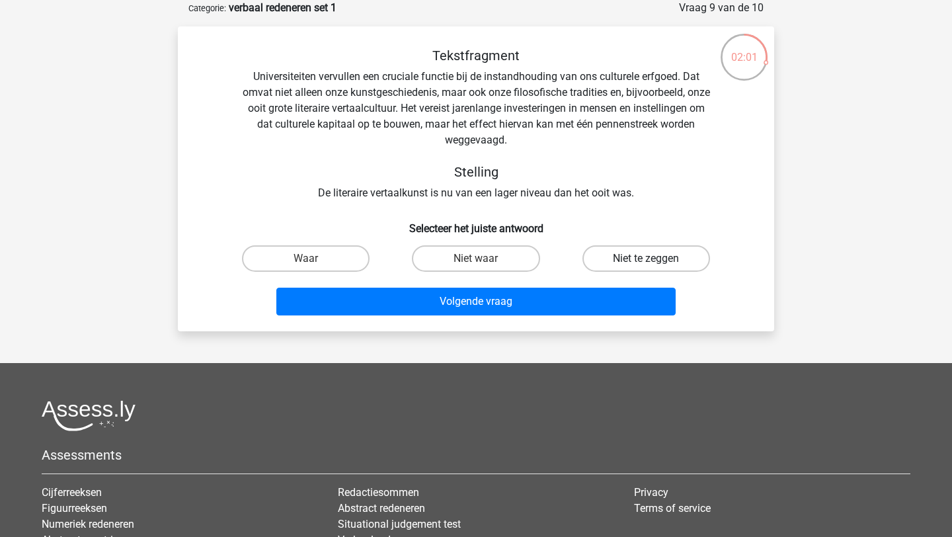
click at [622, 254] on label "Niet te zeggen" at bounding box center [647, 258] width 128 height 26
click at [646, 259] on input "Niet te zeggen" at bounding box center [650, 263] width 9 height 9
radio input "true"
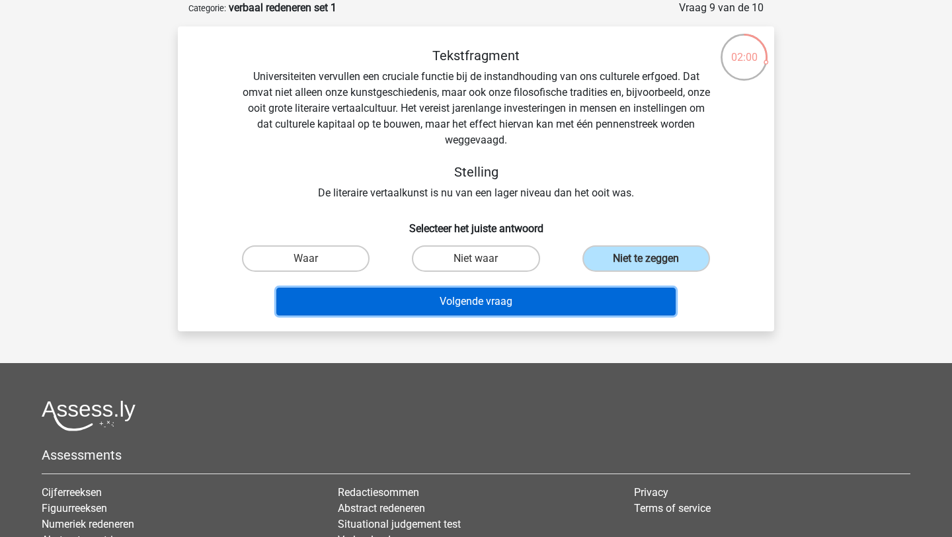
click at [607, 298] on button "Volgende vraag" at bounding box center [476, 302] width 400 height 28
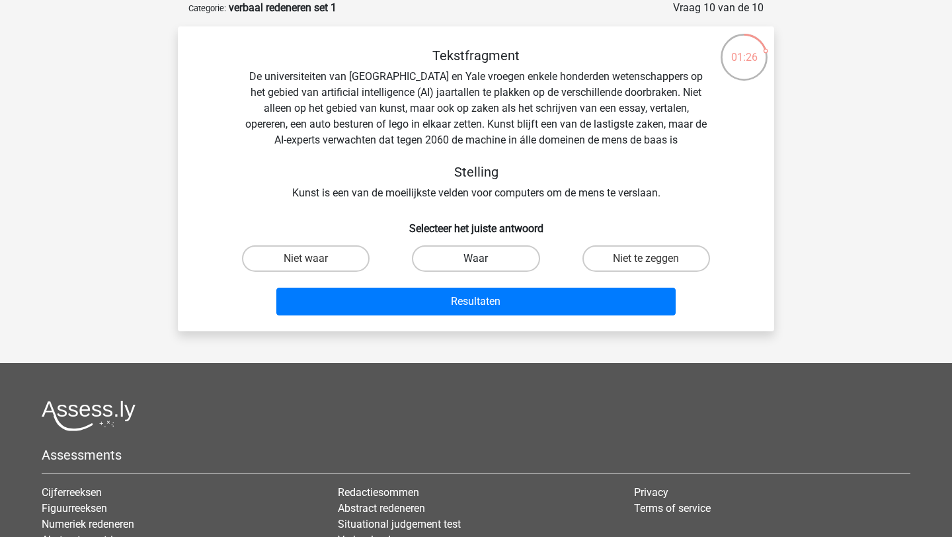
click at [460, 271] on label "Waar" at bounding box center [476, 258] width 128 height 26
click at [476, 267] on input "Waar" at bounding box center [480, 263] width 9 height 9
radio input "true"
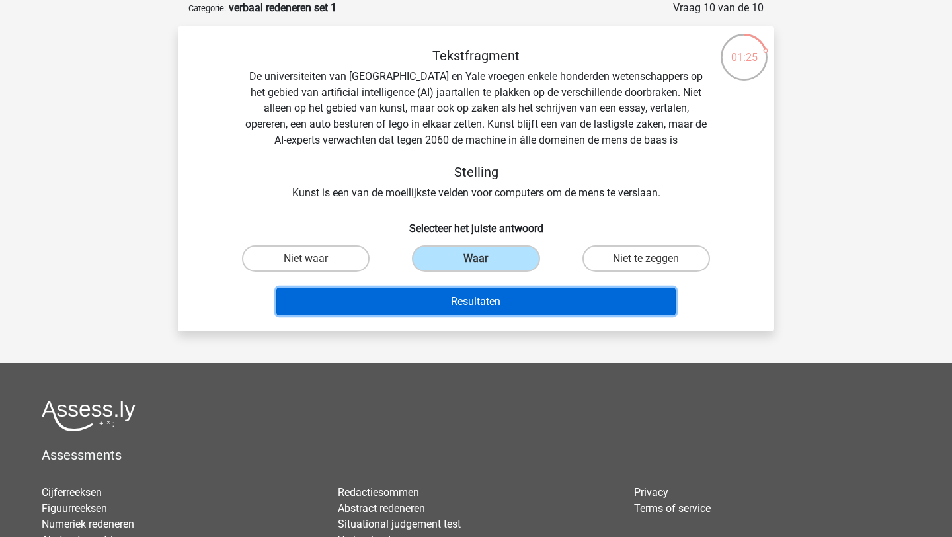
click at [460, 299] on button "Resultaten" at bounding box center [476, 302] width 400 height 28
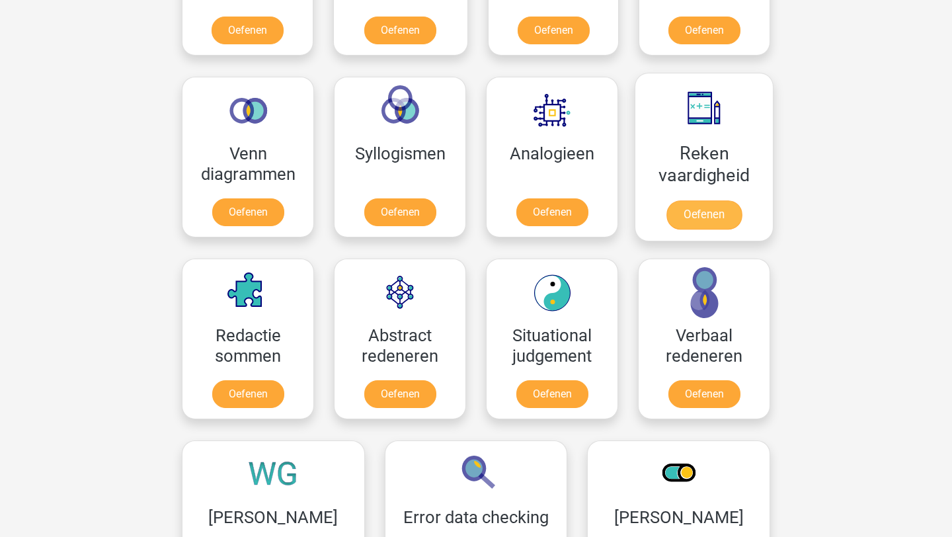
scroll to position [819, 0]
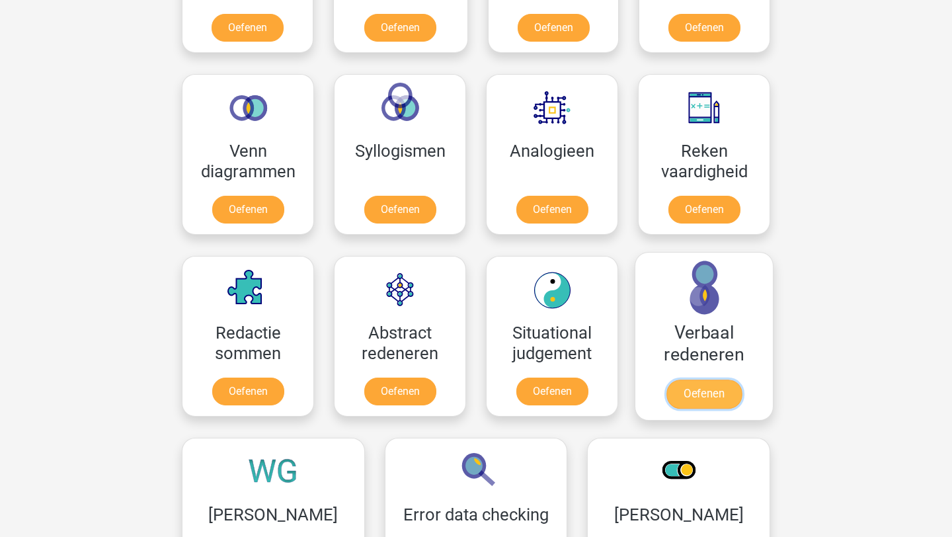
click at [706, 401] on link "Oefenen" at bounding box center [704, 394] width 75 height 29
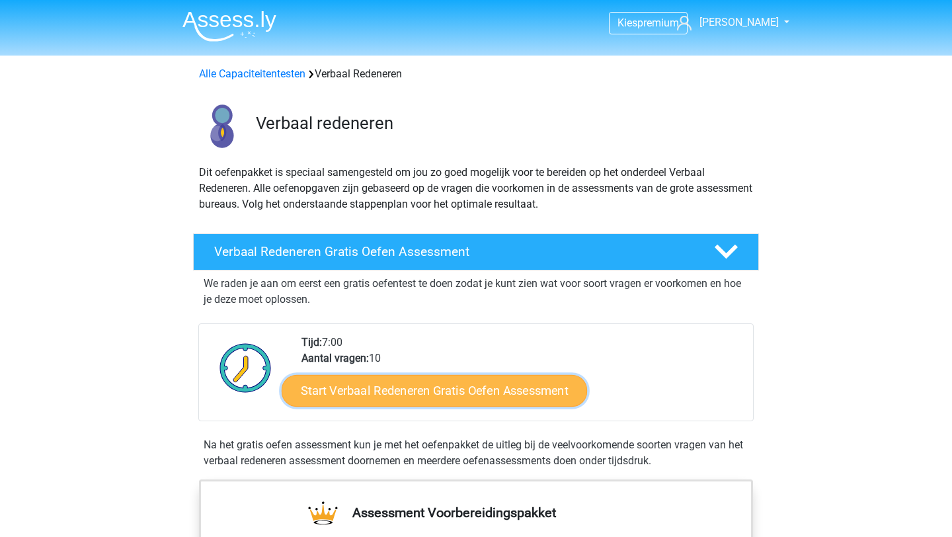
click at [554, 388] on link "Start Verbaal Redeneren Gratis Oefen Assessment" at bounding box center [435, 391] width 306 height 32
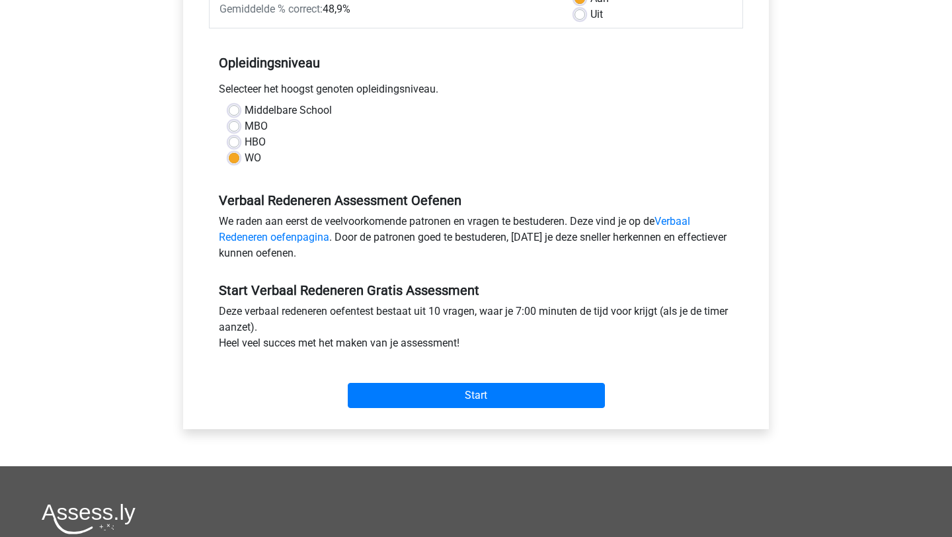
scroll to position [231, 0]
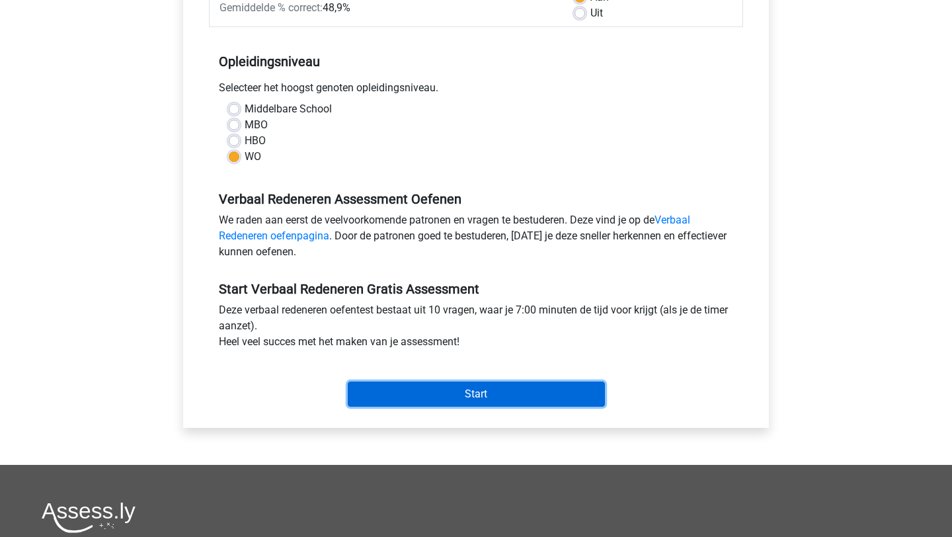
click at [543, 385] on input "Start" at bounding box center [476, 394] width 257 height 25
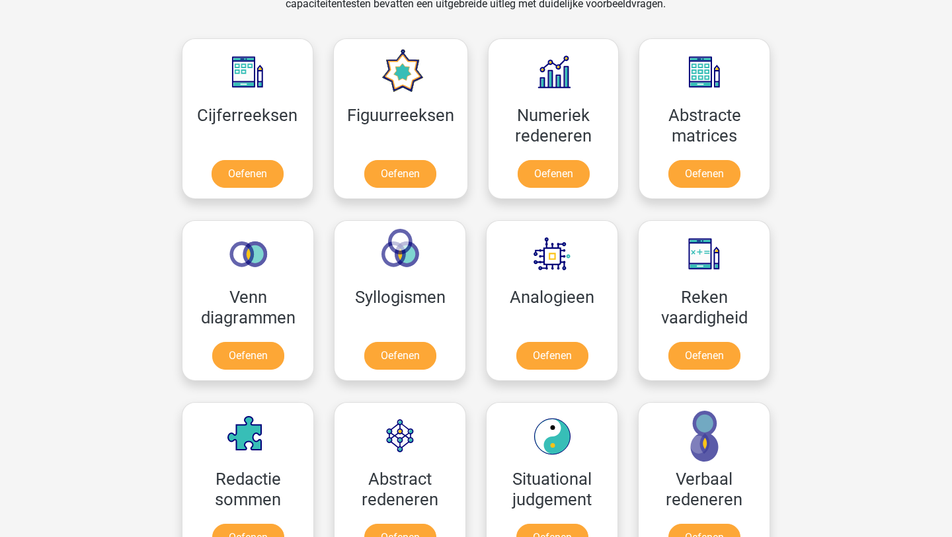
scroll to position [672, 0]
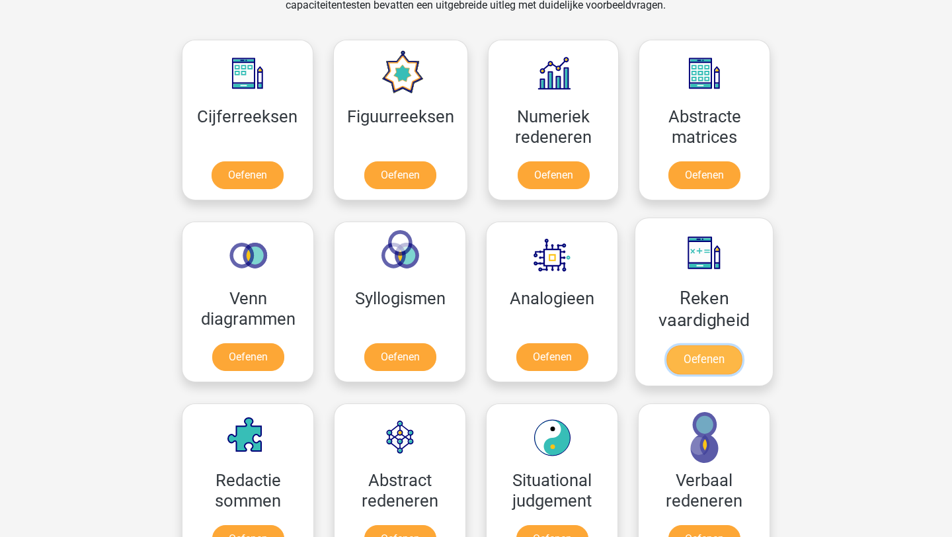
click at [696, 355] on link "Oefenen" at bounding box center [704, 359] width 75 height 29
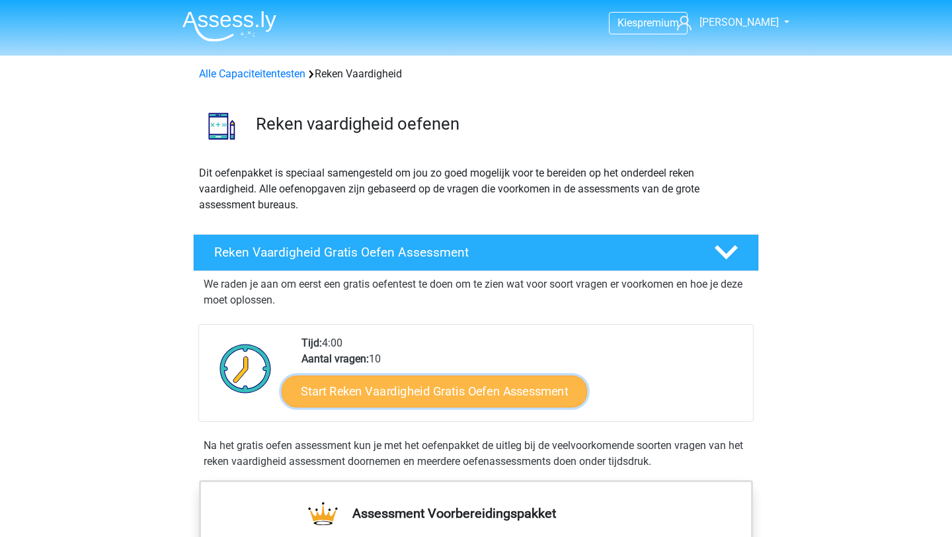
click at [513, 390] on link "Start Reken Vaardigheid Gratis Oefen Assessment" at bounding box center [435, 391] width 306 height 32
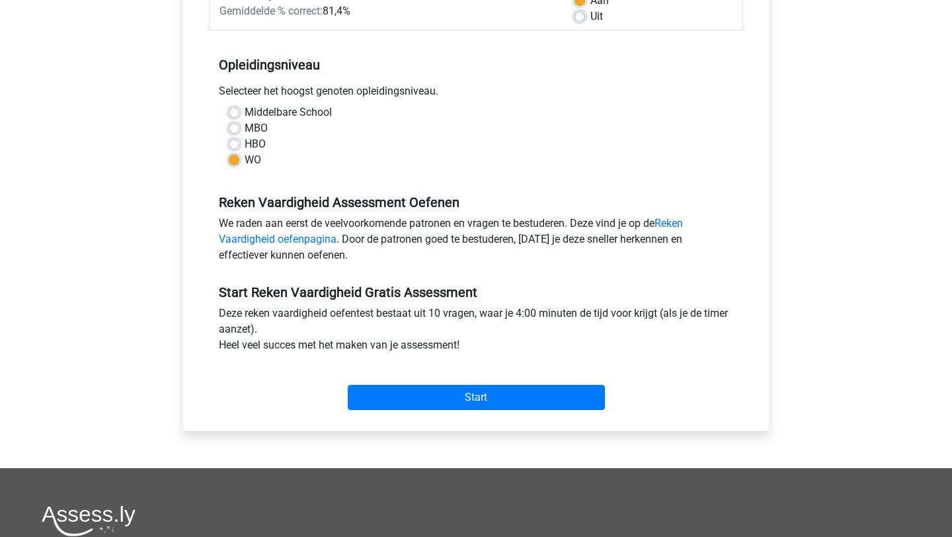
scroll to position [252, 0]
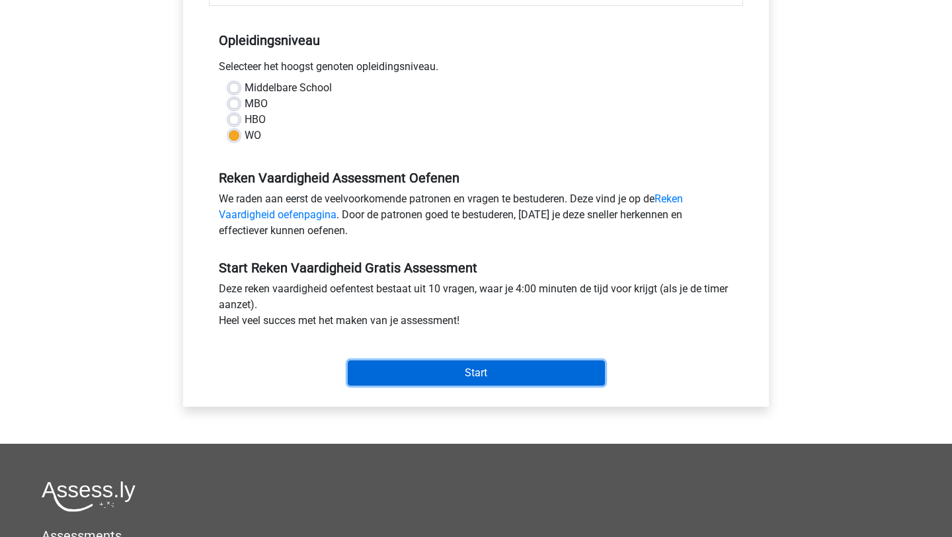
click at [521, 382] on input "Start" at bounding box center [476, 372] width 257 height 25
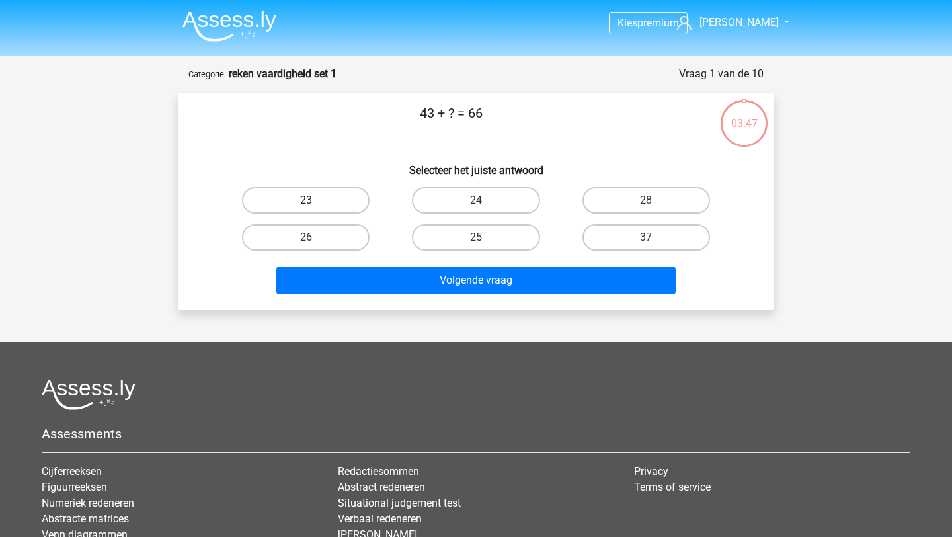
click at [329, 204] on label "23" at bounding box center [306, 200] width 128 height 26
click at [315, 204] on input "23" at bounding box center [310, 204] width 9 height 9
radio input "true"
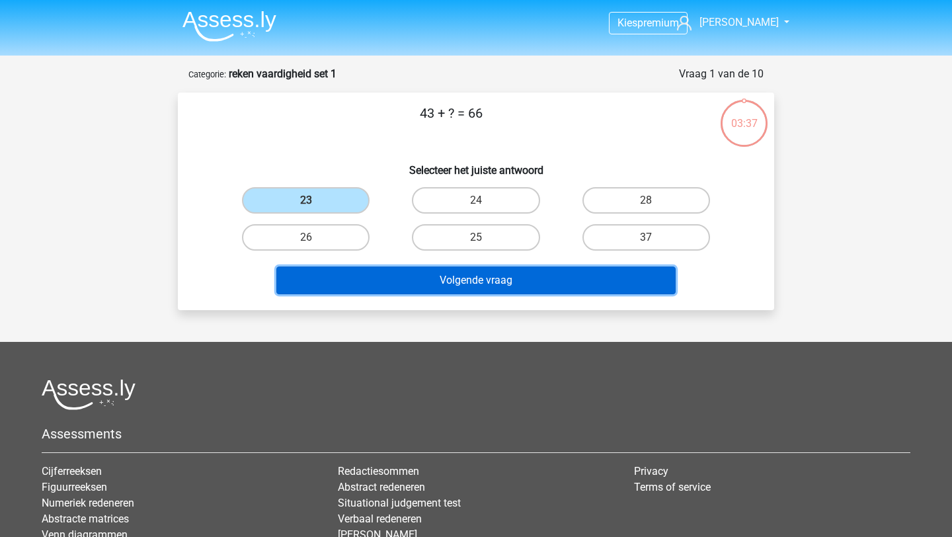
click at [387, 276] on button "Volgende vraag" at bounding box center [476, 281] width 400 height 28
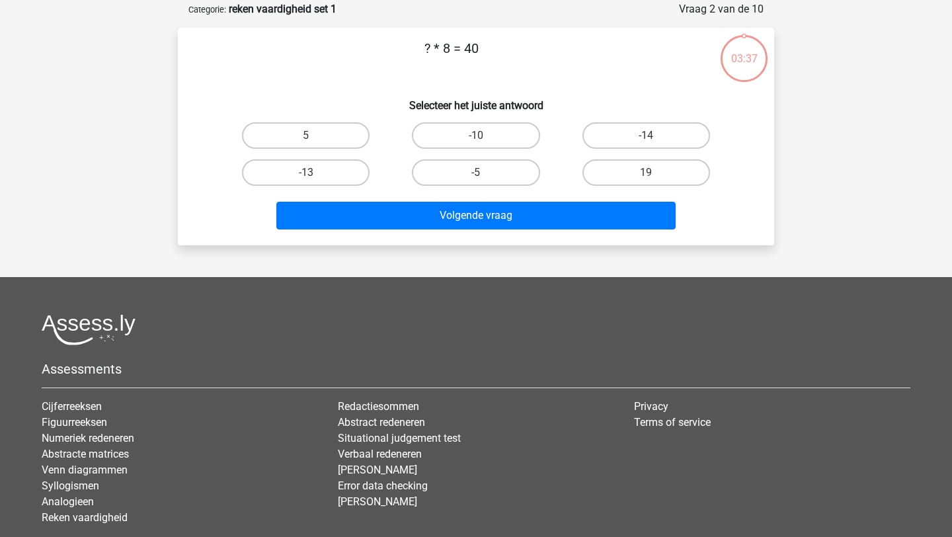
scroll to position [66, 0]
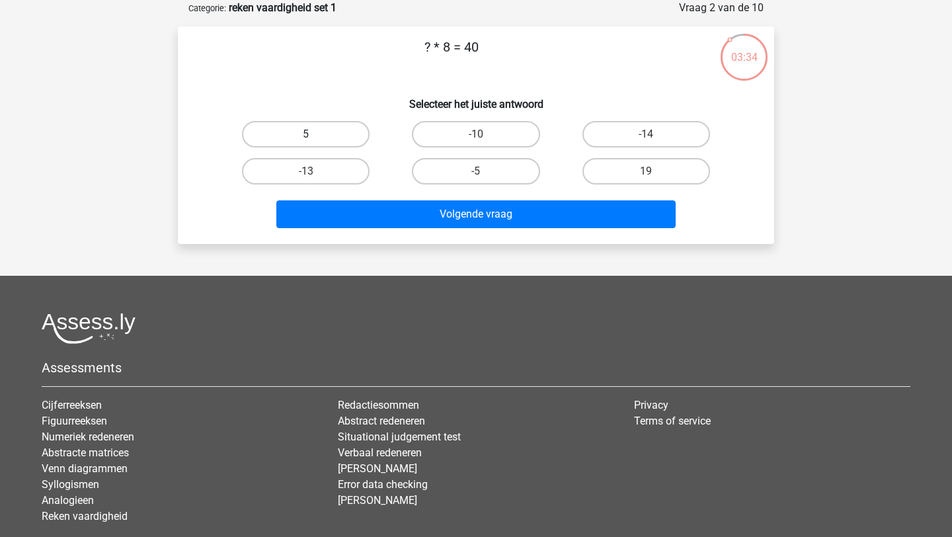
click at [352, 132] on label "5" at bounding box center [306, 134] width 128 height 26
click at [315, 134] on input "5" at bounding box center [310, 138] width 9 height 9
radio input "true"
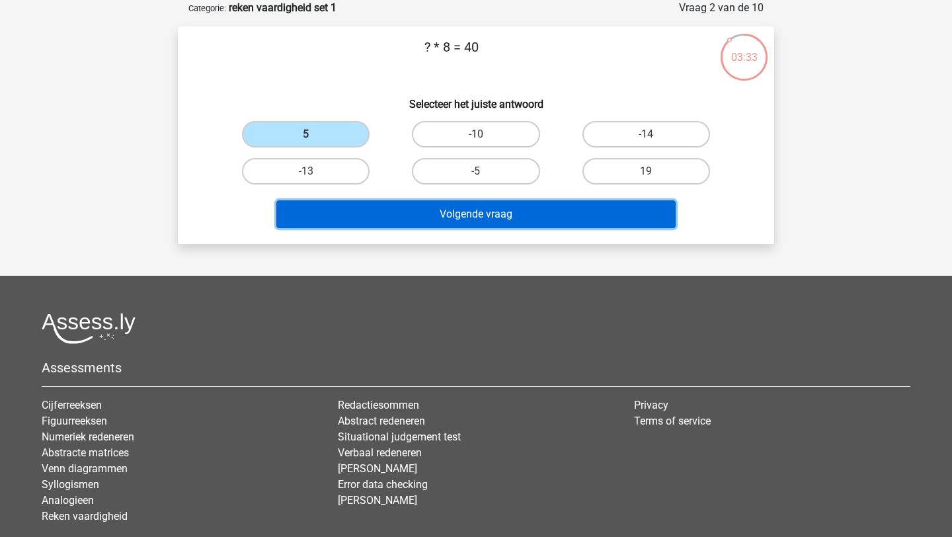
click at [390, 208] on button "Volgende vraag" at bounding box center [476, 214] width 400 height 28
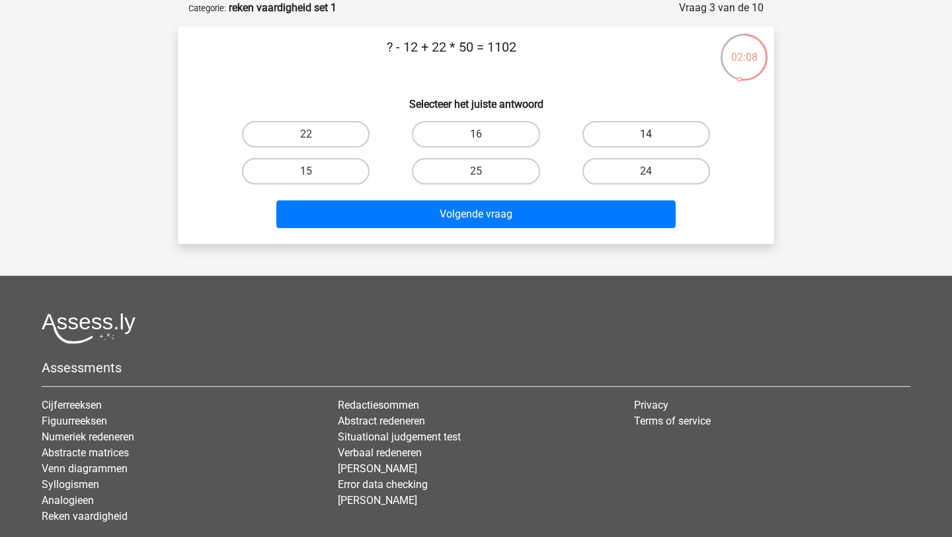
click at [618, 125] on label "14" at bounding box center [647, 134] width 128 height 26
click at [646, 134] on input "14" at bounding box center [650, 138] width 9 height 9
radio input "true"
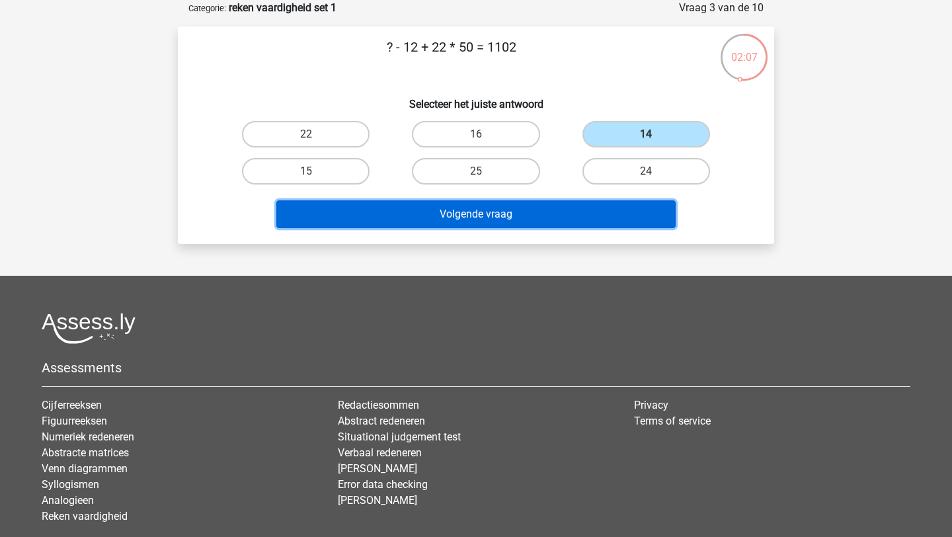
click at [594, 201] on button "Volgende vraag" at bounding box center [476, 214] width 400 height 28
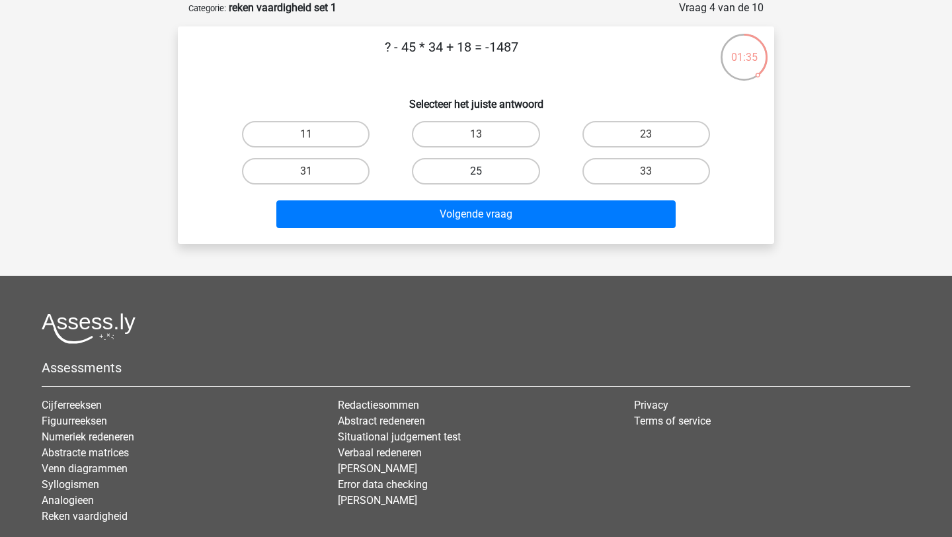
click at [480, 164] on label "25" at bounding box center [476, 171] width 128 height 26
click at [480, 171] on input "25" at bounding box center [480, 175] width 9 height 9
radio input "true"
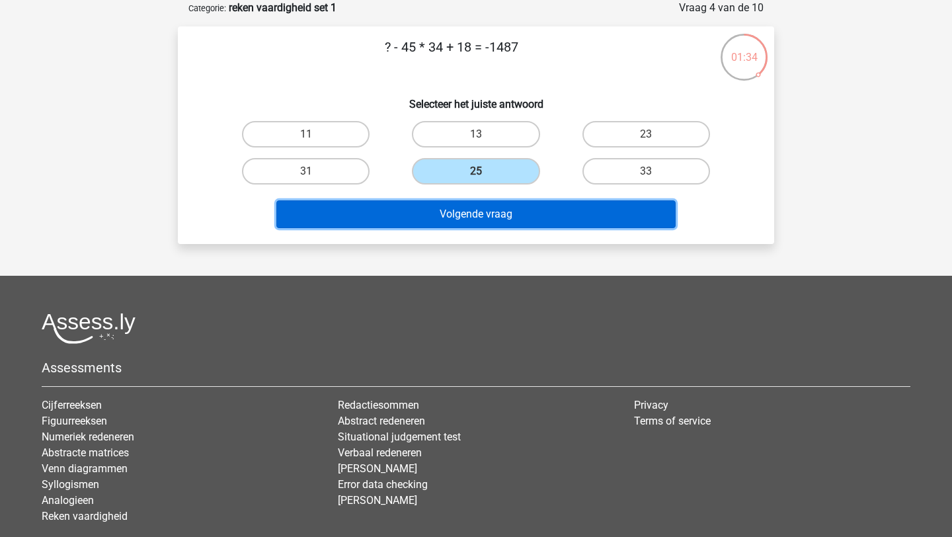
click at [489, 211] on button "Volgende vraag" at bounding box center [476, 214] width 400 height 28
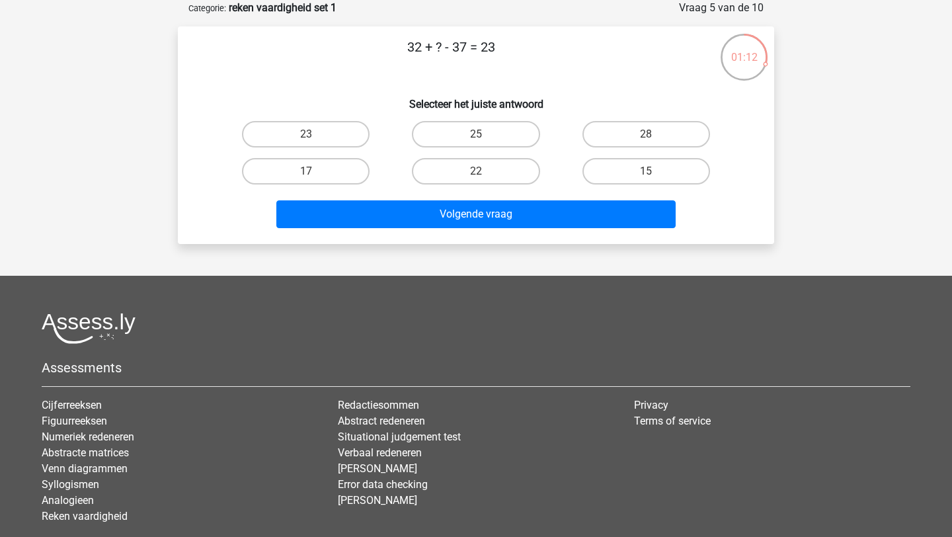
click at [647, 138] on input "28" at bounding box center [650, 138] width 9 height 9
radio input "true"
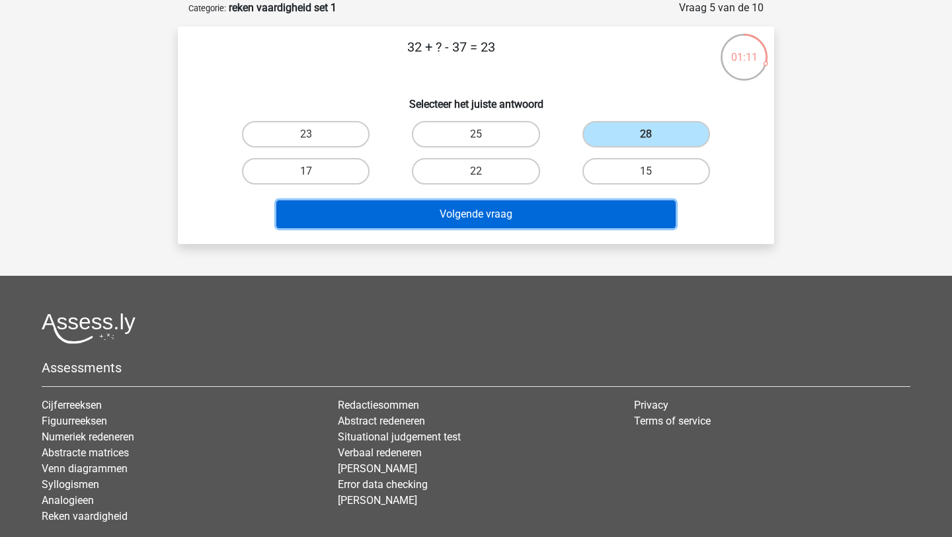
click at [628, 207] on button "Volgende vraag" at bounding box center [476, 214] width 400 height 28
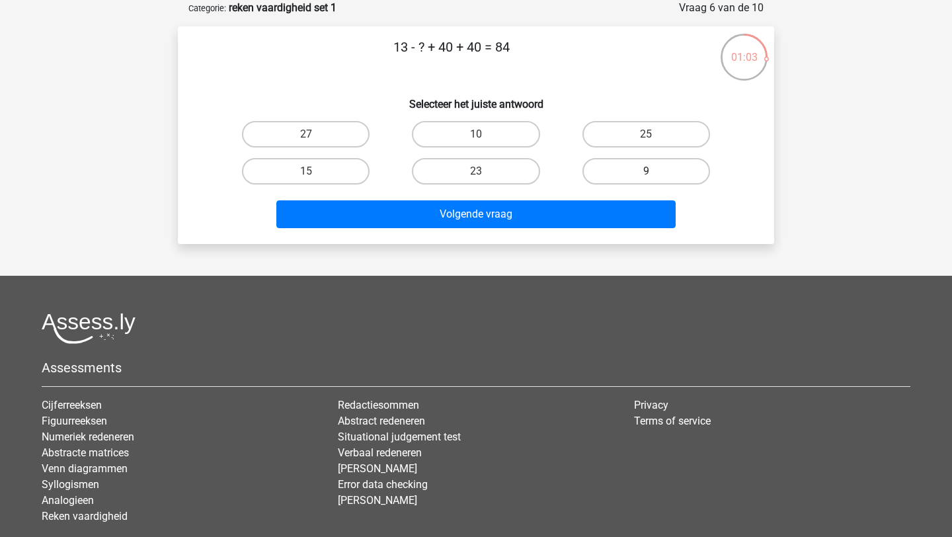
click at [632, 172] on label "9" at bounding box center [647, 171] width 128 height 26
click at [646, 172] on input "9" at bounding box center [650, 175] width 9 height 9
radio input "true"
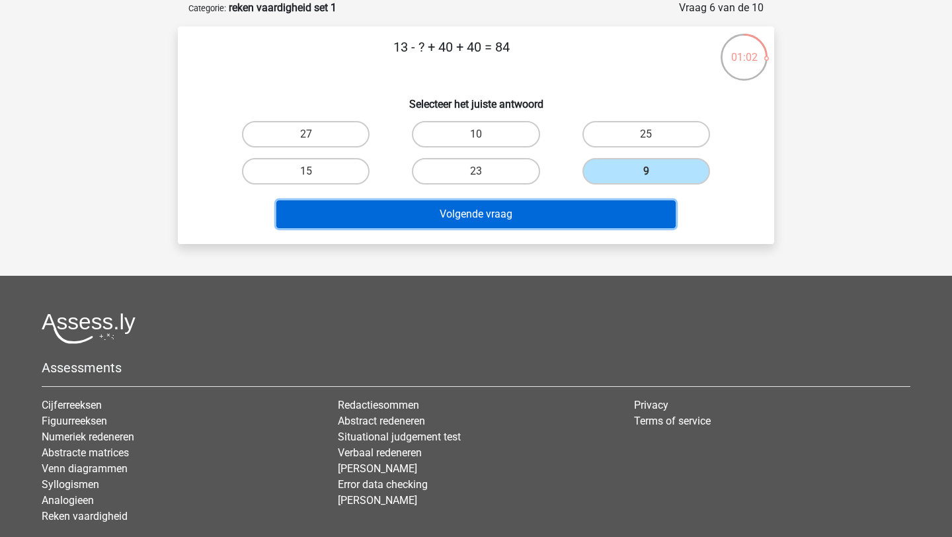
click at [614, 216] on button "Volgende vraag" at bounding box center [476, 214] width 400 height 28
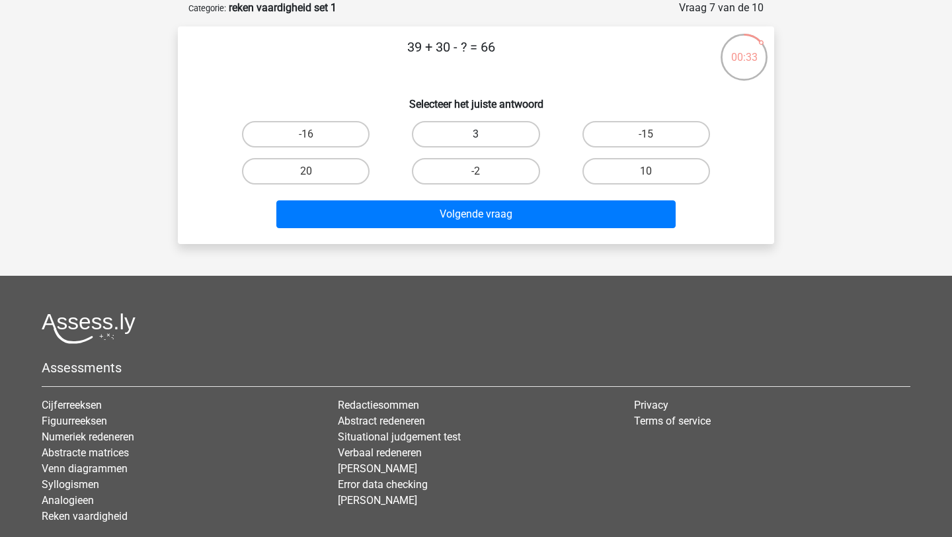
click at [512, 130] on label "3" at bounding box center [476, 134] width 128 height 26
click at [485, 134] on input "3" at bounding box center [480, 138] width 9 height 9
radio input "true"
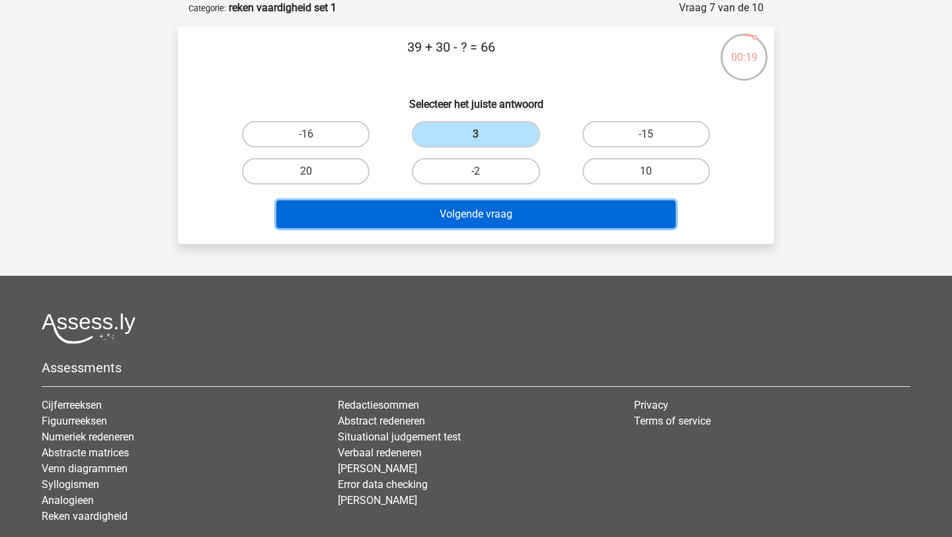
click at [517, 214] on button "Volgende vraag" at bounding box center [476, 214] width 400 height 28
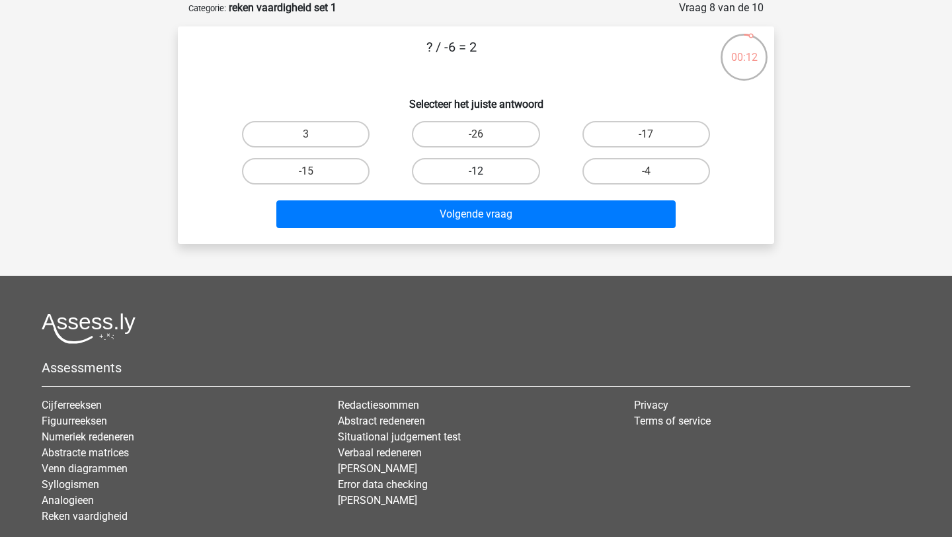
click at [511, 174] on label "-12" at bounding box center [476, 171] width 128 height 26
click at [485, 174] on input "-12" at bounding box center [480, 175] width 9 height 9
radio input "true"
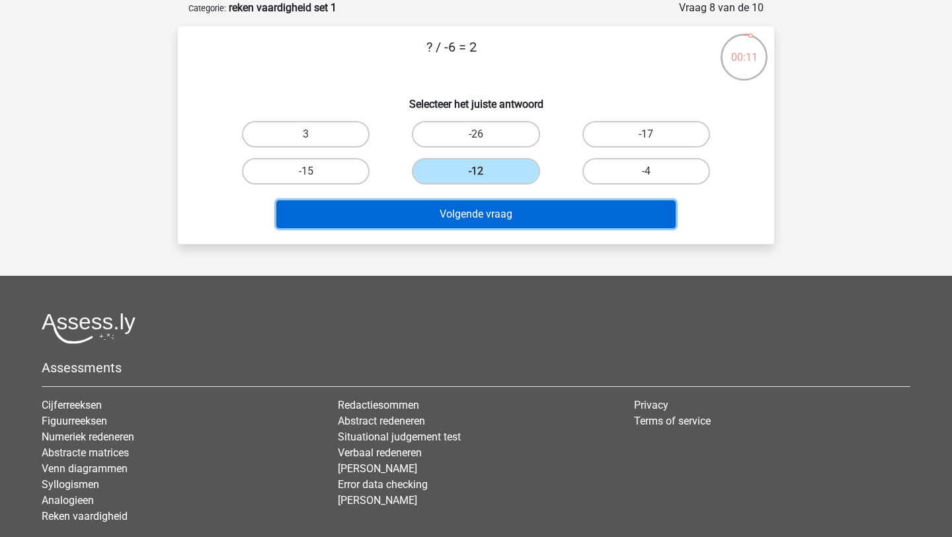
click at [516, 216] on button "Volgende vraag" at bounding box center [476, 214] width 400 height 28
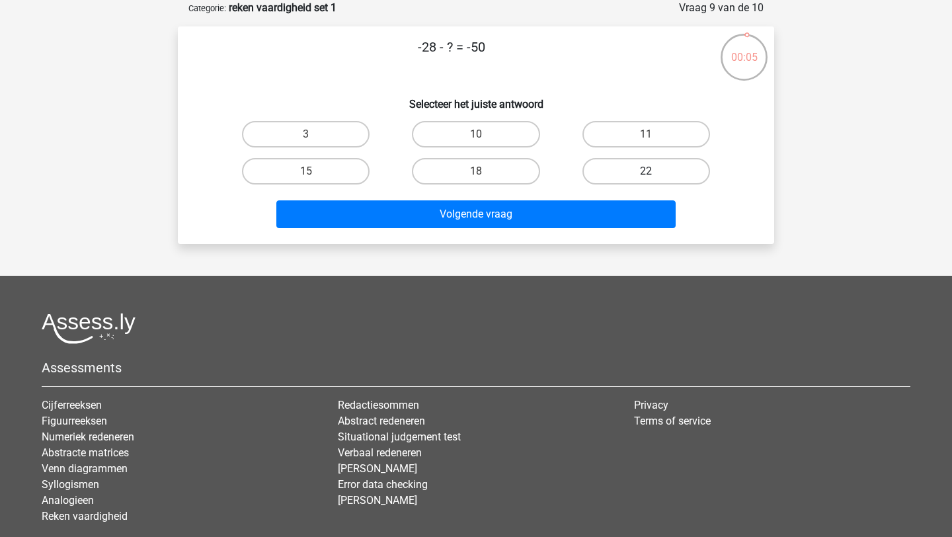
click at [607, 173] on label "22" at bounding box center [647, 171] width 128 height 26
click at [646, 173] on input "22" at bounding box center [650, 175] width 9 height 9
radio input "true"
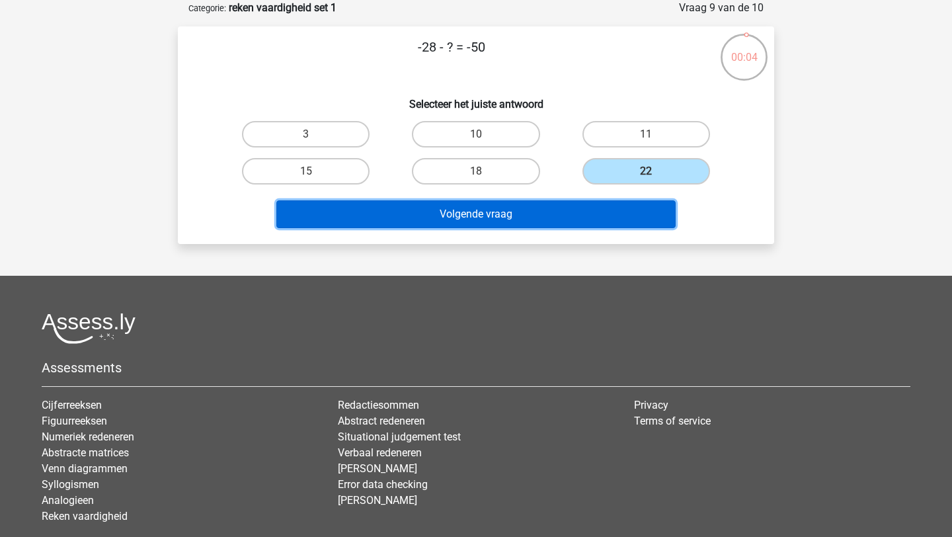
click at [595, 213] on button "Volgende vraag" at bounding box center [476, 214] width 400 height 28
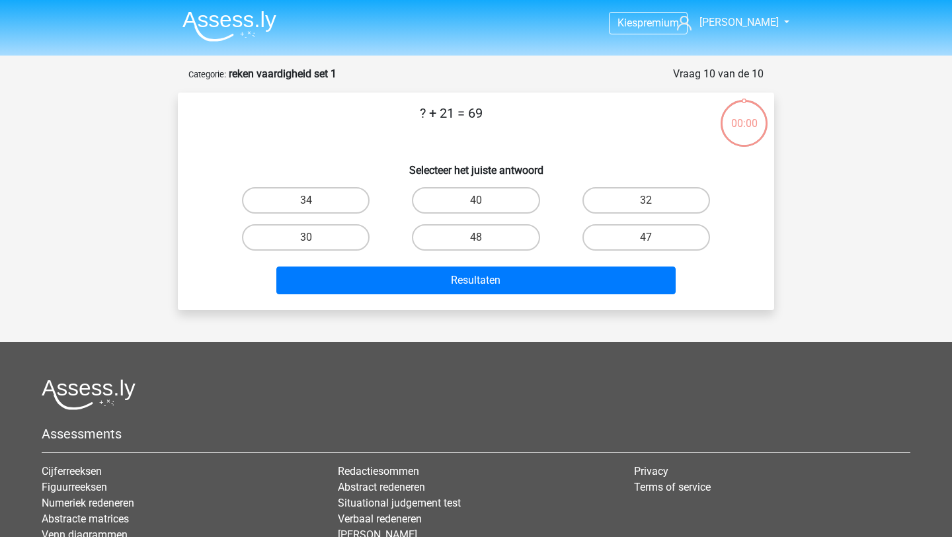
scroll to position [66, 0]
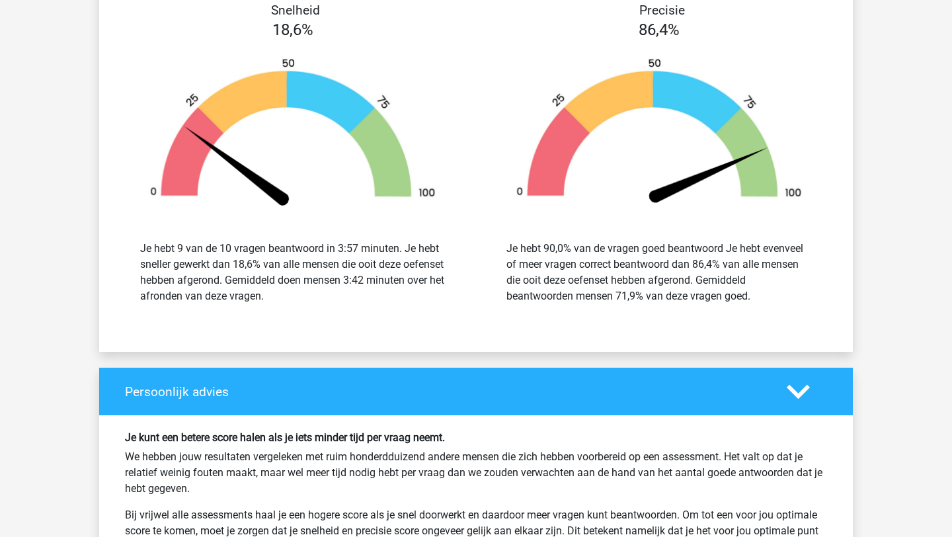
scroll to position [1623, 0]
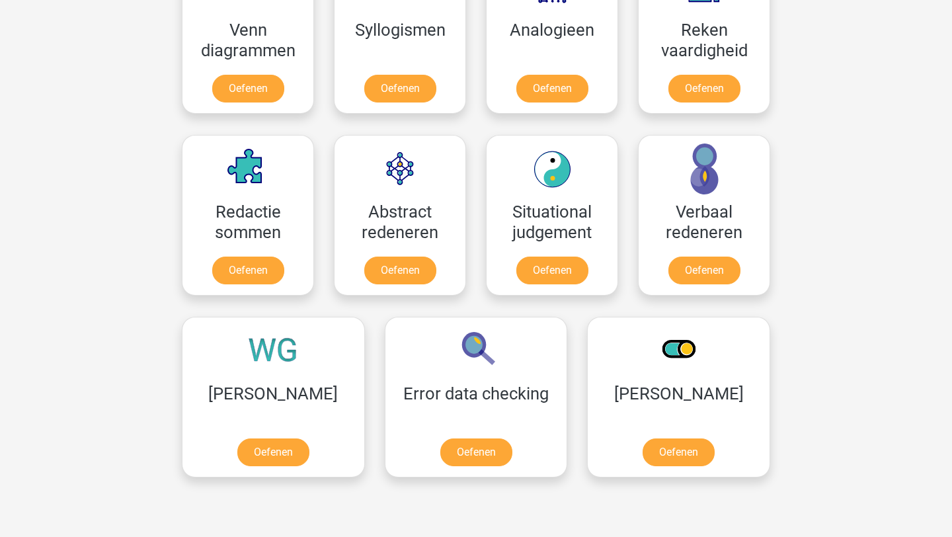
scroll to position [941, 0]
